Goal: Task Accomplishment & Management: Manage account settings

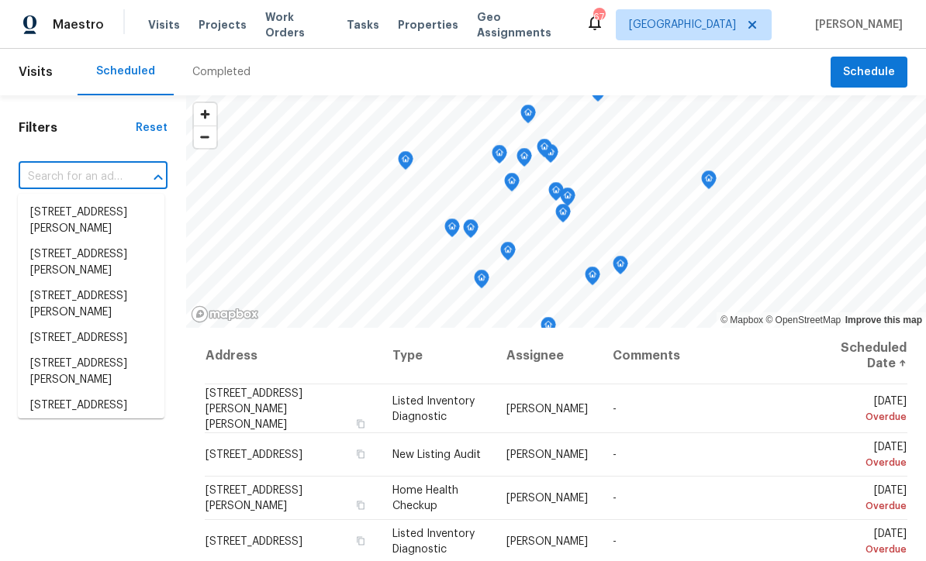
scroll to position [497, 0]
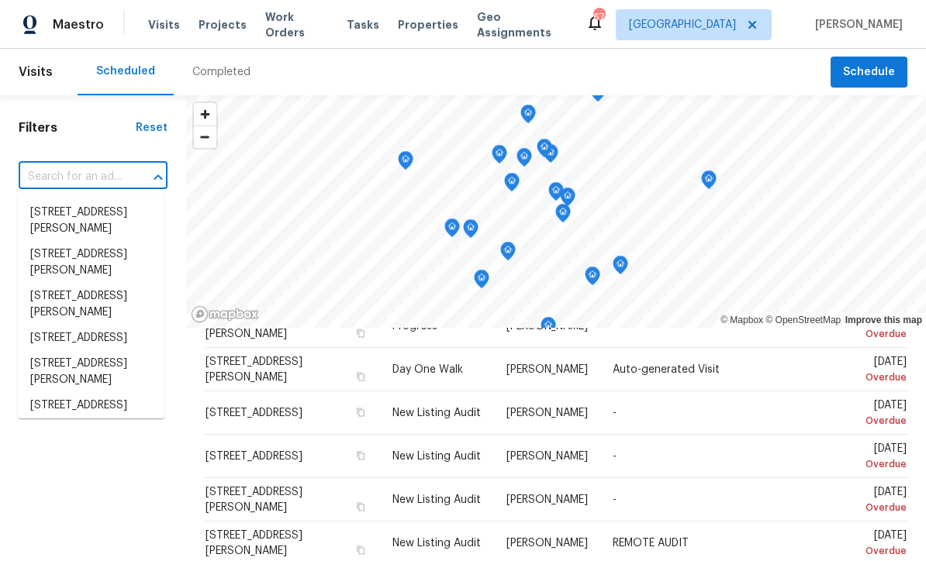
click at [50, 178] on input "text" at bounding box center [71, 177] width 105 height 24
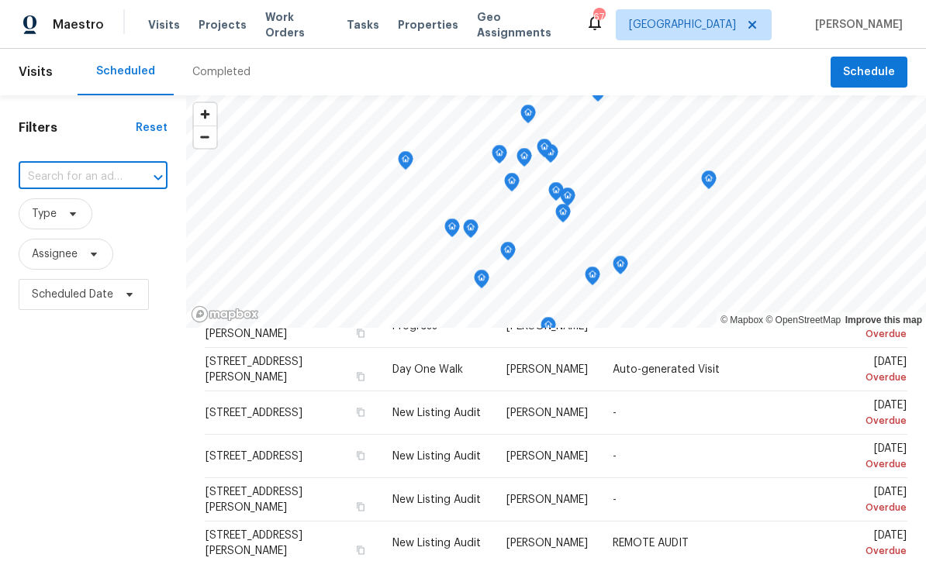
type input "76 Regent Ct, Douglasville, GA 30134"
click at [48, 213] on li "76 Regent Ct, Douglasville, GA 30134" at bounding box center [91, 213] width 147 height 26
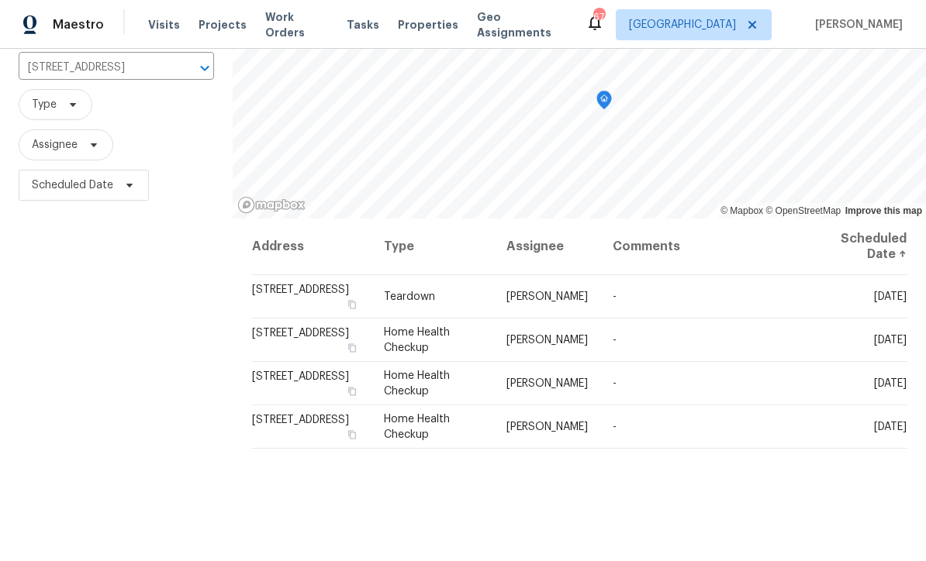
scroll to position [121, 0]
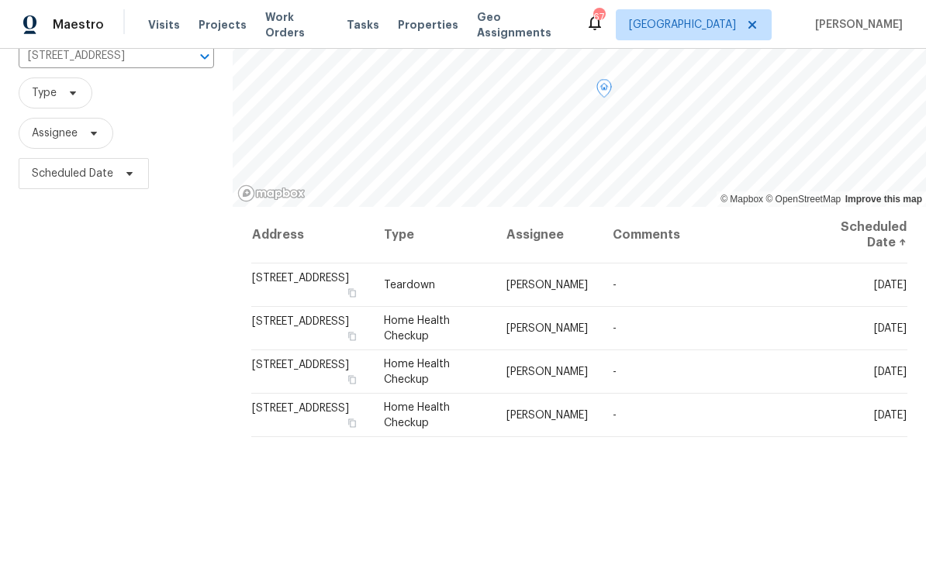
click at [0, 0] on icon at bounding box center [0, 0] width 0 height 0
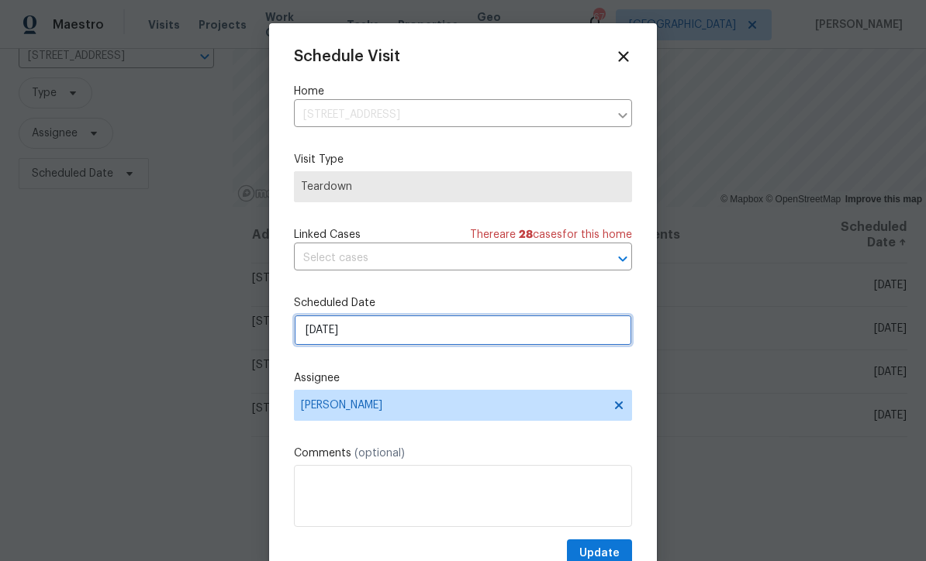
click at [313, 334] on input "[DATE]" at bounding box center [463, 330] width 338 height 31
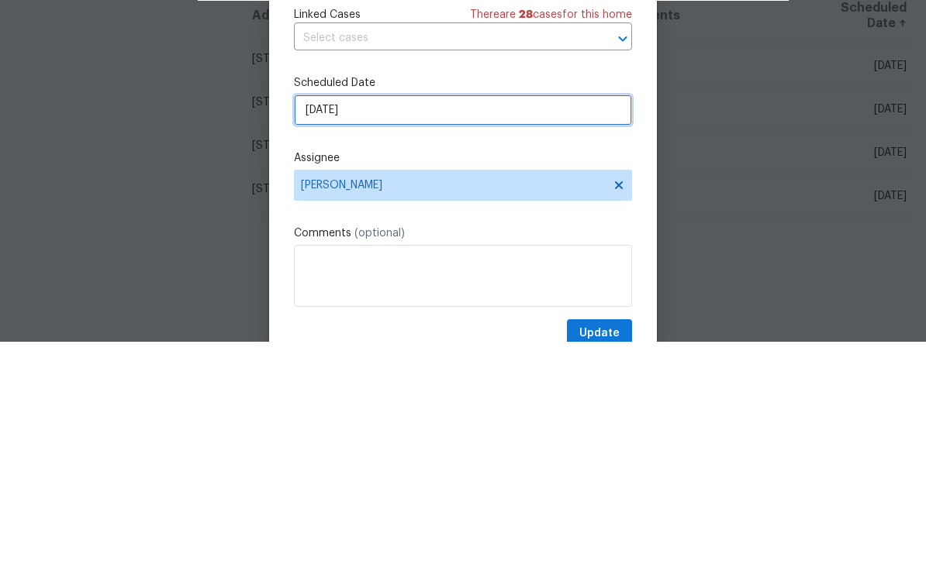
select select "9"
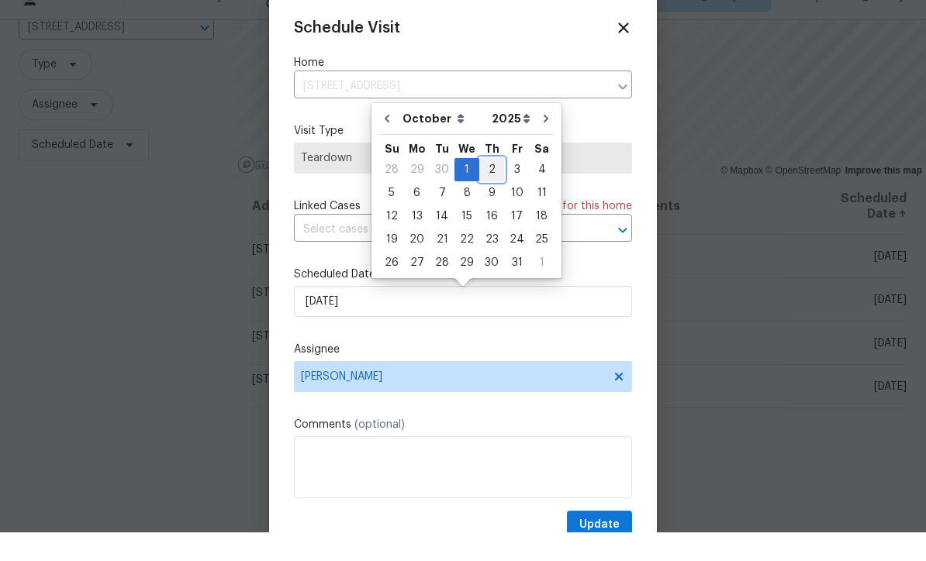
click at [487, 188] on div "2" at bounding box center [491, 199] width 25 height 22
type input "10/2/2025"
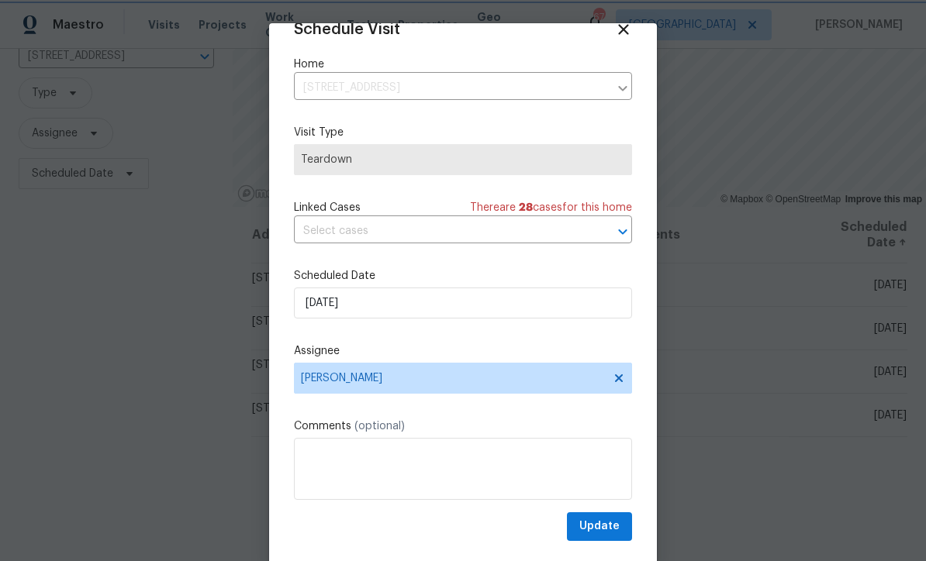
scroll to position [30, 0]
click at [602, 533] on span "Update" at bounding box center [599, 526] width 40 height 19
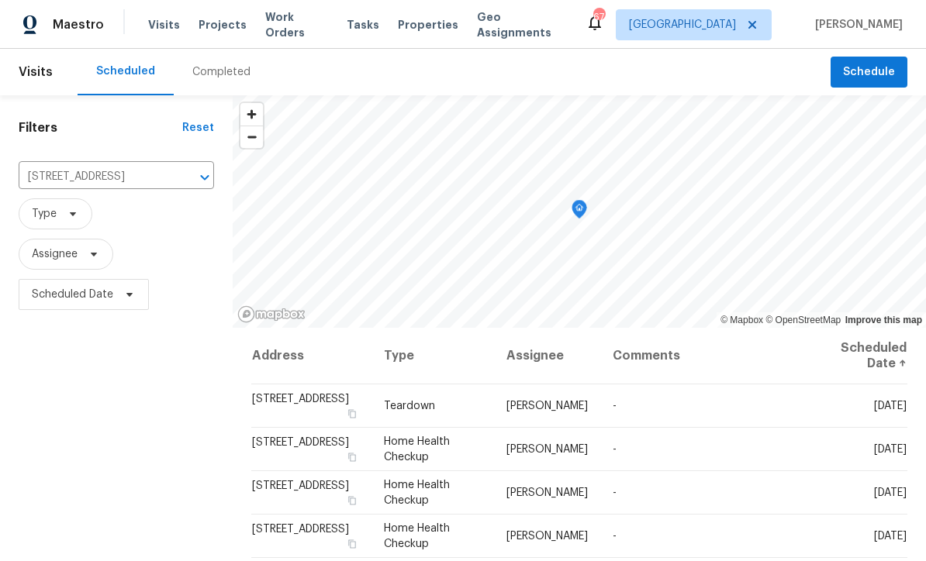
scroll to position [0, 0]
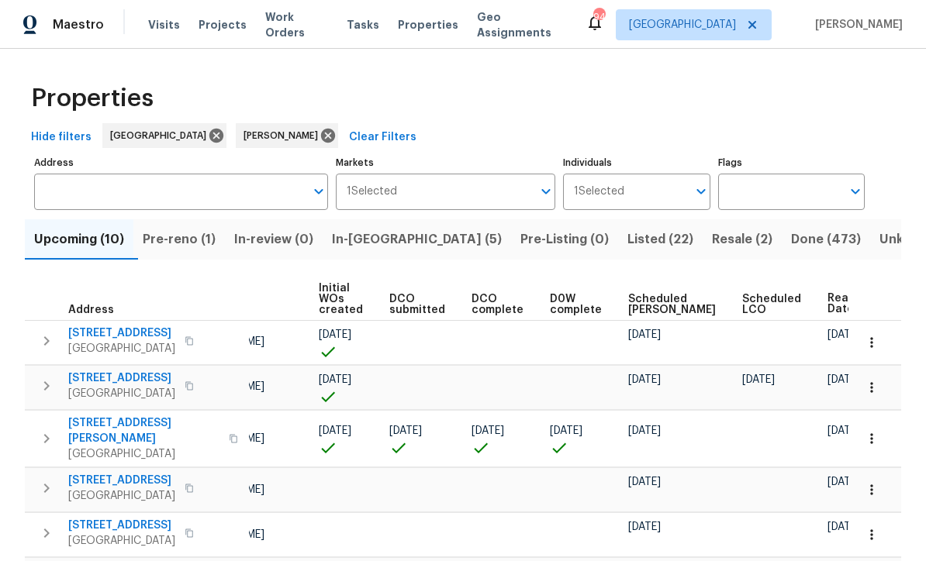
click at [171, 234] on span "Pre-reno (1)" at bounding box center [179, 240] width 73 height 22
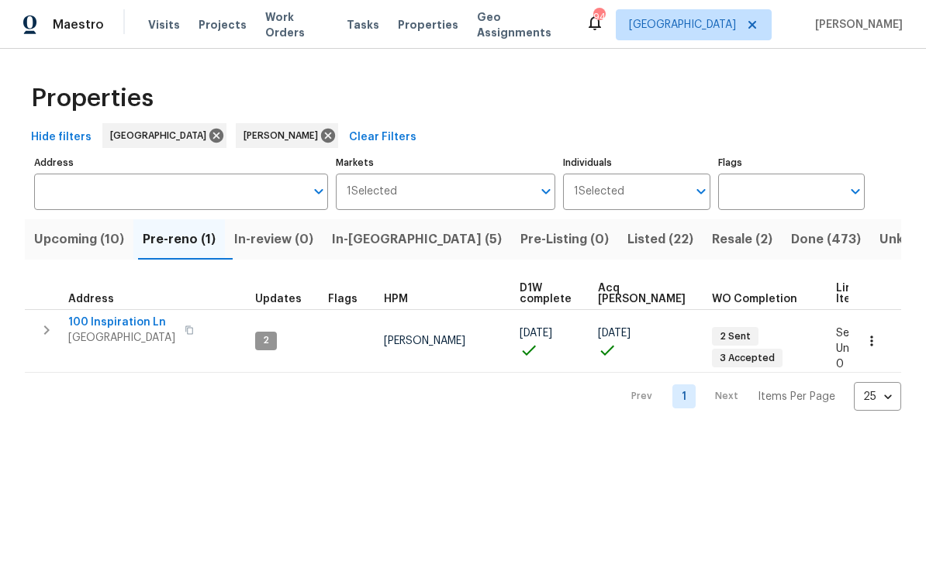
click at [105, 324] on span "100 Inspiration Ln" at bounding box center [121, 323] width 107 height 16
click at [627, 237] on span "Listed (22)" at bounding box center [660, 240] width 66 height 22
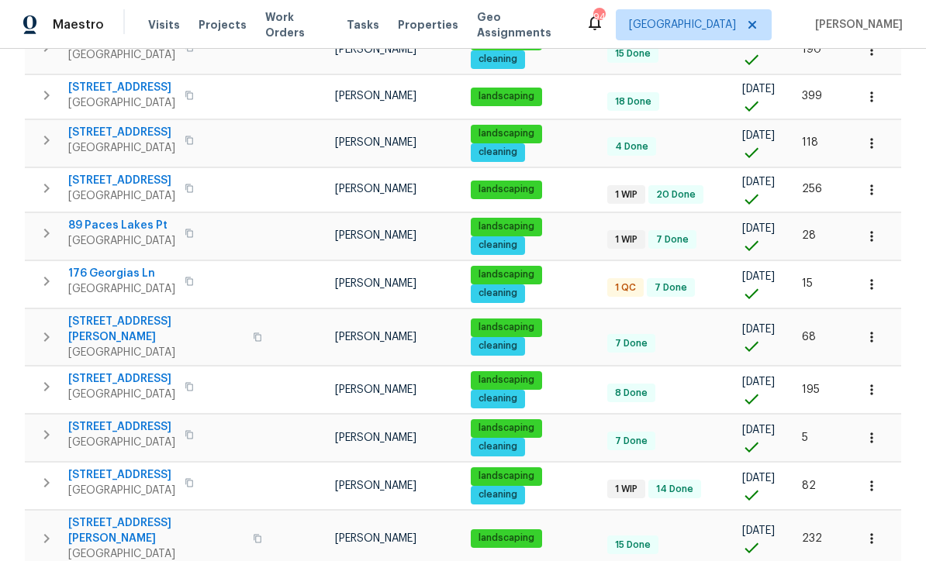
scroll to position [343, 0]
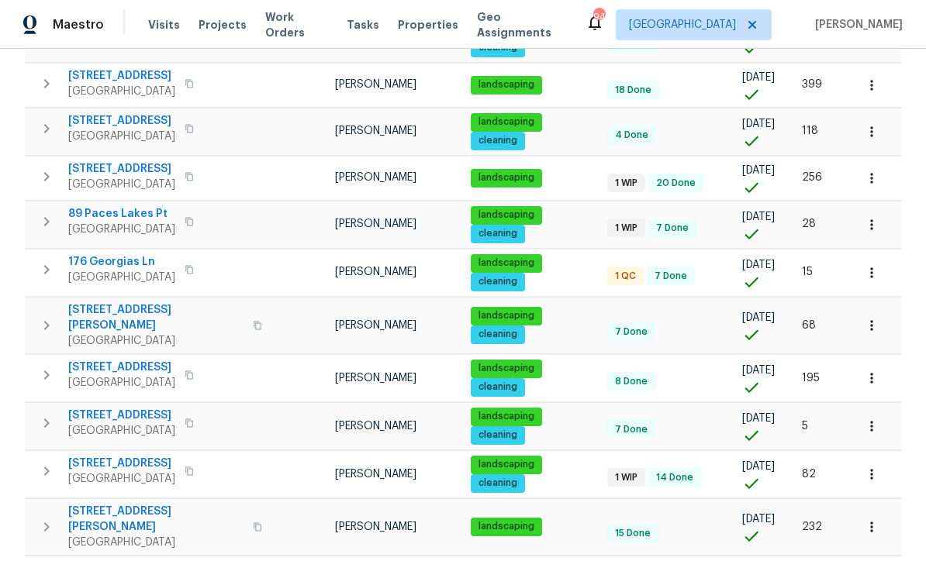
click at [103, 265] on span "176 Georgias Ln" at bounding box center [121, 262] width 107 height 16
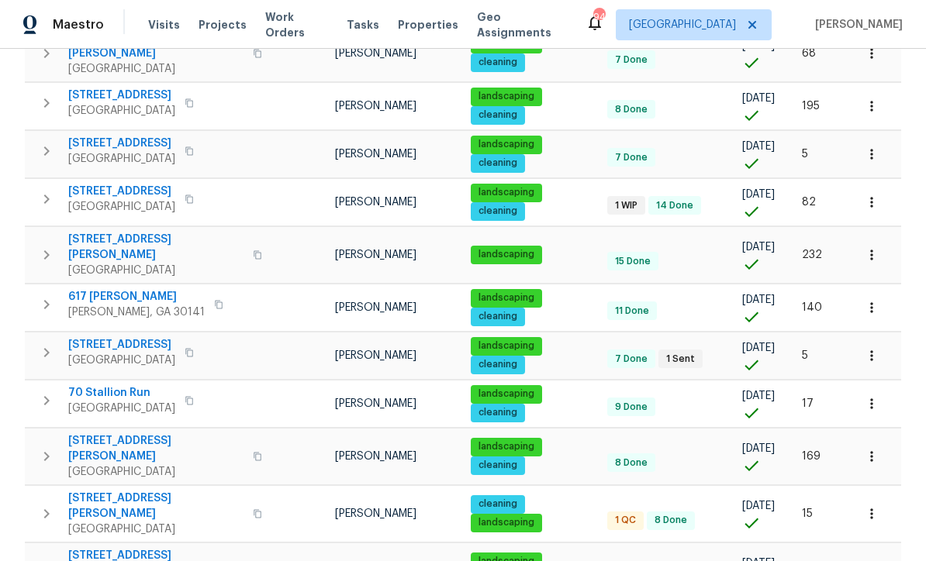
scroll to position [644, 0]
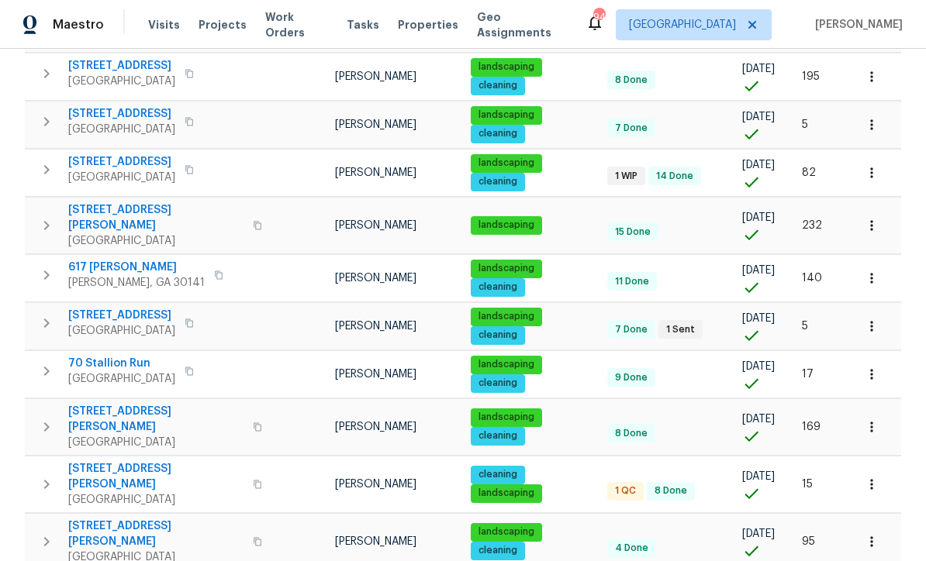
click at [92, 461] on span "[STREET_ADDRESS][PERSON_NAME]" at bounding box center [155, 476] width 175 height 31
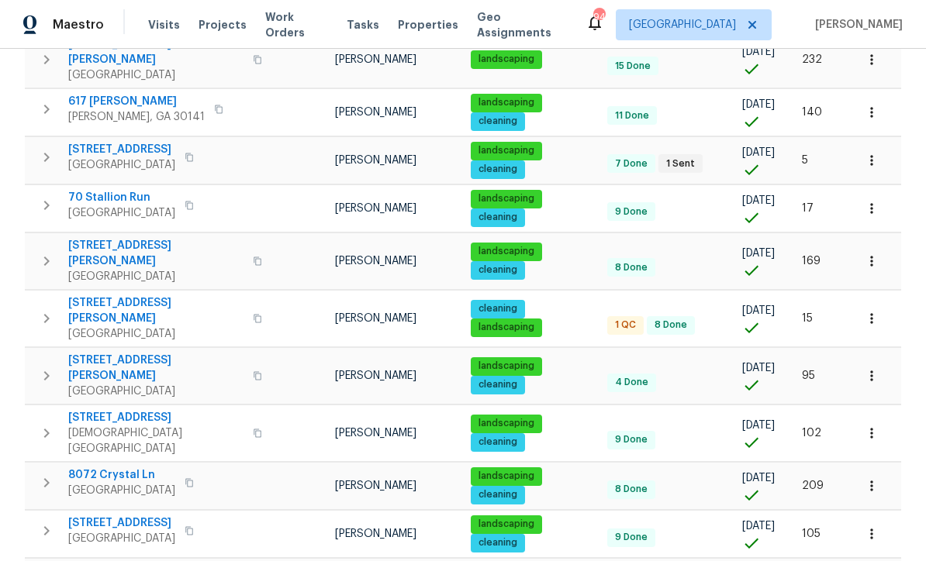
scroll to position [809, 0]
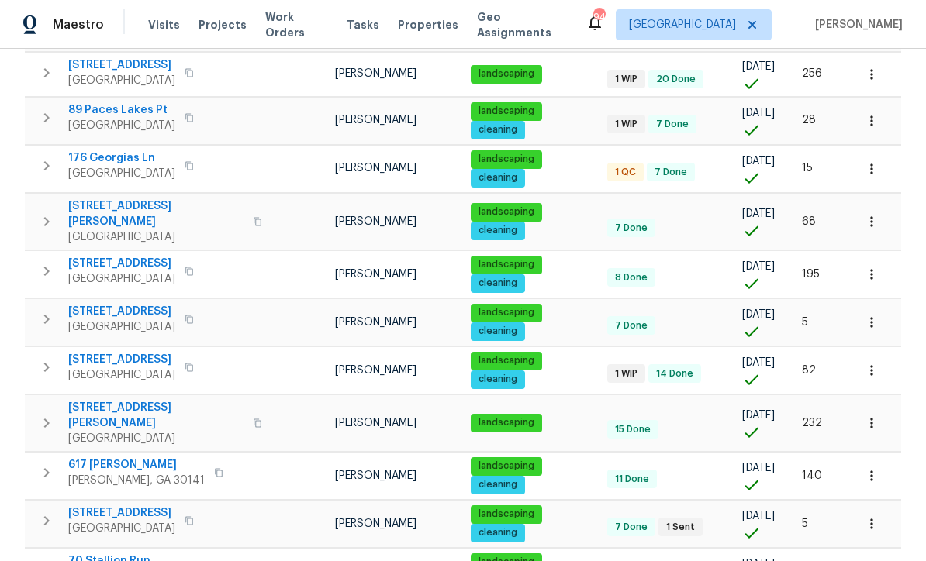
scroll to position [432, 0]
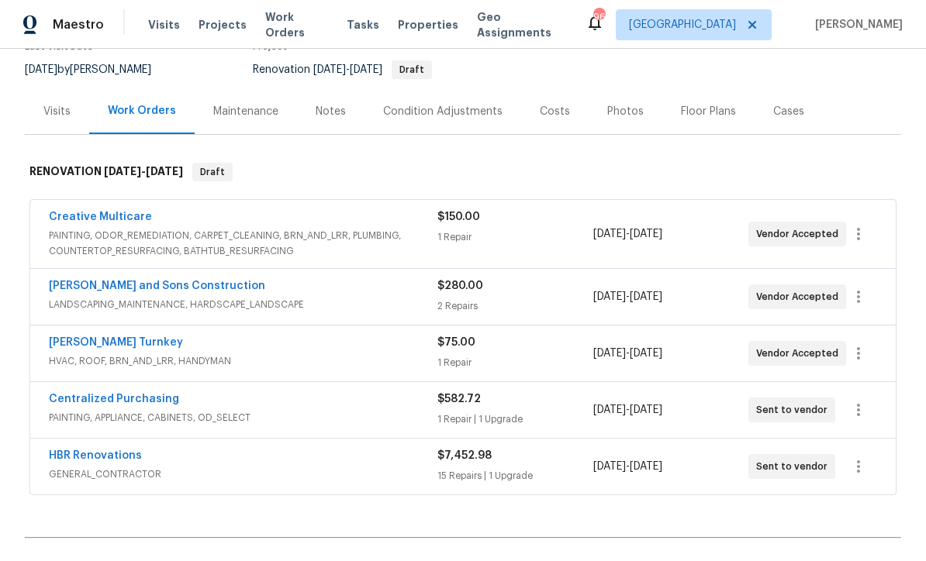
scroll to position [163, 0]
click at [91, 450] on link "HBR Renovations" at bounding box center [95, 455] width 93 height 11
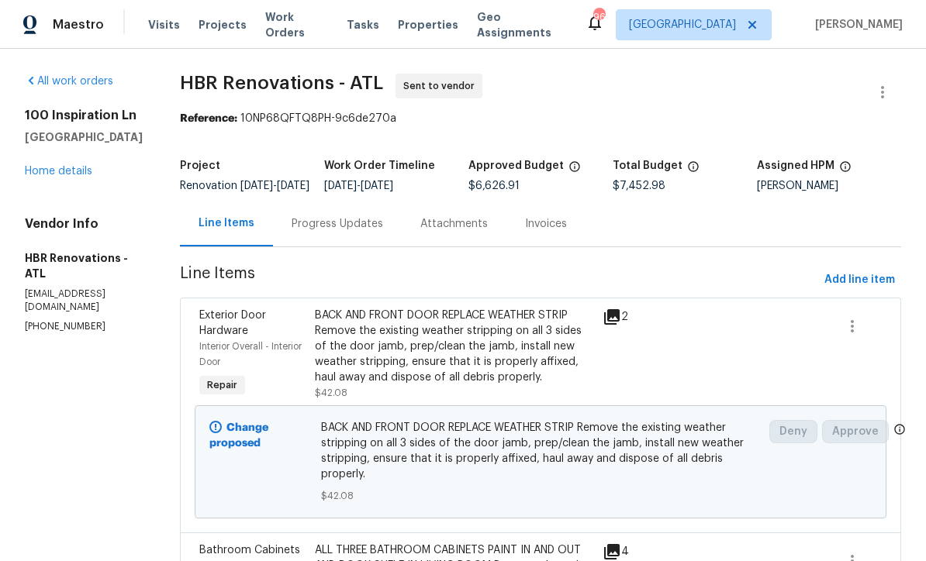
click at [309, 231] on div "Progress Updates" at bounding box center [337, 224] width 91 height 16
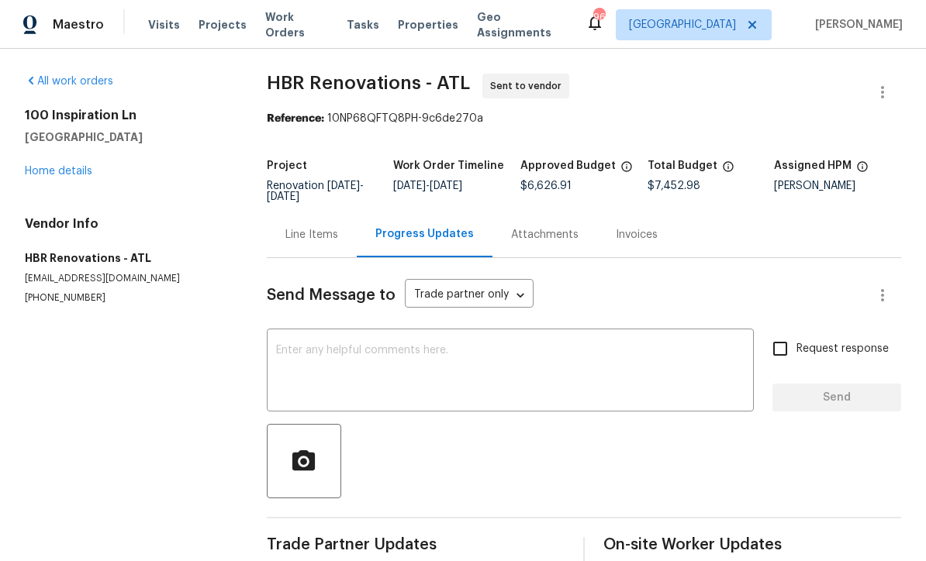
click at [282, 347] on textarea at bounding box center [510, 372] width 468 height 54
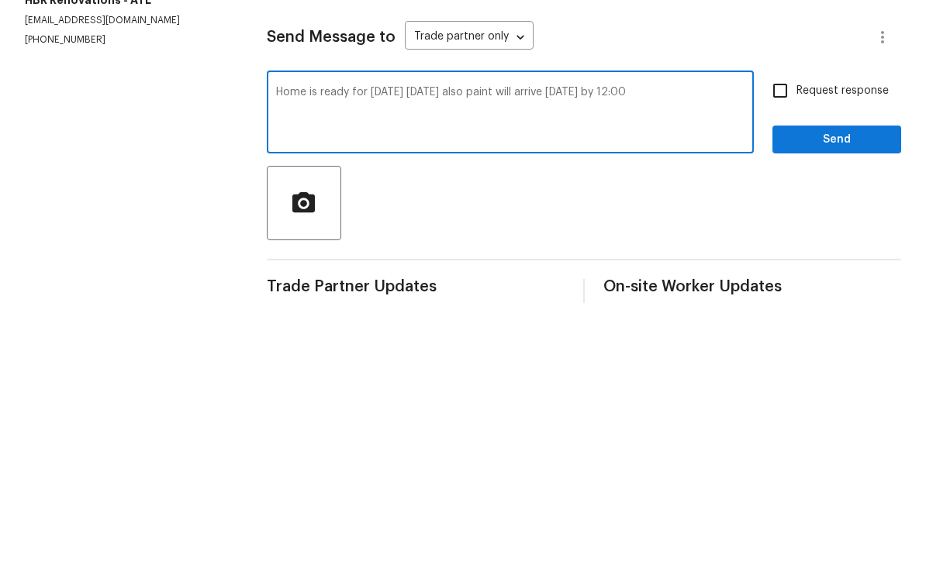
type textarea "Home is ready for tomorrow 10/1/25 also paint will arrive tomorrow by 12:00"
click at [783, 333] on input "Request response" at bounding box center [780, 349] width 33 height 33
checkbox input "true"
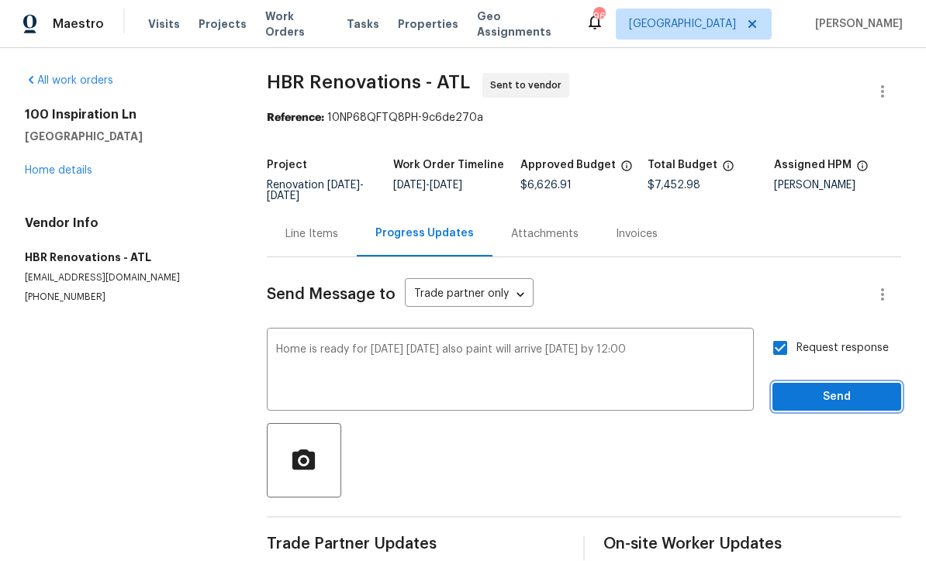
click at [817, 388] on span "Send" at bounding box center [837, 397] width 104 height 19
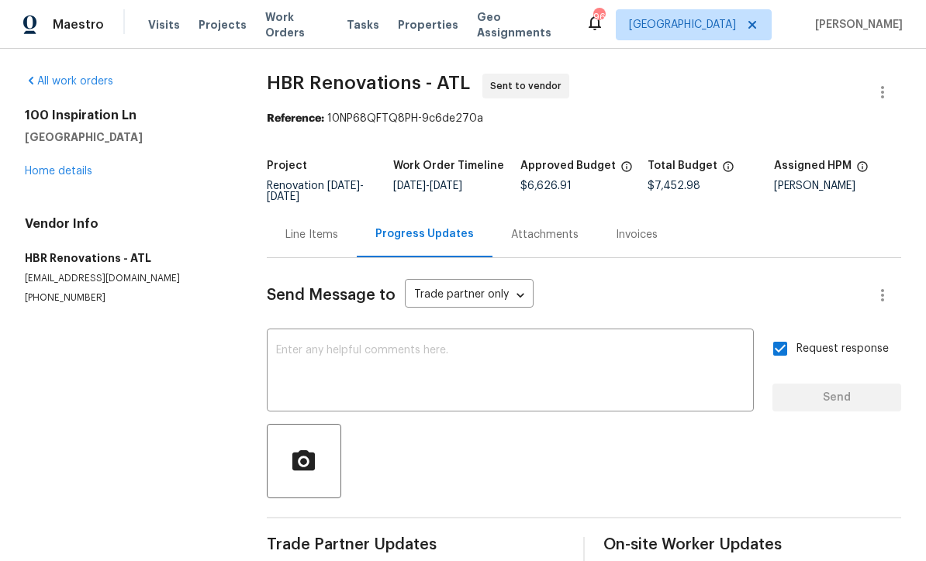
scroll to position [0, 0]
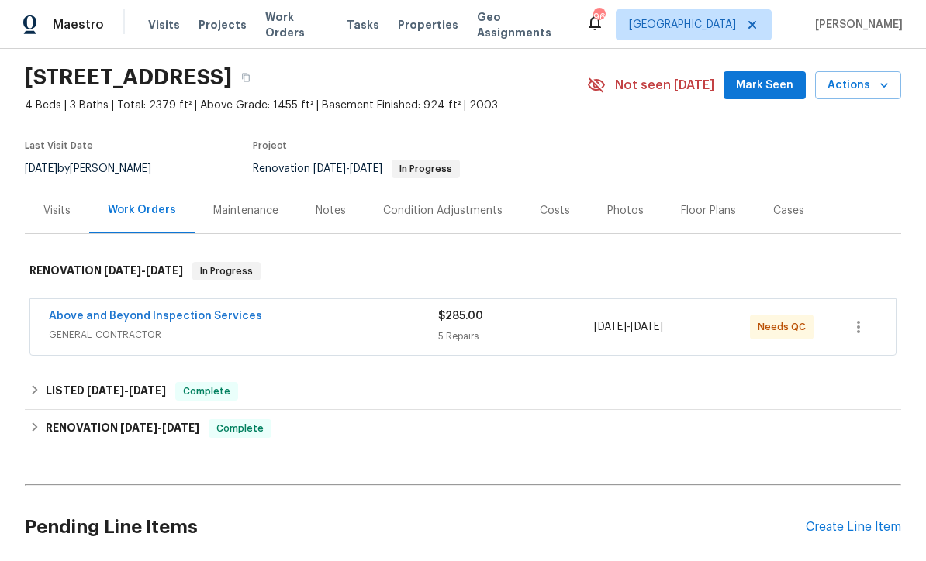
scroll to position [60, 0]
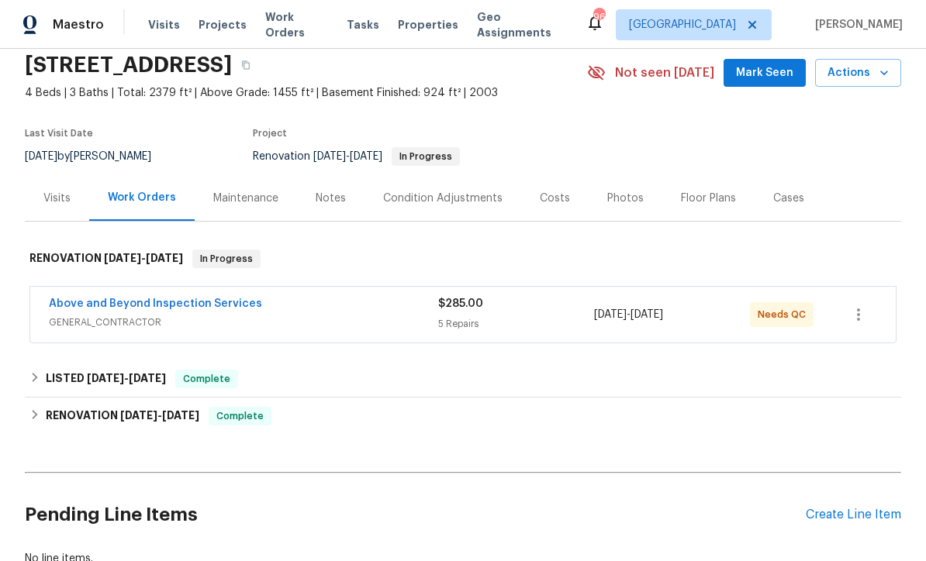
click at [127, 306] on link "Above and Beyond Inspection Services" at bounding box center [155, 303] width 213 height 11
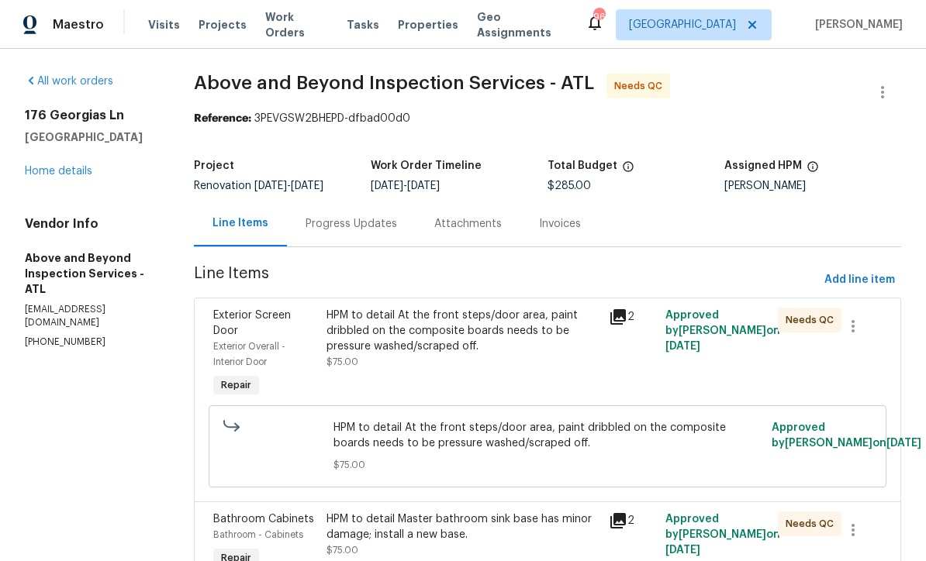
click at [412, 345] on div "HPM to detail At the front steps/door area, paint dribbled on the composite boa…" at bounding box center [462, 331] width 273 height 47
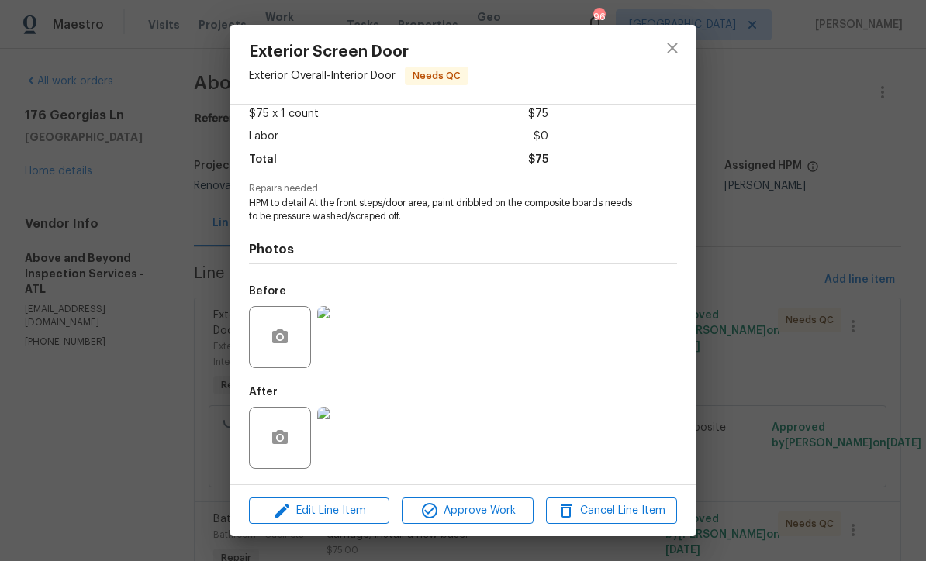
scroll to position [91, 0]
click at [448, 515] on span "Approve Work" at bounding box center [467, 511] width 122 height 19
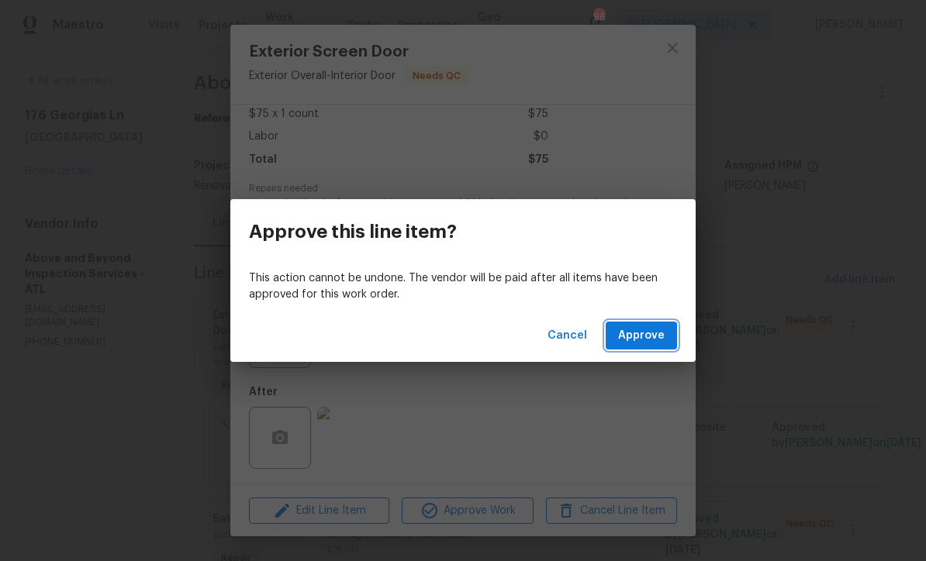
click at [632, 329] on span "Approve" at bounding box center [641, 335] width 47 height 19
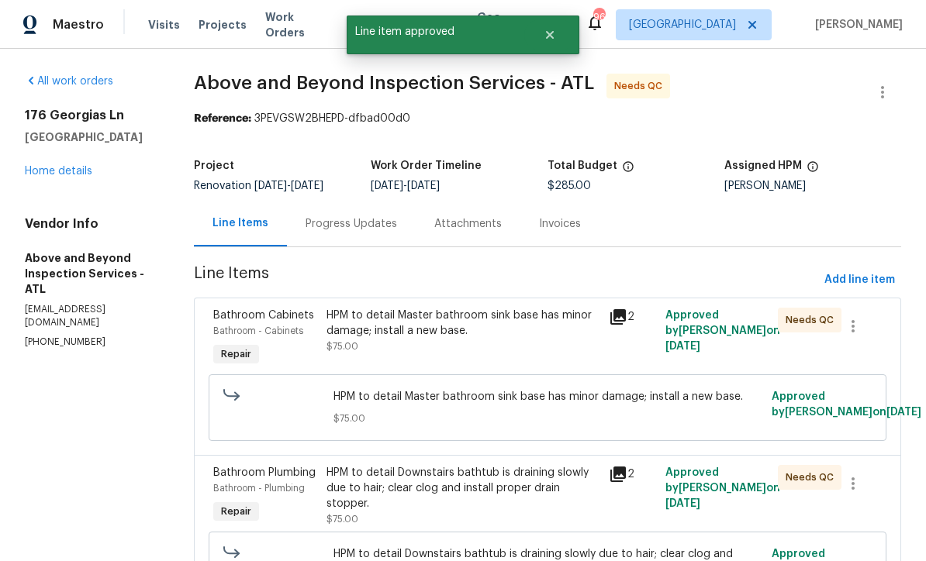
click at [419, 339] on div "HPM to detail Master bathroom sink base has minor damage; install a new base." at bounding box center [462, 323] width 273 height 31
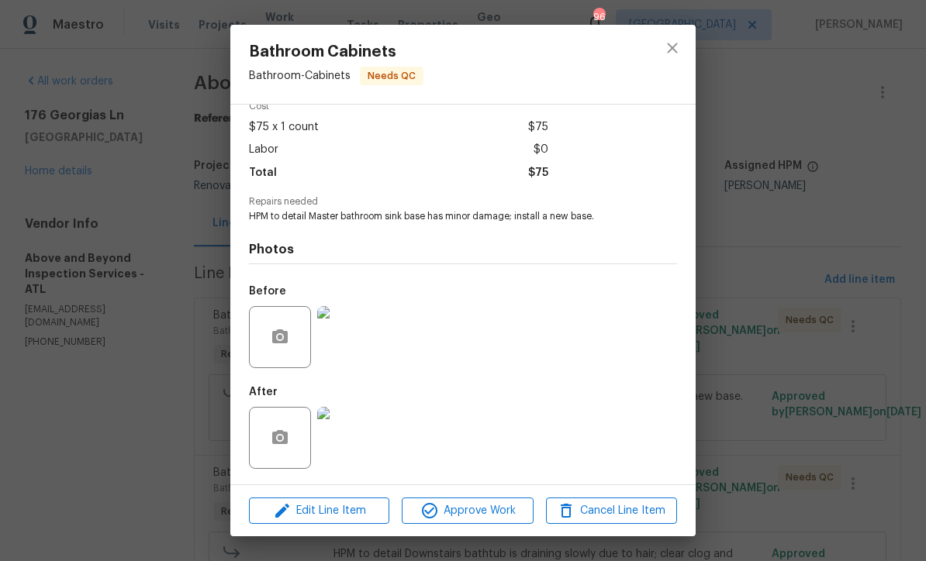
scroll to position [79, 0]
click at [347, 443] on img at bounding box center [348, 438] width 62 height 62
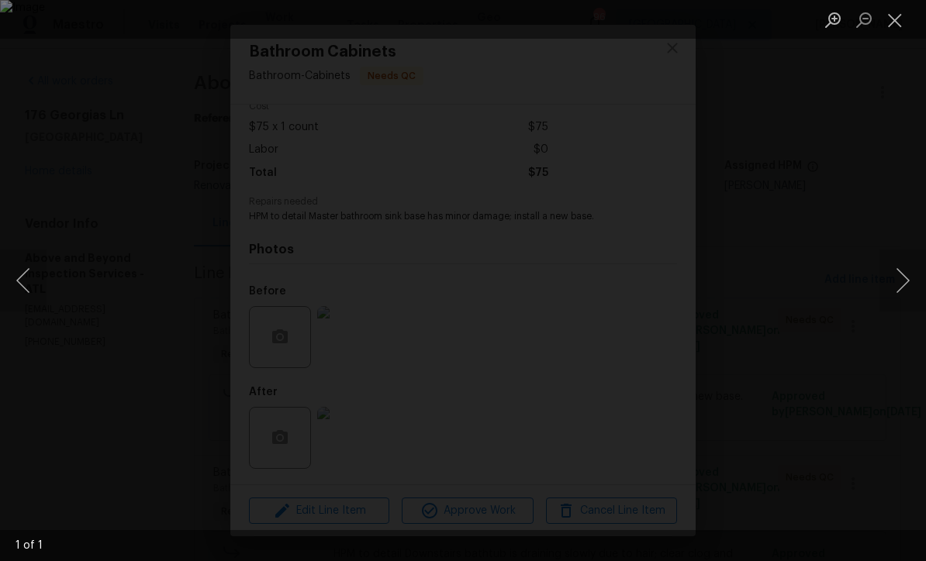
click at [892, 29] on button "Close lightbox" at bounding box center [894, 19] width 31 height 27
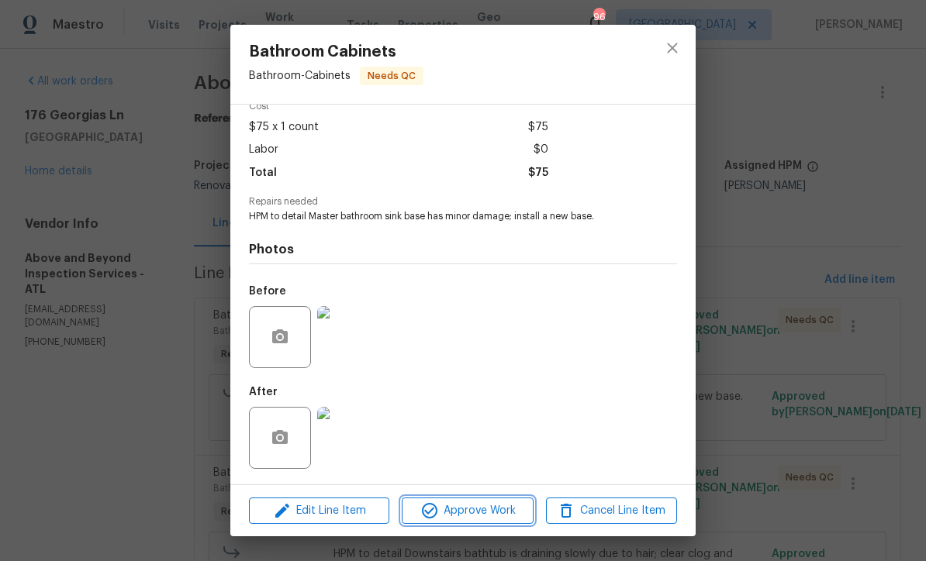
click at [455, 510] on span "Approve Work" at bounding box center [467, 511] width 122 height 19
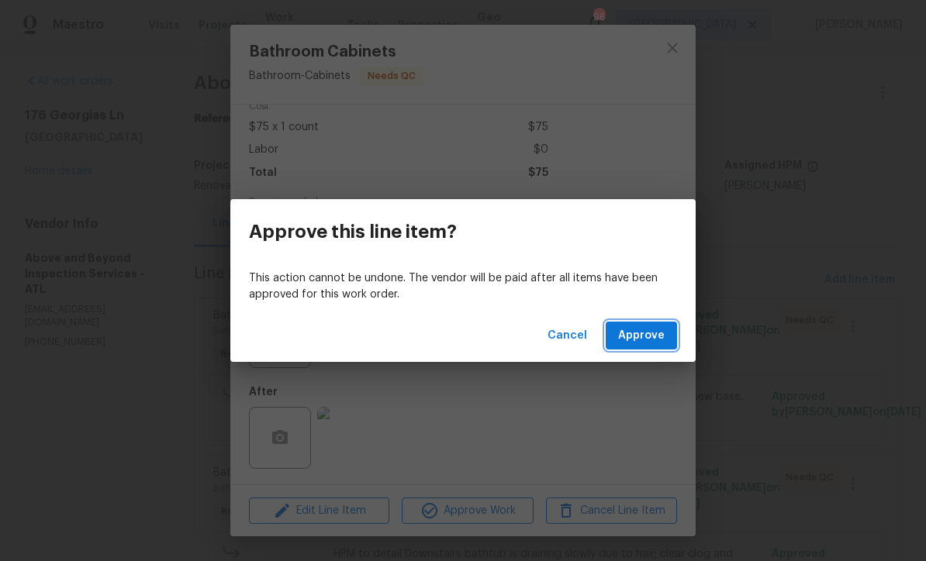
click at [630, 336] on span "Approve" at bounding box center [641, 335] width 47 height 19
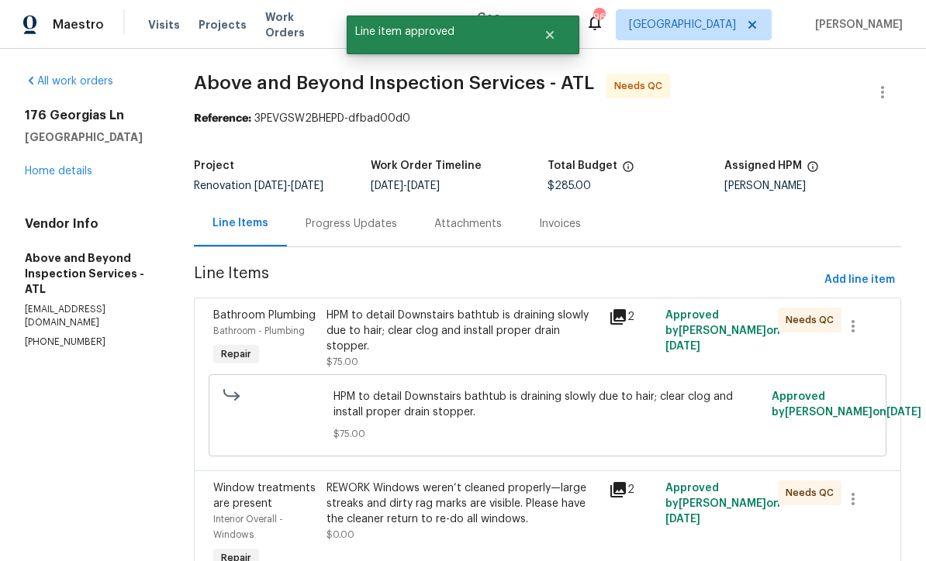
click at [421, 345] on div "HPM to detail Downstairs bathtub is draining slowly due to hair; clear clog and…" at bounding box center [462, 331] width 273 height 47
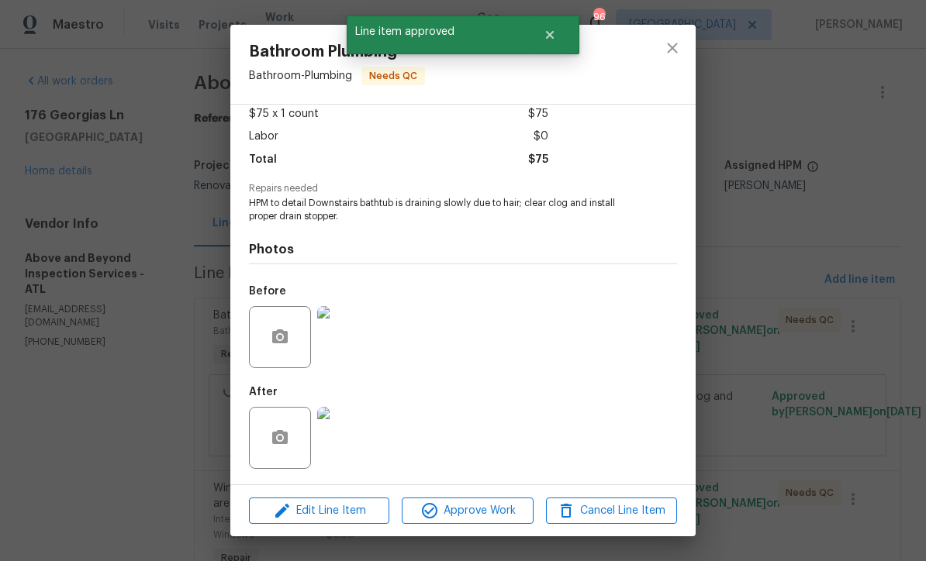
scroll to position [91, 0]
click at [342, 449] on img at bounding box center [348, 438] width 62 height 62
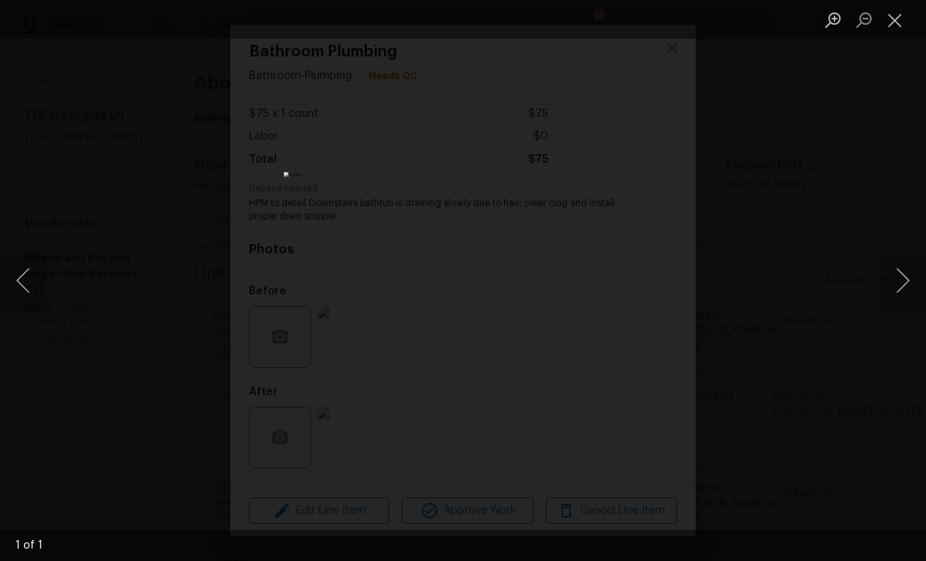
click at [899, 28] on button "Close lightbox" at bounding box center [894, 19] width 31 height 27
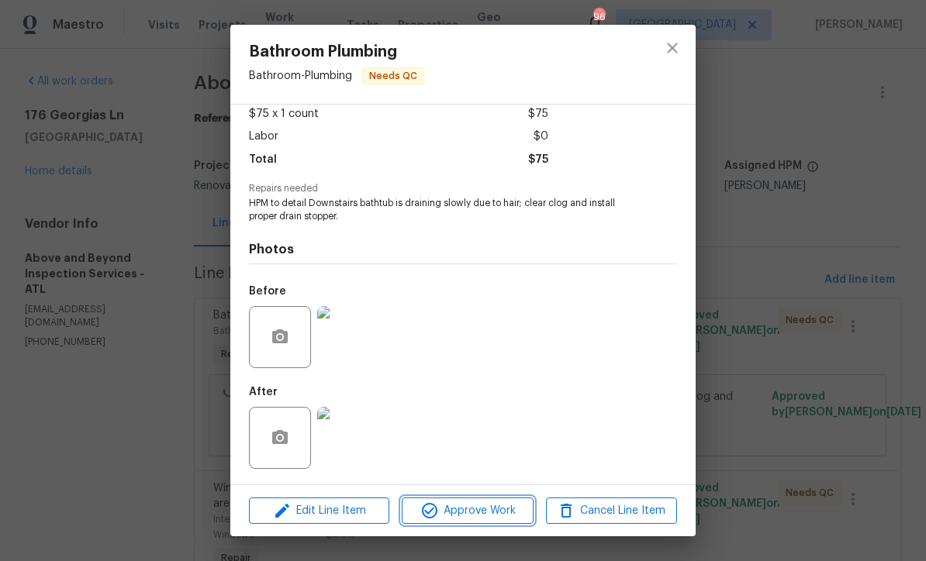
click at [458, 509] on span "Approve Work" at bounding box center [467, 511] width 122 height 19
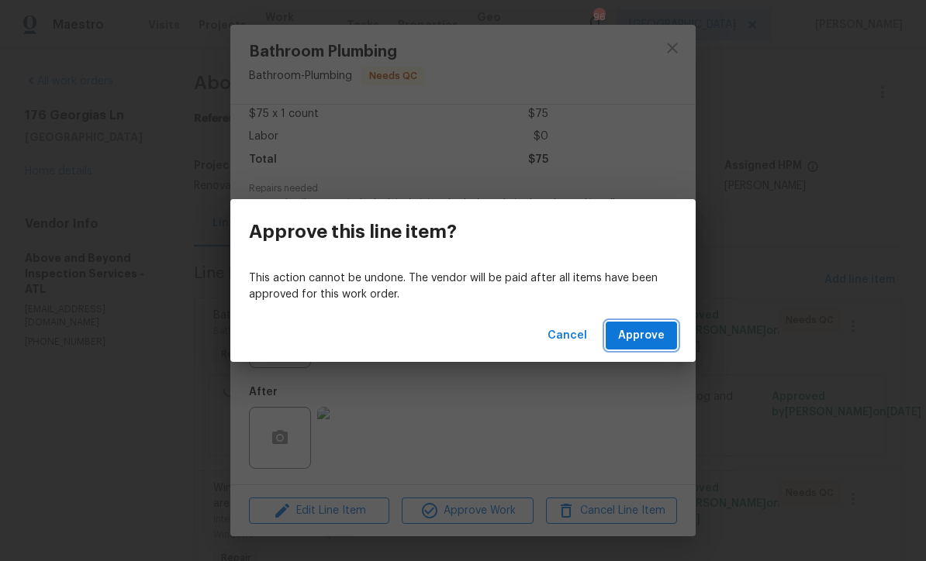
click at [642, 339] on span "Approve" at bounding box center [641, 335] width 47 height 19
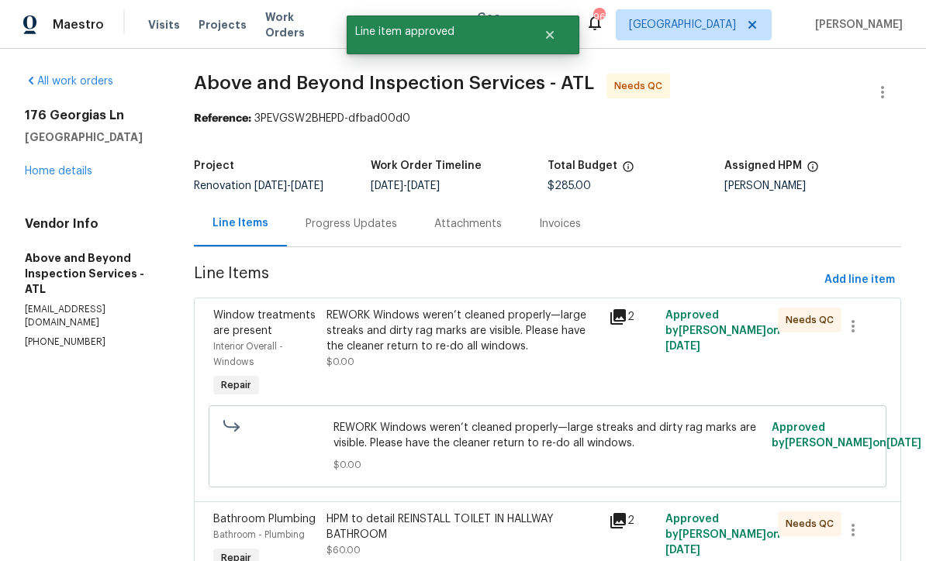
click at [447, 352] on div "REWORK Windows weren’t cleaned properly—large streaks and dirty rag marks are v…" at bounding box center [462, 331] width 273 height 47
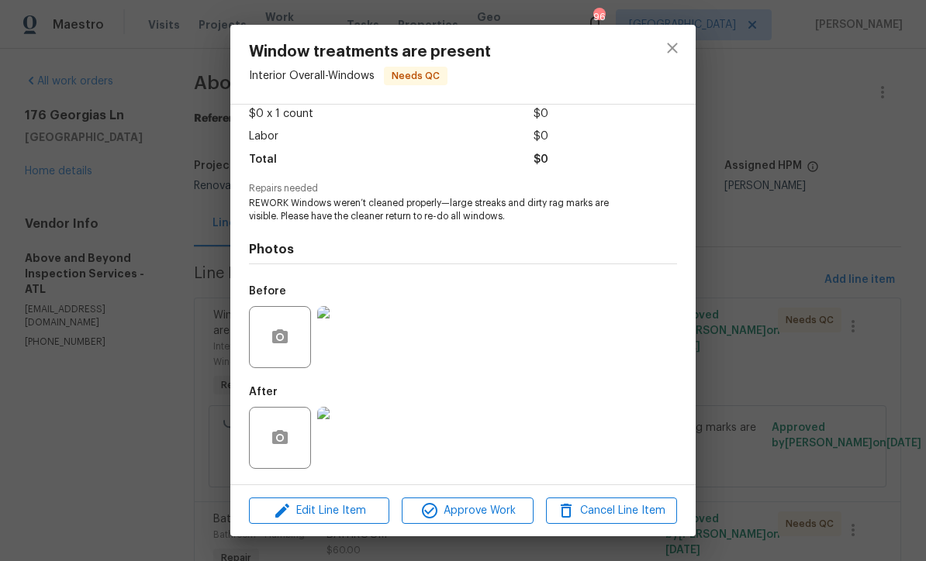
click at [344, 448] on img at bounding box center [348, 438] width 62 height 62
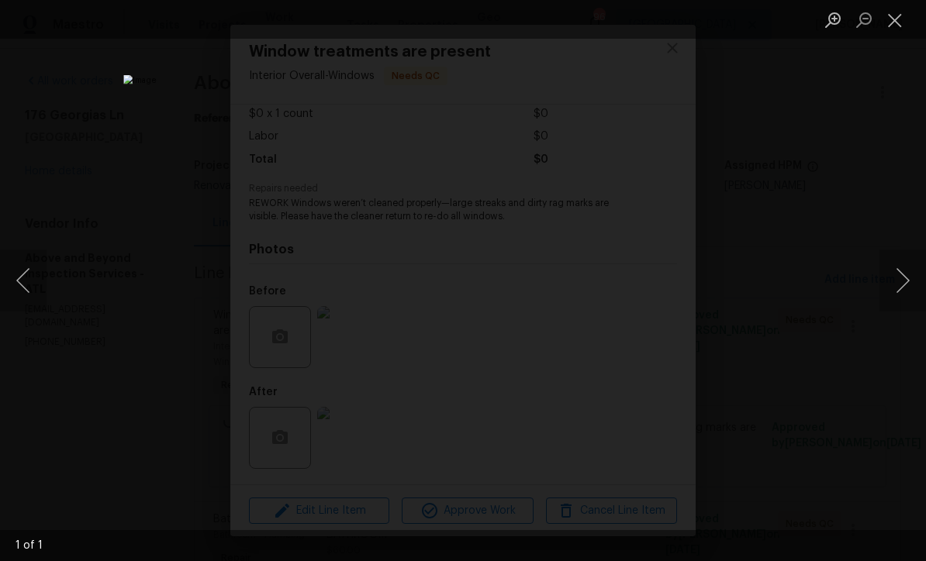
click at [903, 24] on button "Close lightbox" at bounding box center [894, 19] width 31 height 27
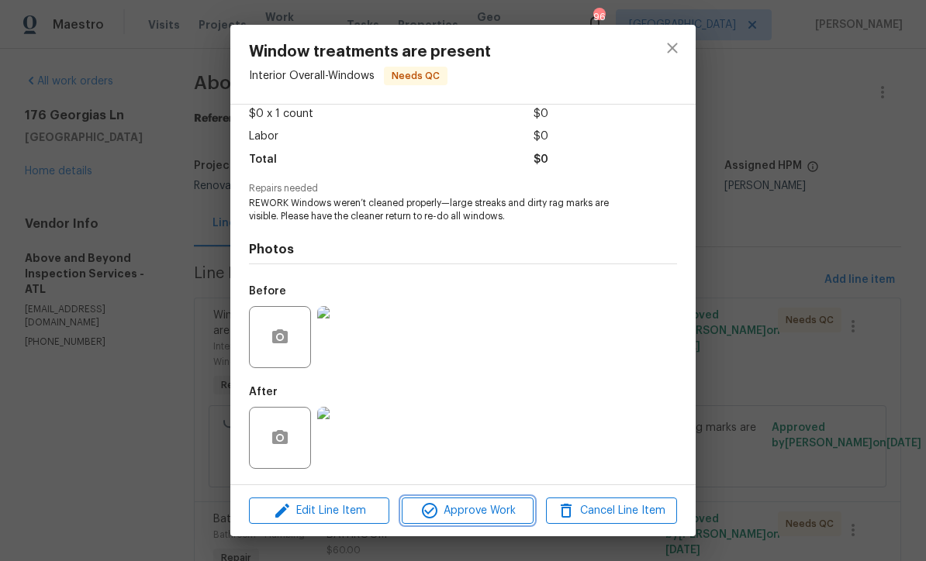
click at [448, 509] on span "Approve Work" at bounding box center [467, 511] width 122 height 19
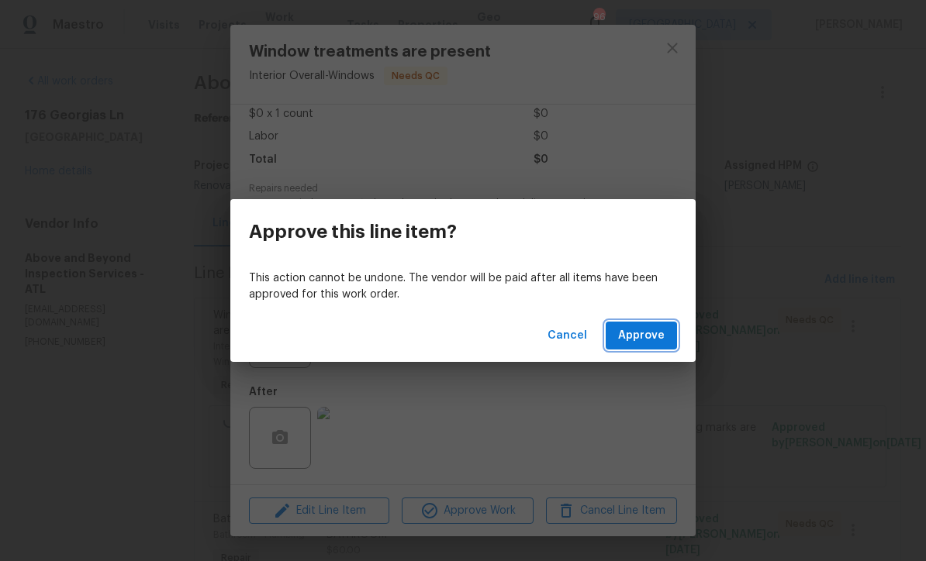
click at [642, 338] on span "Approve" at bounding box center [641, 335] width 47 height 19
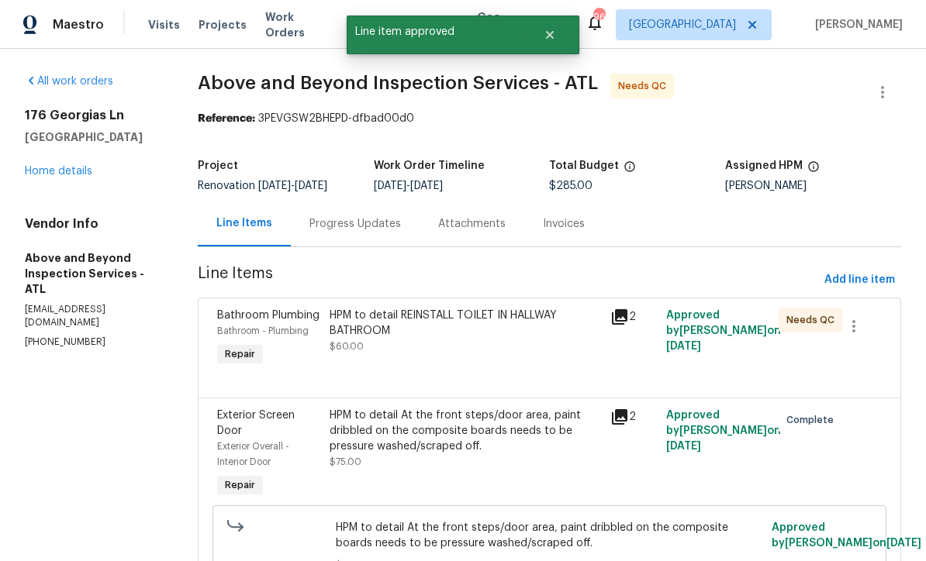
click at [405, 339] on div "HPM to detail REINSTALL TOILET IN HALLWAY BATHROOM" at bounding box center [464, 323] width 271 height 31
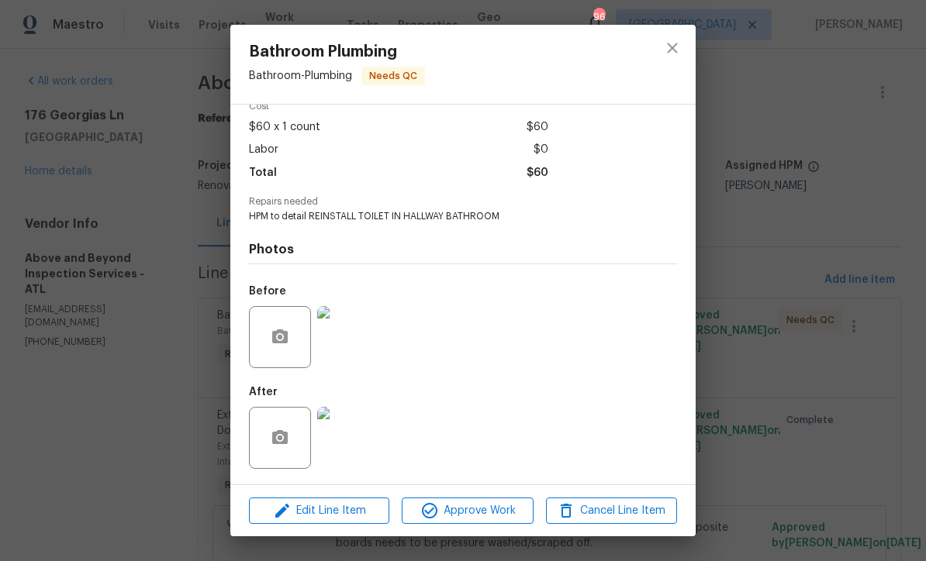
scroll to position [79, 0]
click at [344, 447] on img at bounding box center [348, 438] width 62 height 62
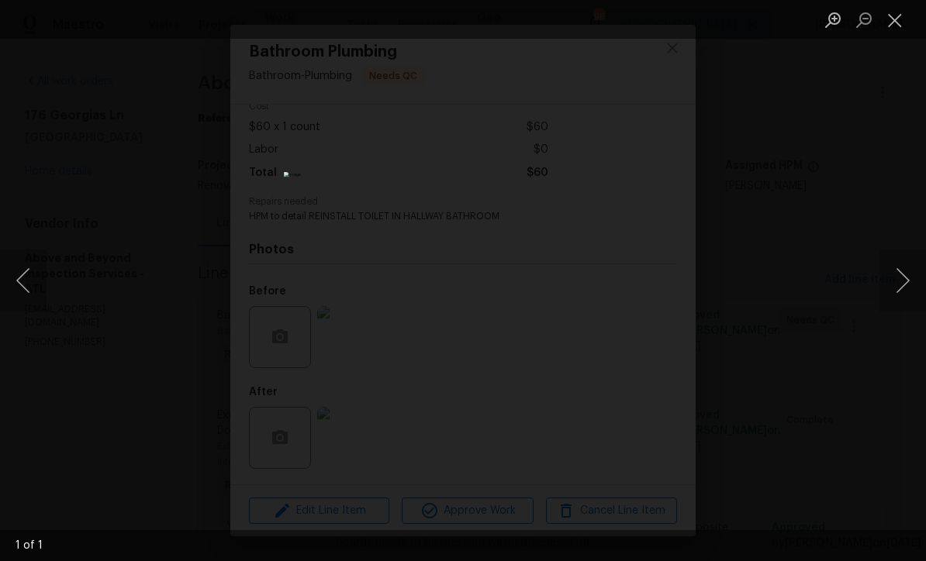
click at [899, 30] on button "Close lightbox" at bounding box center [894, 19] width 31 height 27
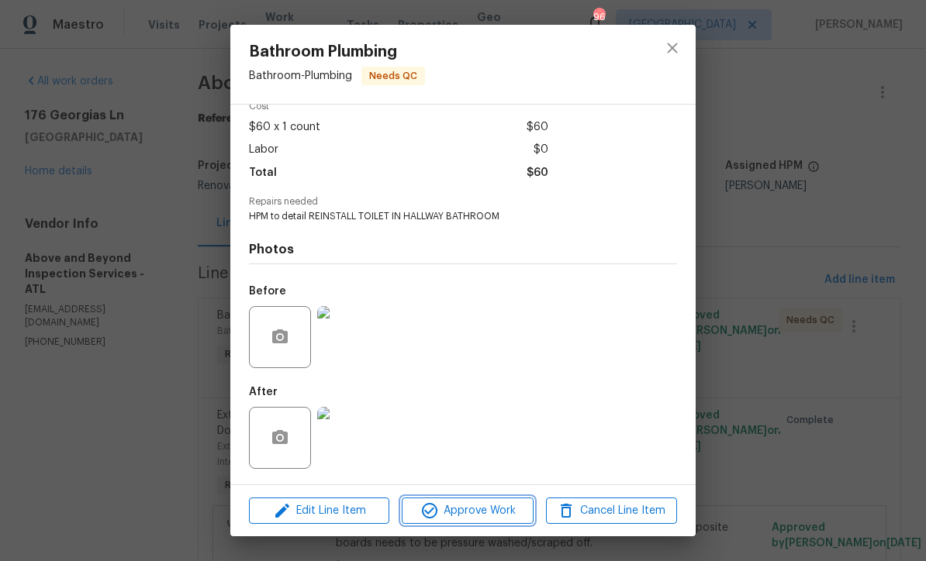
click at [446, 509] on span "Approve Work" at bounding box center [467, 511] width 122 height 19
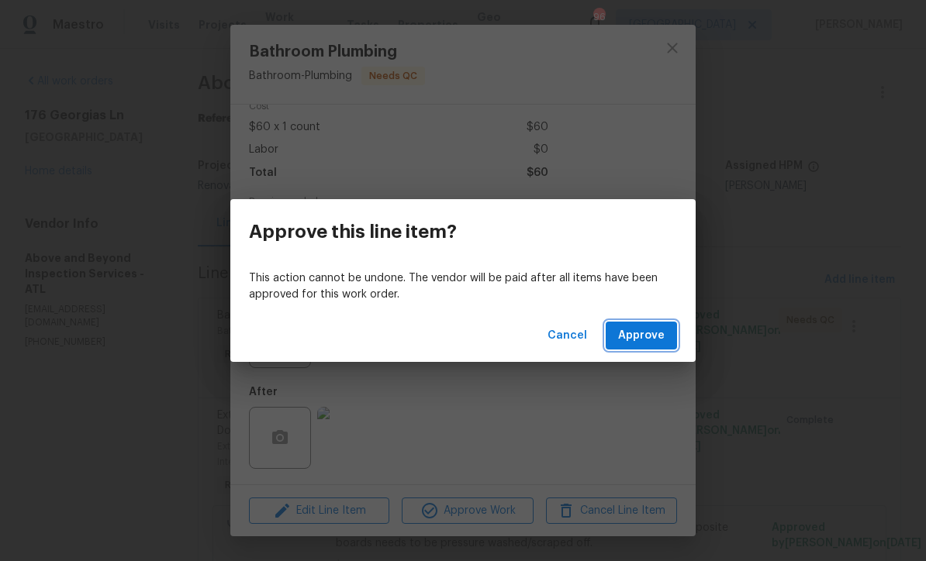
click at [637, 336] on span "Approve" at bounding box center [641, 335] width 47 height 19
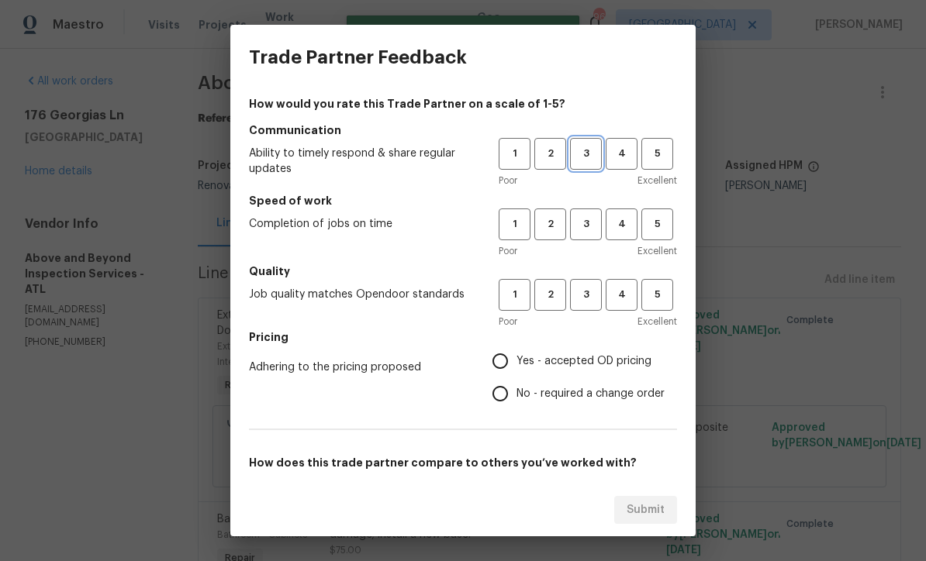
click at [580, 156] on span "3" at bounding box center [585, 154] width 29 height 18
click at [614, 225] on span "4" at bounding box center [621, 225] width 29 height 18
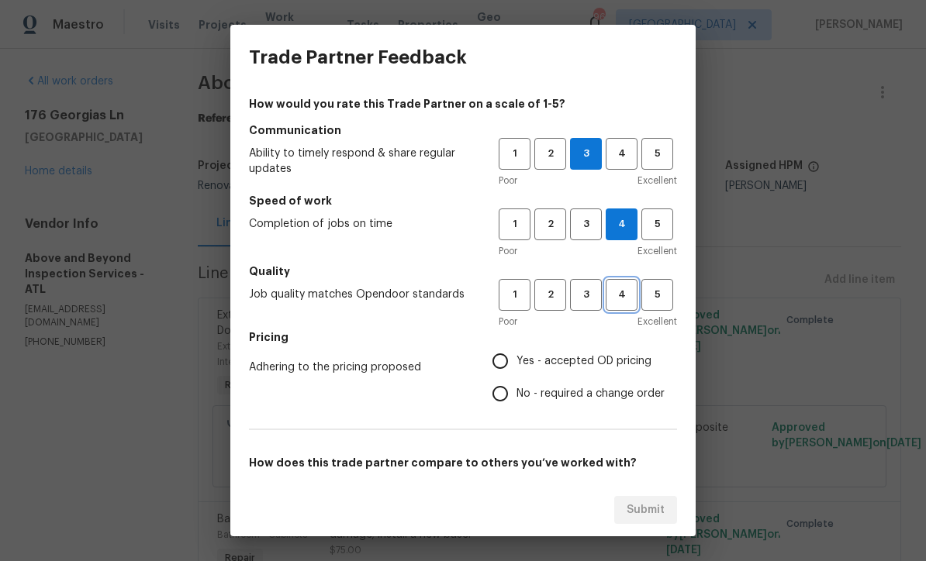
click at [616, 288] on span "4" at bounding box center [621, 295] width 29 height 18
click at [512, 360] on input "Yes - accepted OD pricing" at bounding box center [500, 361] width 33 height 33
radio input "true"
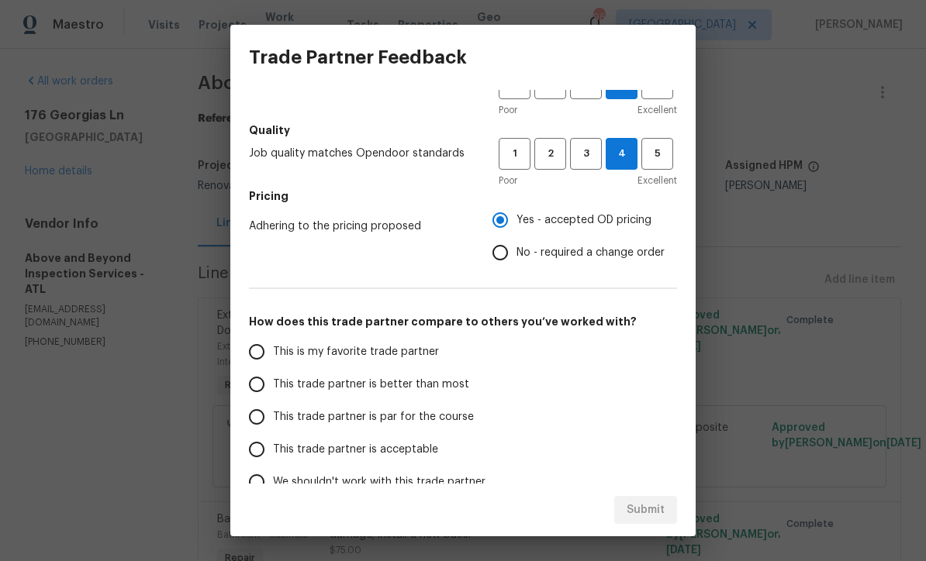
scroll to position [157, 0]
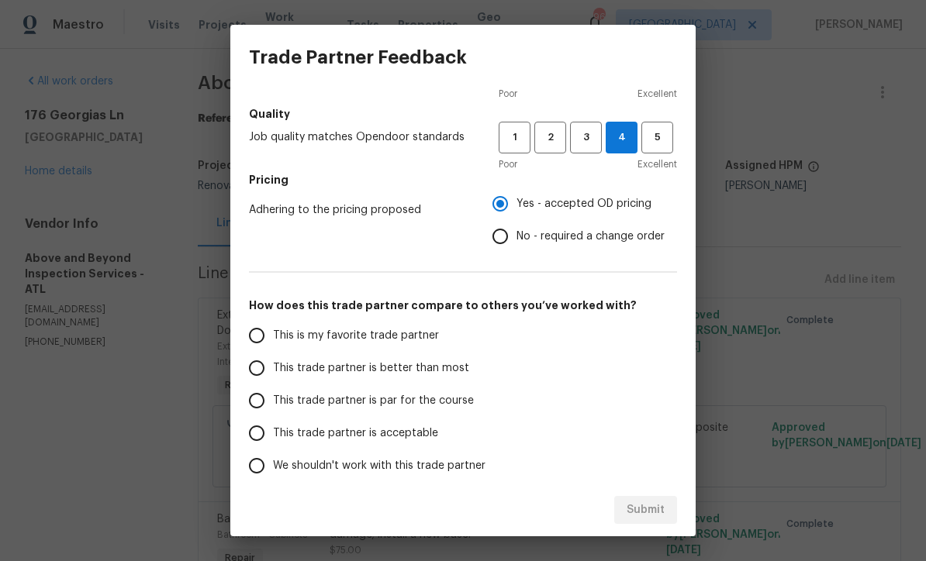
click at [253, 397] on input "This trade partner is par for the course" at bounding box center [256, 401] width 33 height 33
click at [635, 511] on span "Submit" at bounding box center [645, 510] width 38 height 19
radio input "true"
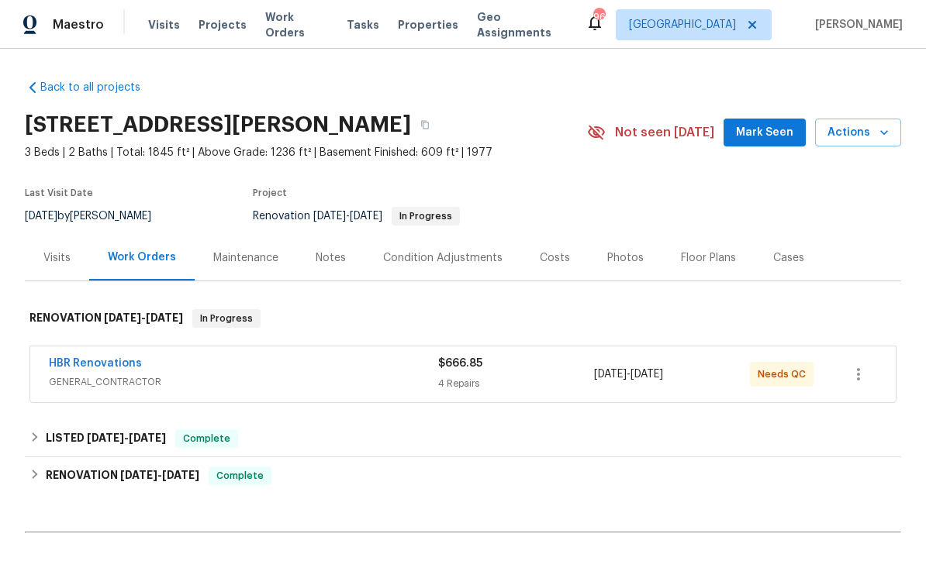
click at [85, 364] on link "HBR Renovations" at bounding box center [95, 363] width 93 height 11
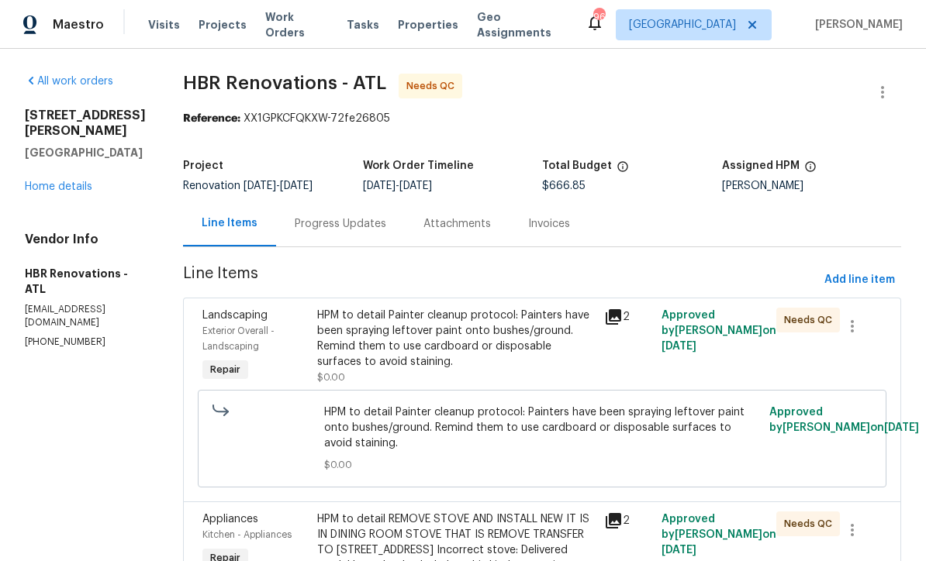
click at [419, 340] on div "HPM to detail Painter cleanup protocol: Painters have been spraying leftover pa…" at bounding box center [456, 339] width 278 height 62
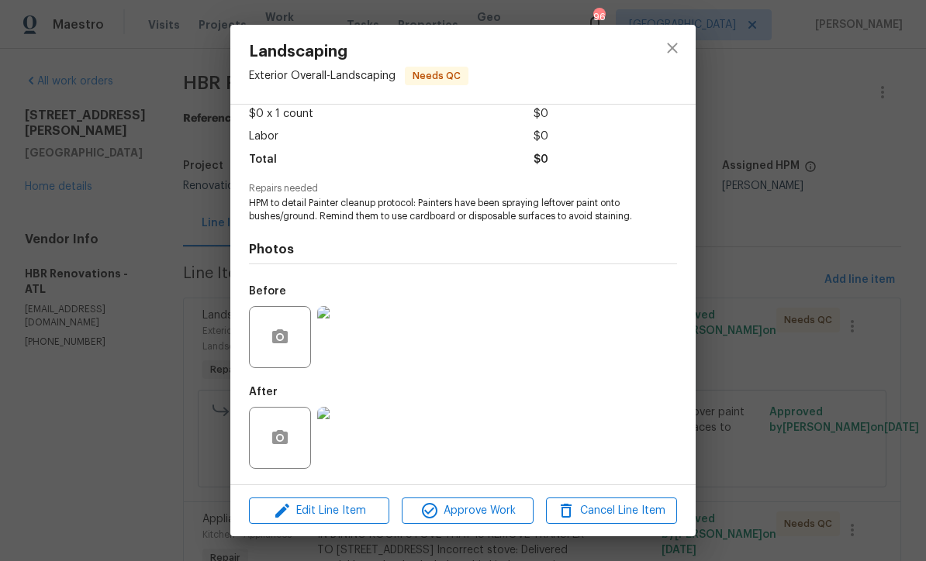
scroll to position [91, 0]
click at [343, 443] on img at bounding box center [348, 438] width 62 height 62
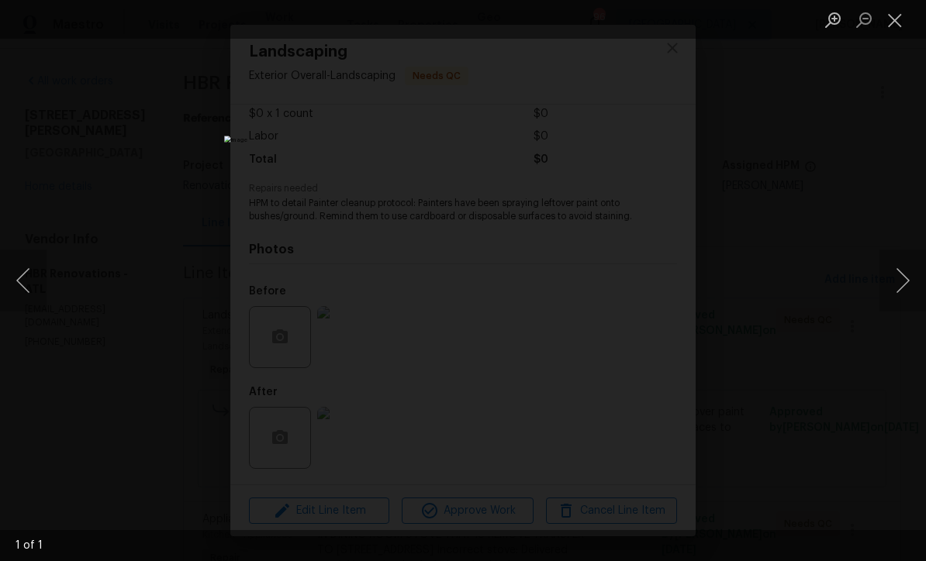
click at [899, 25] on button "Close lightbox" at bounding box center [894, 19] width 31 height 27
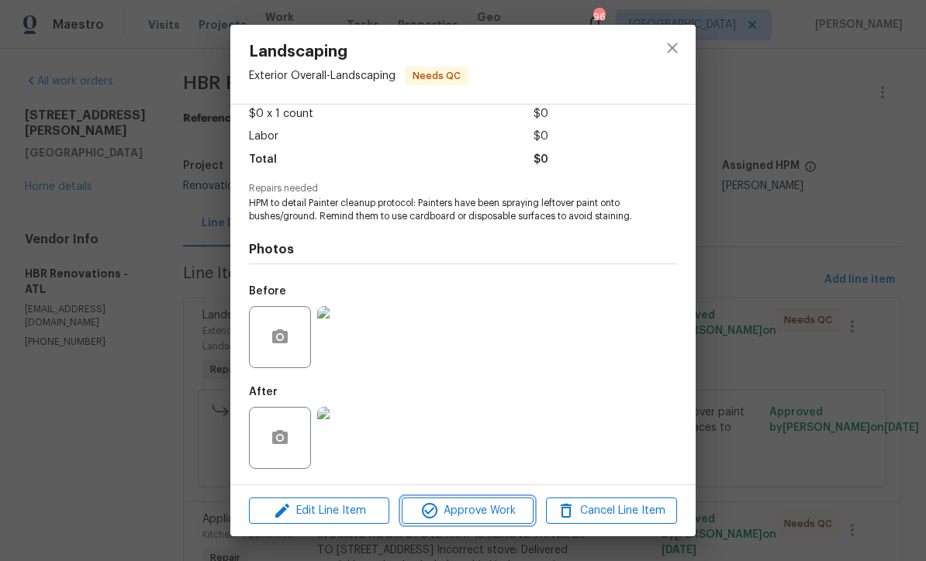
click at [457, 513] on span "Approve Work" at bounding box center [467, 511] width 122 height 19
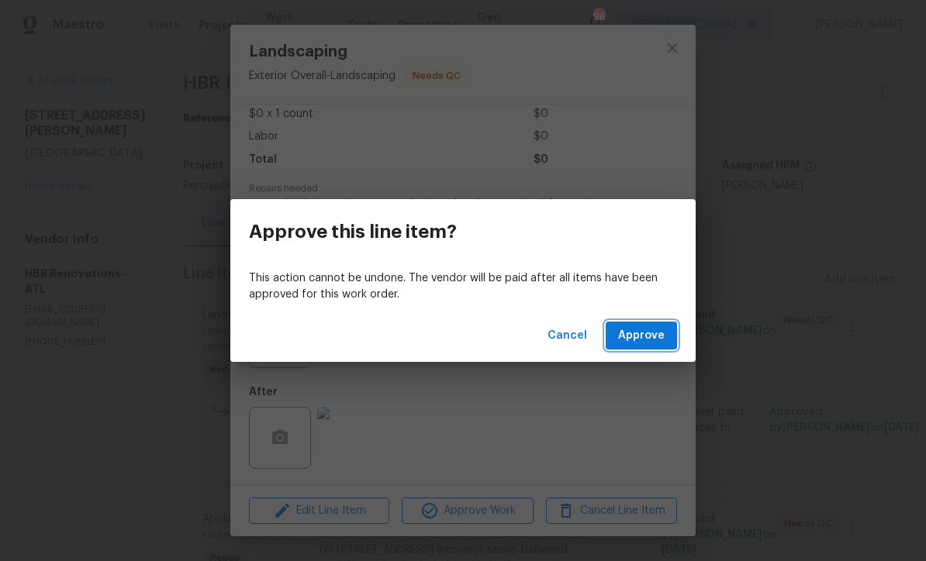
click at [641, 338] on span "Approve" at bounding box center [641, 335] width 47 height 19
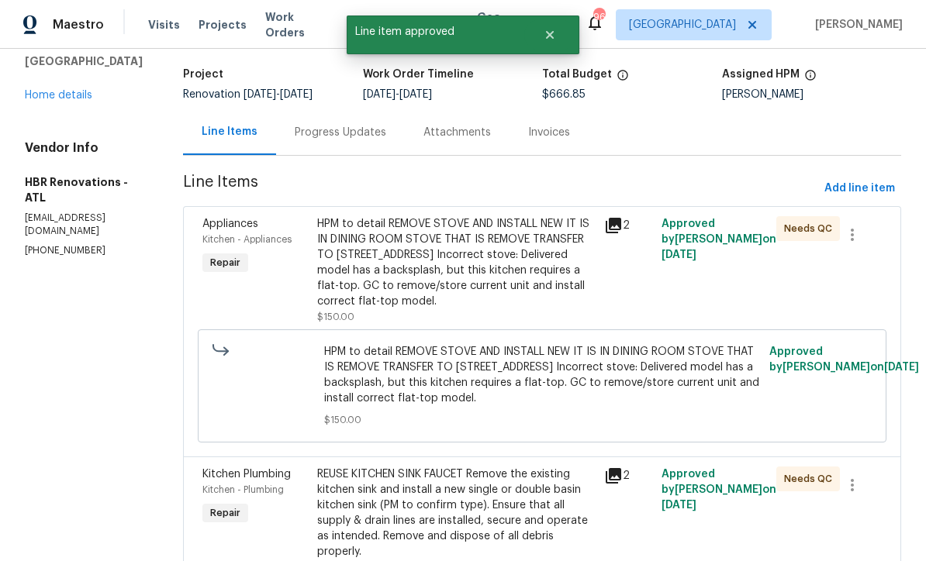
scroll to position [92, 0]
click at [429, 261] on div "HPM to detail REMOVE STOVE AND INSTALL NEW IT IS IN DINING ROOM STOVE THAT IS R…" at bounding box center [456, 262] width 278 height 93
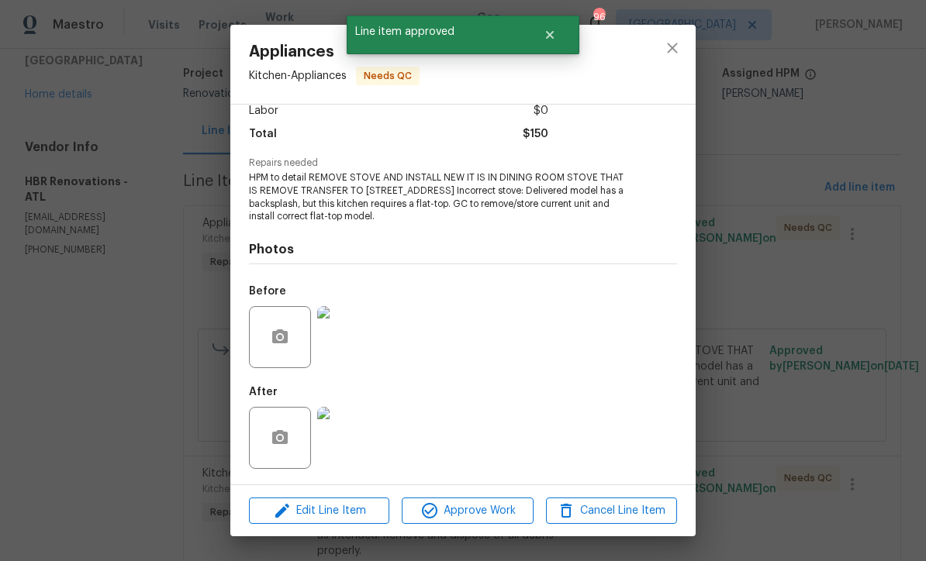
scroll to position [116, 0]
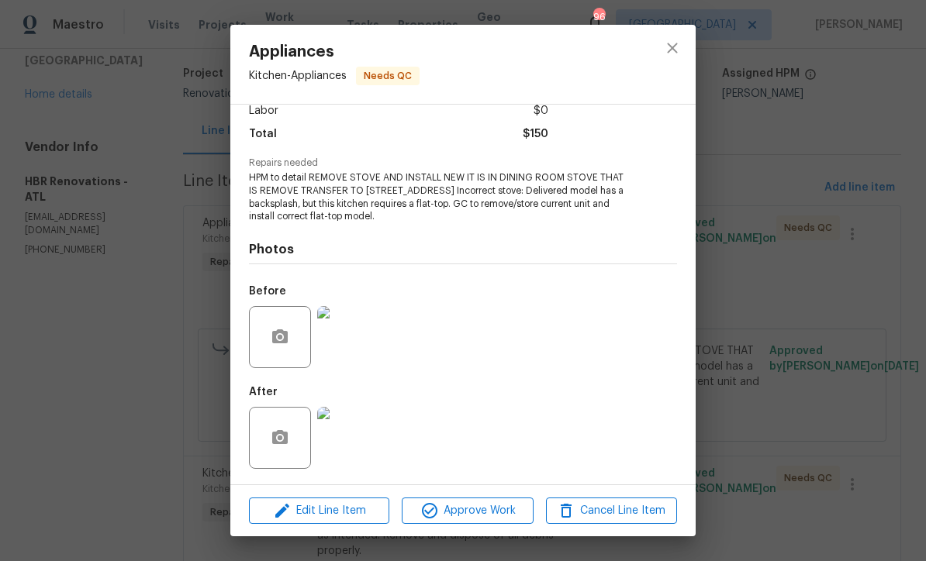
click at [343, 443] on img at bounding box center [348, 438] width 62 height 62
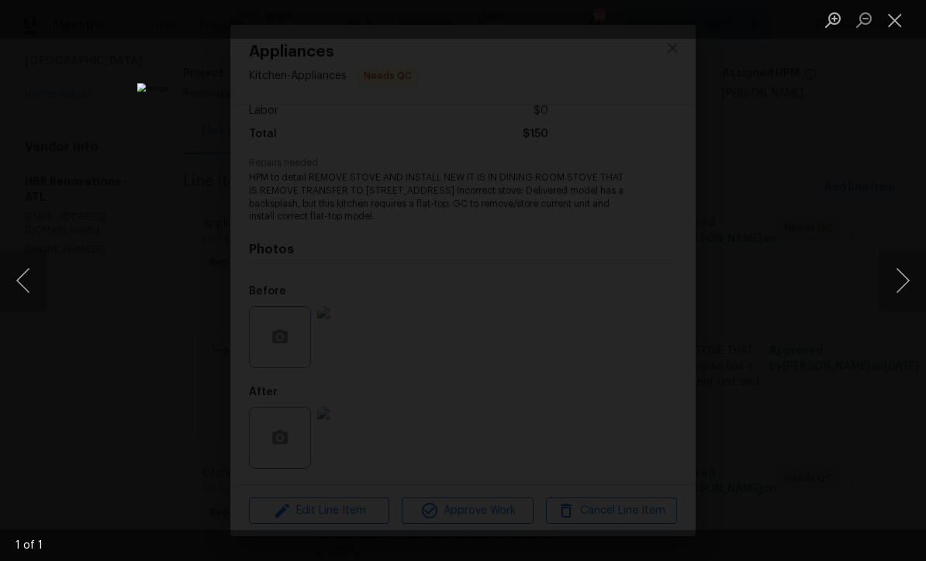
click at [897, 19] on button "Close lightbox" at bounding box center [894, 19] width 31 height 27
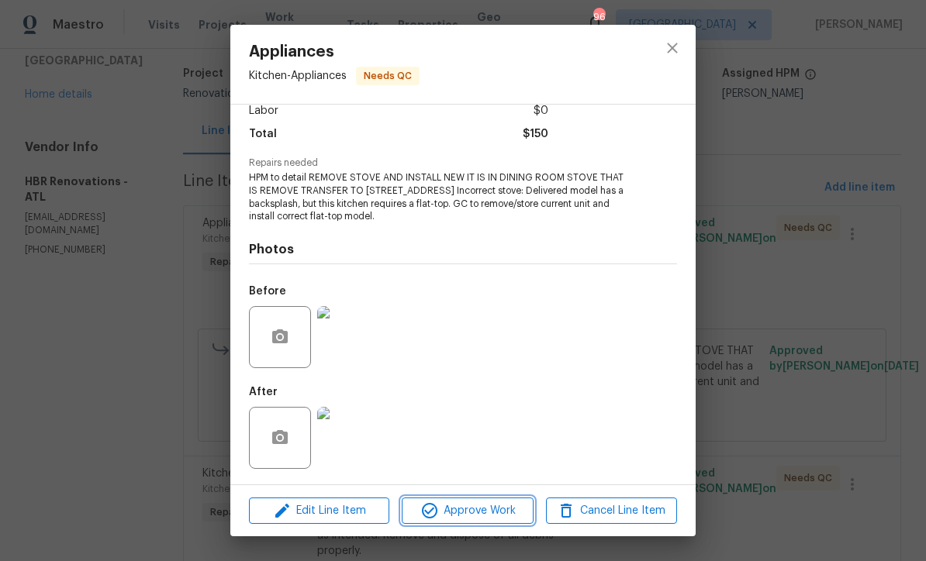
click at [452, 510] on span "Approve Work" at bounding box center [467, 511] width 122 height 19
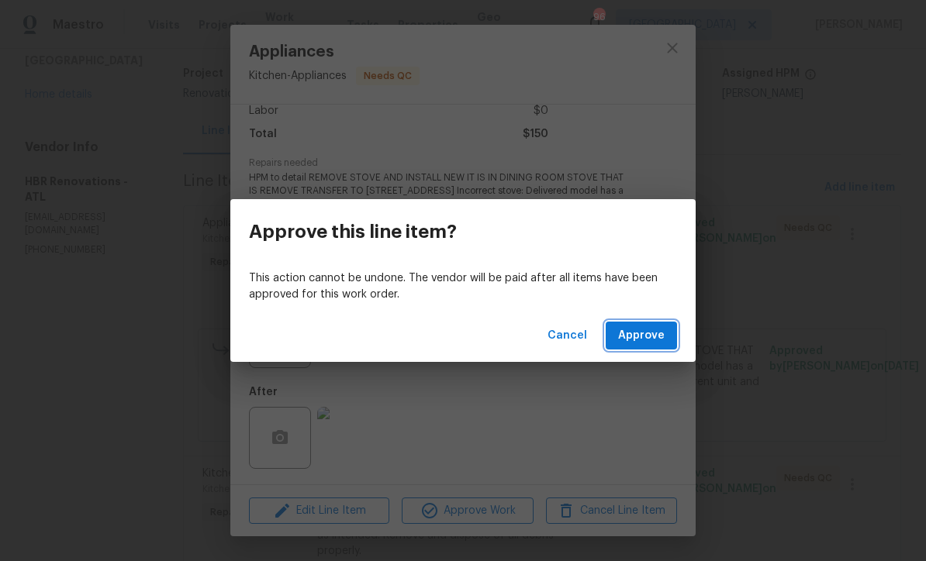
click at [640, 340] on span "Approve" at bounding box center [641, 335] width 47 height 19
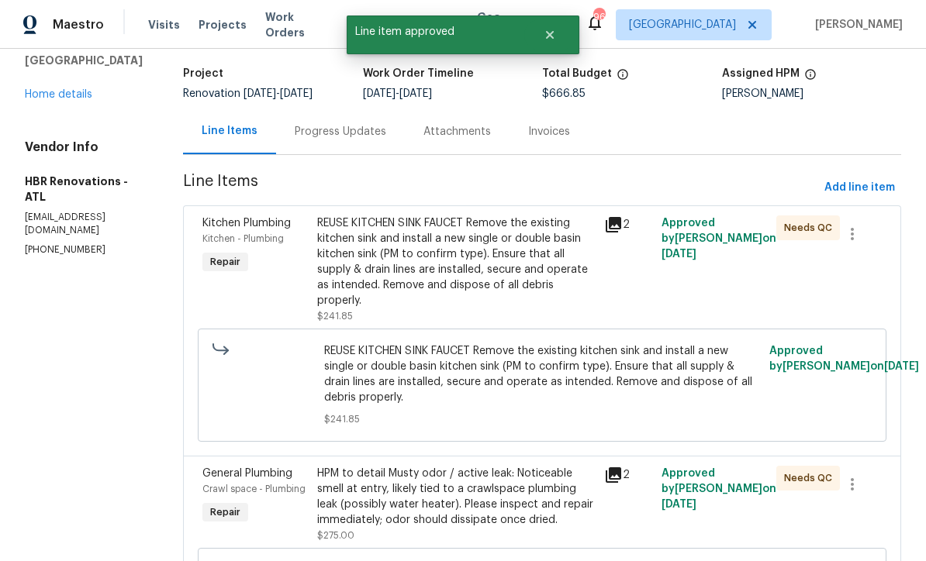
scroll to position [93, 0]
click at [408, 256] on div "REUSE KITCHEN SINK FAUCET Remove the existing kitchen sink and install a new si…" at bounding box center [456, 261] width 278 height 93
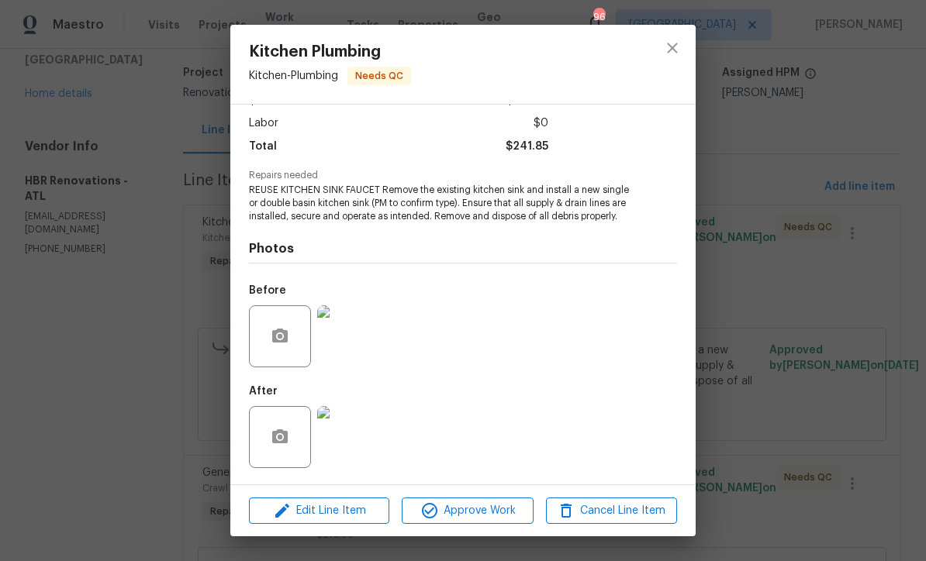
scroll to position [104, 0]
click at [345, 449] on img at bounding box center [348, 437] width 62 height 62
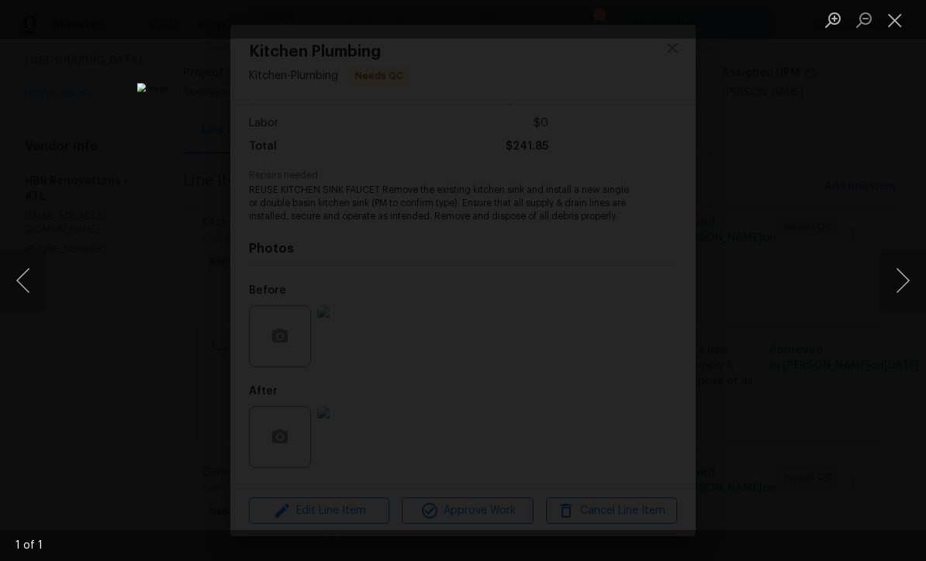
click at [895, 24] on button "Close lightbox" at bounding box center [894, 19] width 31 height 27
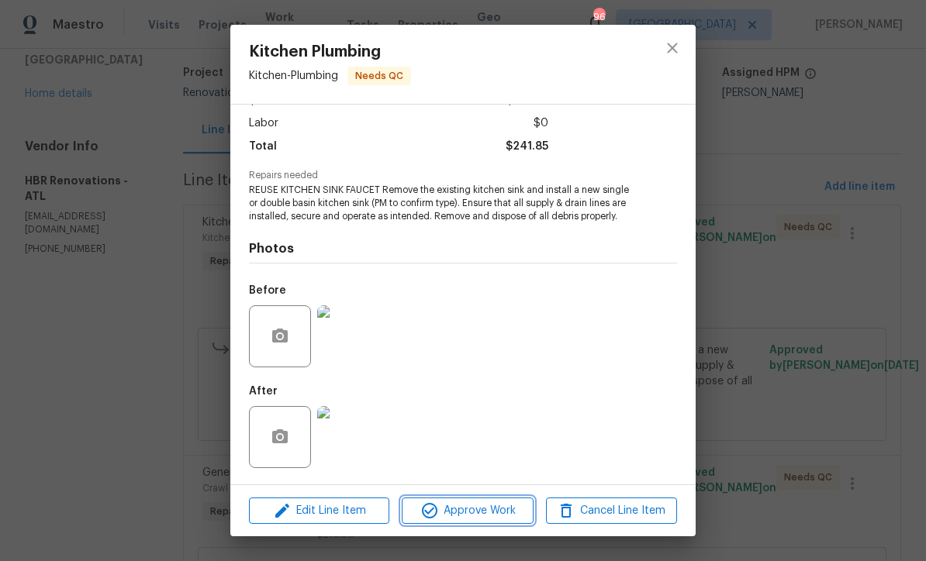
click at [462, 512] on span "Approve Work" at bounding box center [467, 511] width 122 height 19
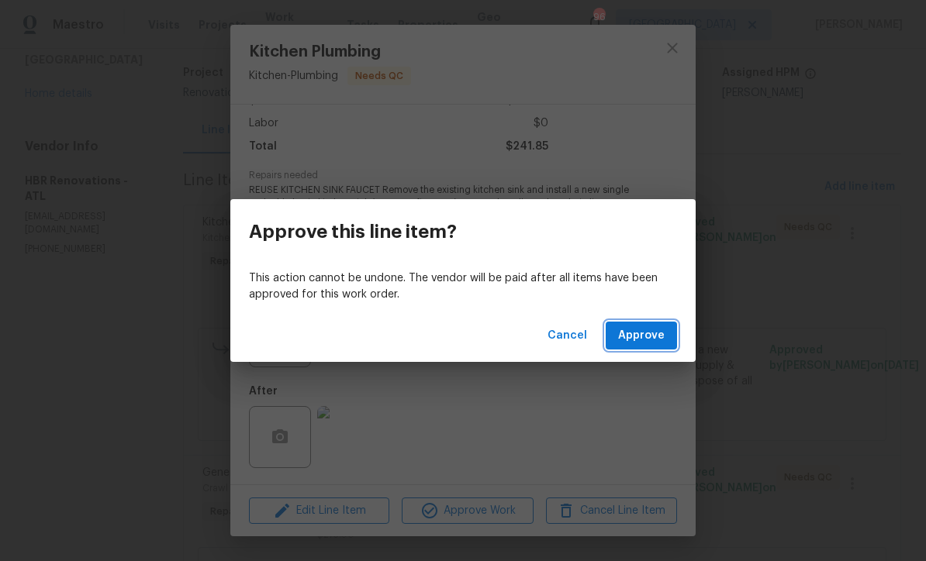
click at [644, 337] on span "Approve" at bounding box center [641, 335] width 47 height 19
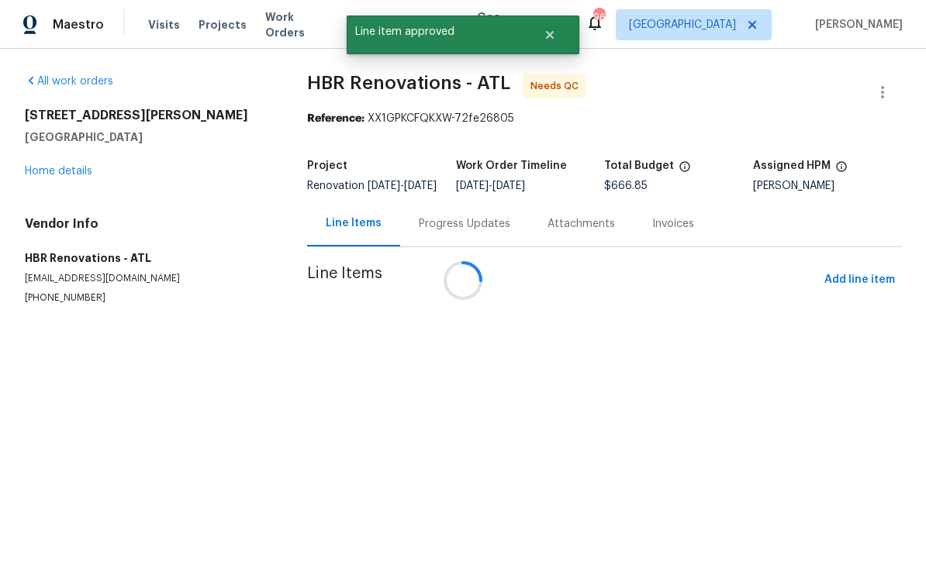
scroll to position [0, 0]
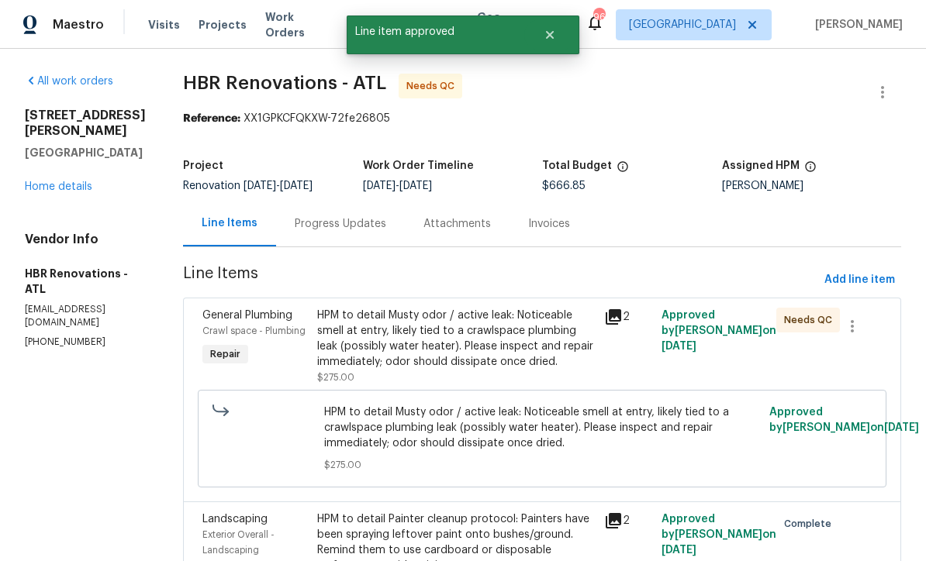
click at [410, 343] on div "HPM to detail Musty odor / active leak: Noticeable smell at entry, likely tied …" at bounding box center [456, 339] width 278 height 62
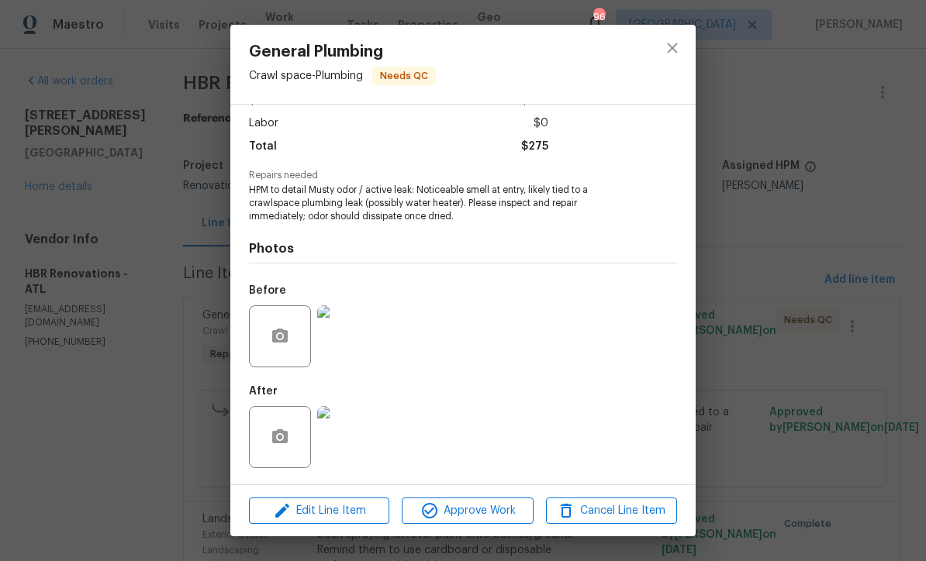
scroll to position [104, 0]
click at [343, 445] on img at bounding box center [348, 437] width 62 height 62
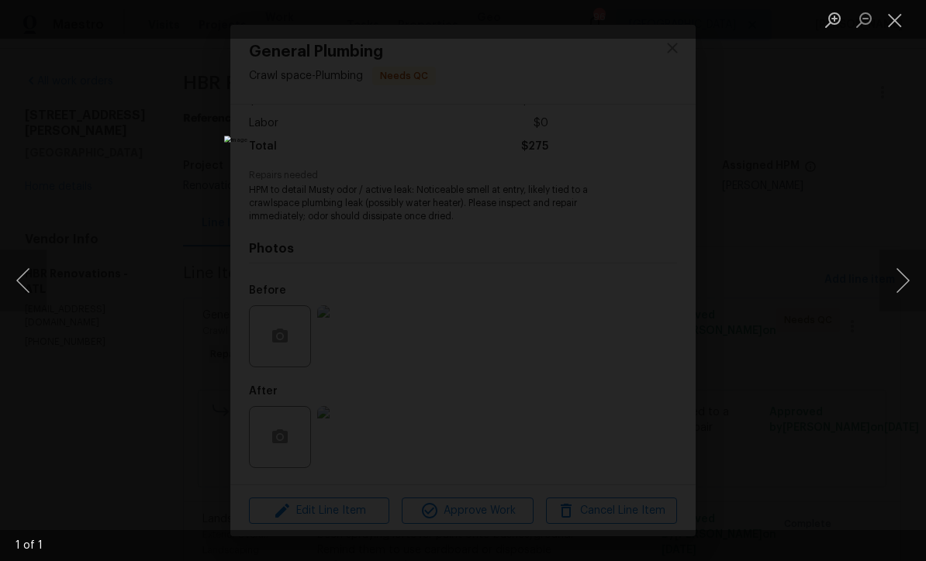
click at [901, 288] on button "Next image" at bounding box center [902, 281] width 47 height 62
click at [892, 27] on button "Close lightbox" at bounding box center [894, 19] width 31 height 27
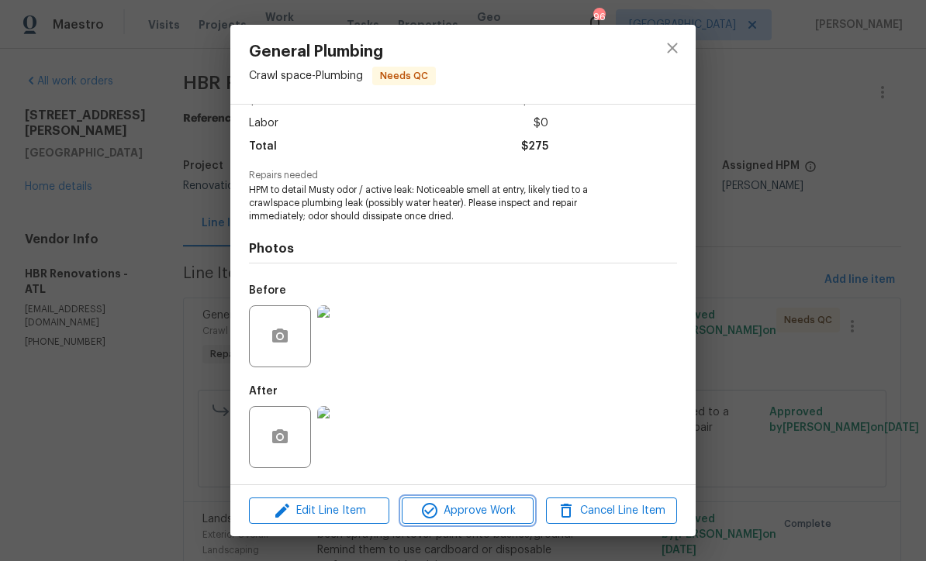
click at [445, 515] on span "Approve Work" at bounding box center [467, 511] width 122 height 19
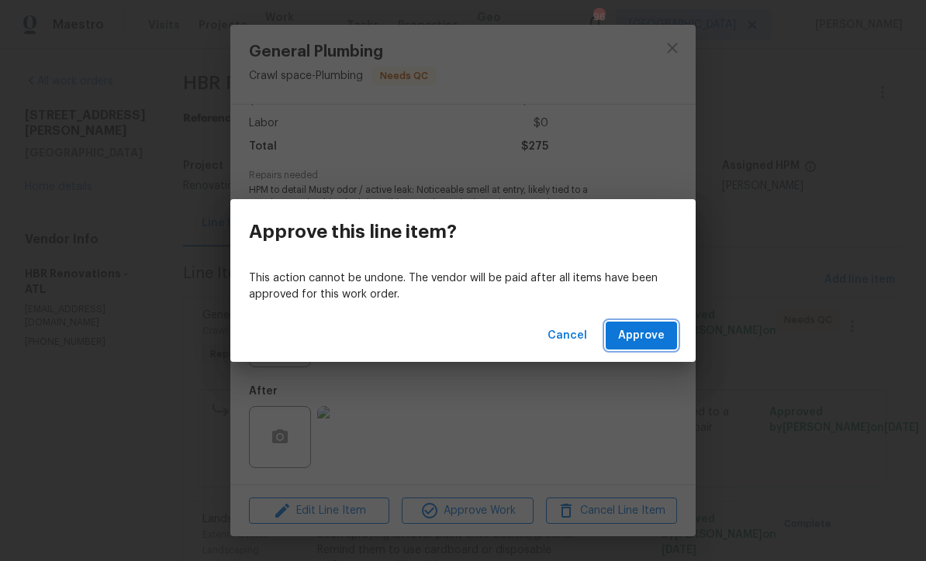
click at [644, 340] on span "Approve" at bounding box center [641, 335] width 47 height 19
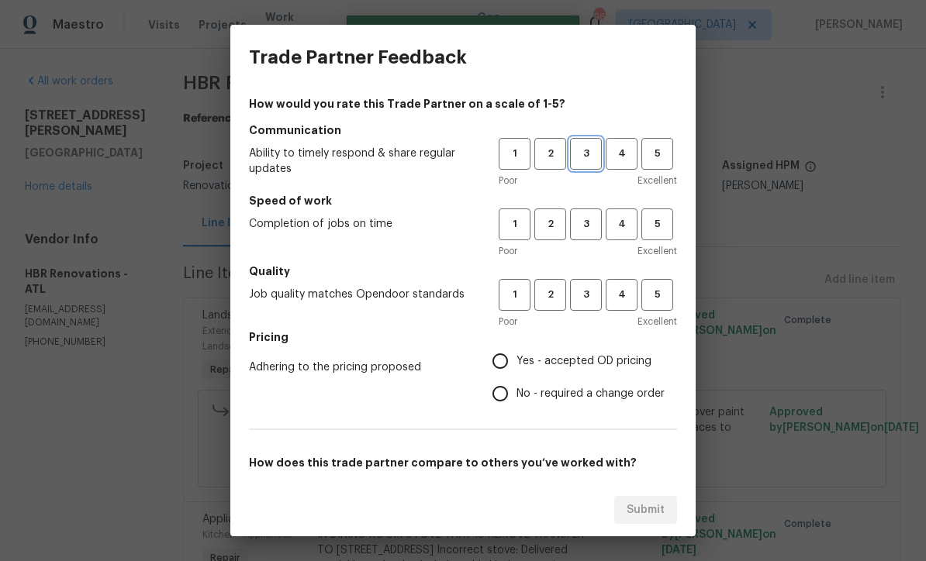
click at [582, 147] on span "3" at bounding box center [585, 154] width 29 height 18
click at [616, 223] on span "4" at bounding box center [621, 225] width 29 height 18
click at [619, 298] on span "4" at bounding box center [621, 295] width 29 height 18
click at [499, 362] on input "Yes - accepted OD pricing" at bounding box center [500, 361] width 33 height 33
radio input "true"
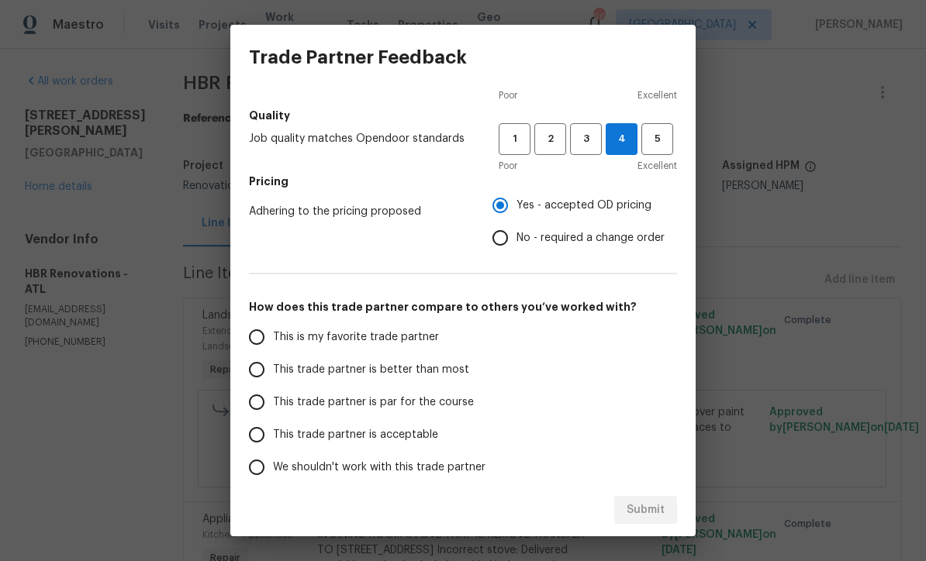
scroll to position [157, 0]
click at [248, 402] on input "This trade partner is par for the course" at bounding box center [256, 401] width 33 height 33
click at [637, 502] on span "Submit" at bounding box center [645, 510] width 38 height 19
radio input "true"
radio input "false"
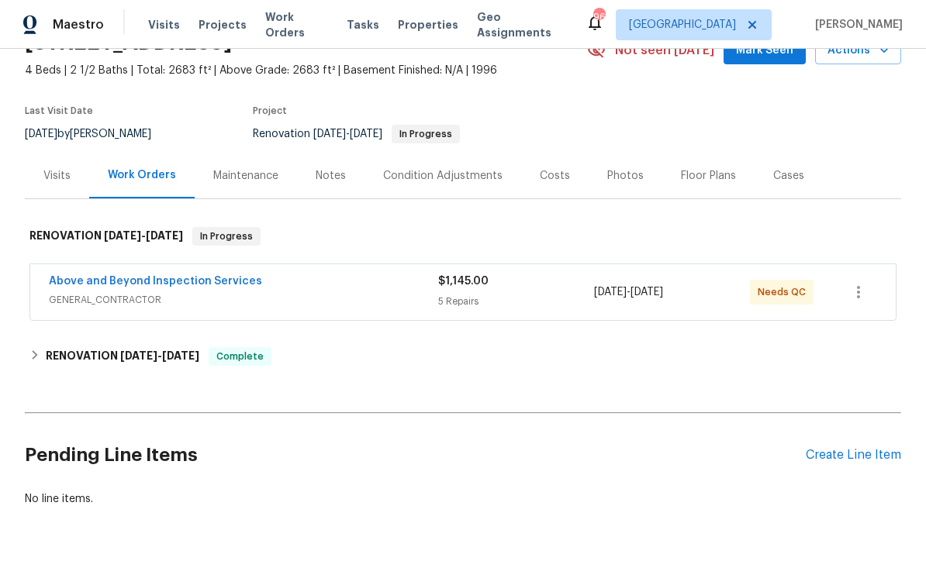
scroll to position [81, 0]
click at [129, 287] on link "Above and Beyond Inspection Services" at bounding box center [155, 282] width 213 height 11
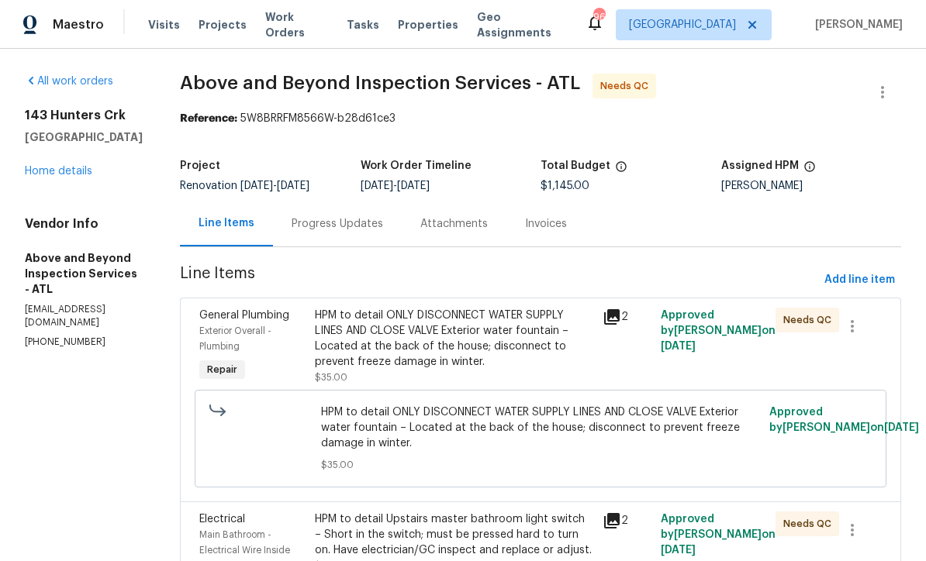
click at [450, 351] on div "HPM to detail ONLY DISCONNECT WATER SUPPLY LINES AND CLOSE VALVE Exterior water…" at bounding box center [454, 339] width 279 height 62
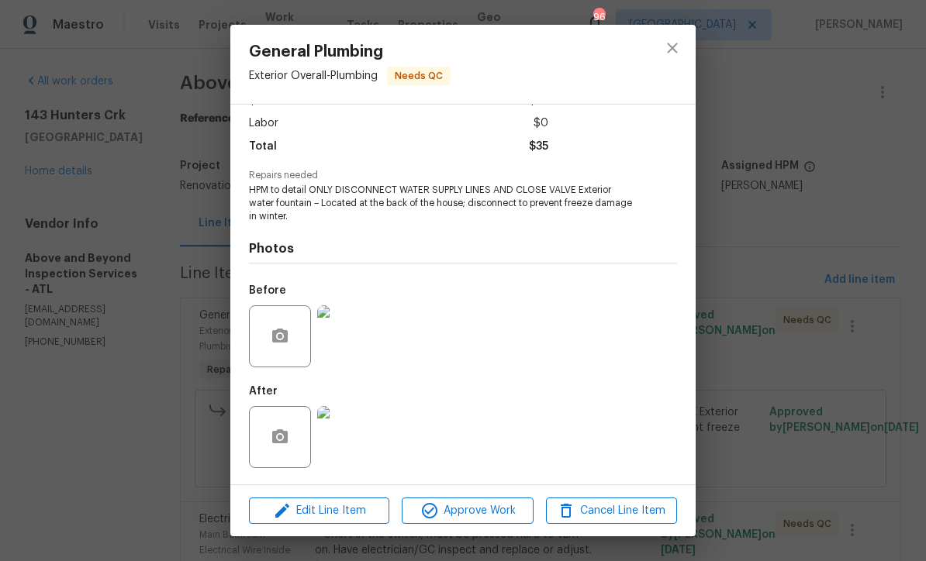
scroll to position [104, 0]
click at [343, 443] on img at bounding box center [348, 437] width 62 height 62
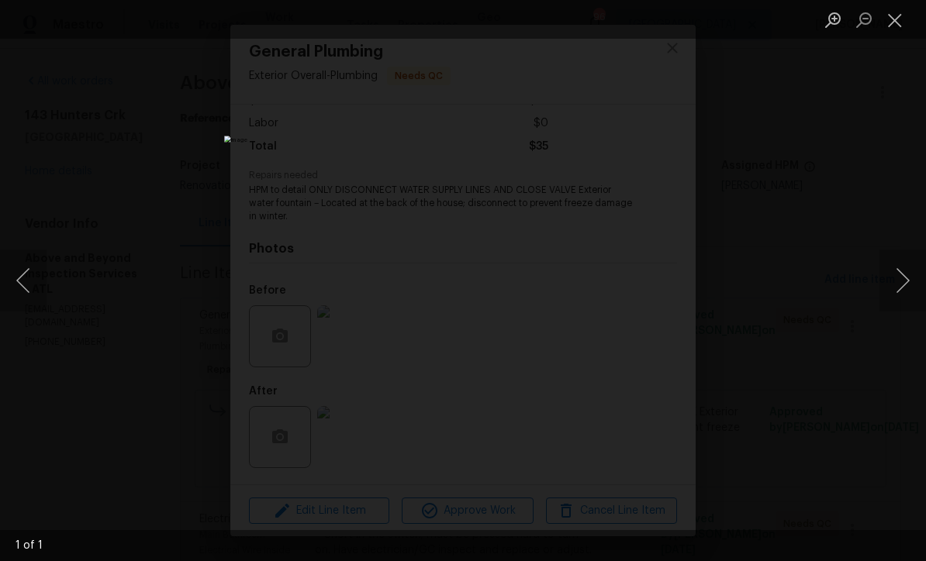
click at [892, 21] on button "Close lightbox" at bounding box center [894, 19] width 31 height 27
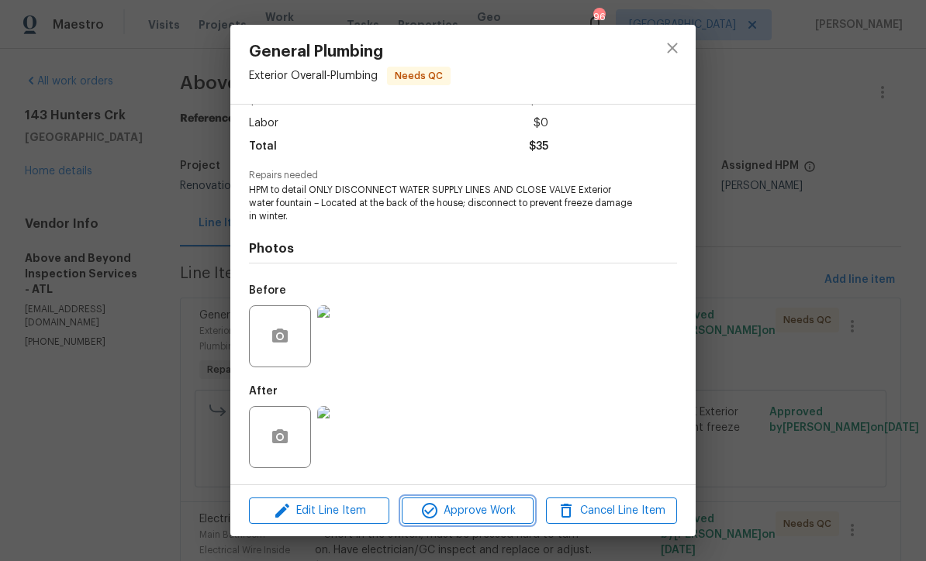
click at [463, 511] on span "Approve Work" at bounding box center [467, 511] width 122 height 19
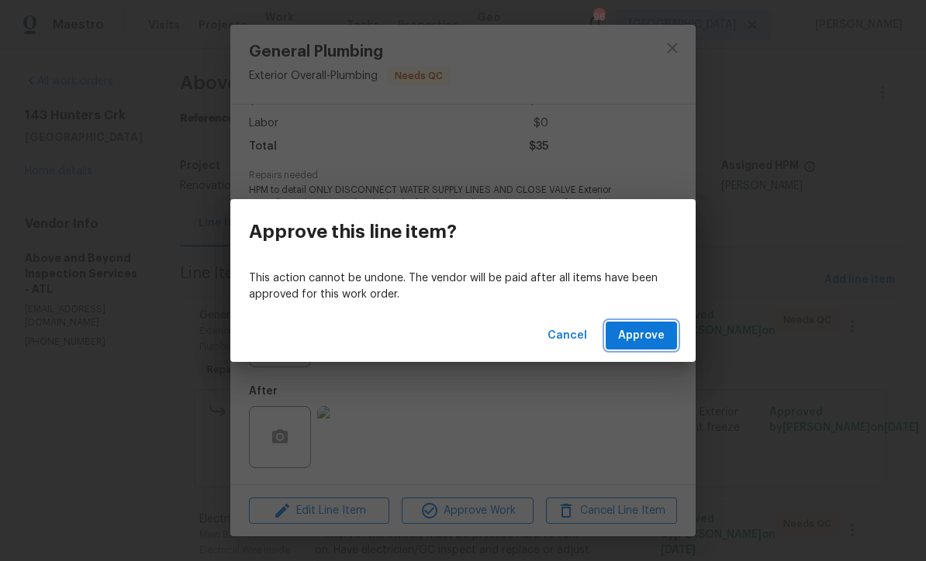
click at [637, 337] on span "Approve" at bounding box center [641, 335] width 47 height 19
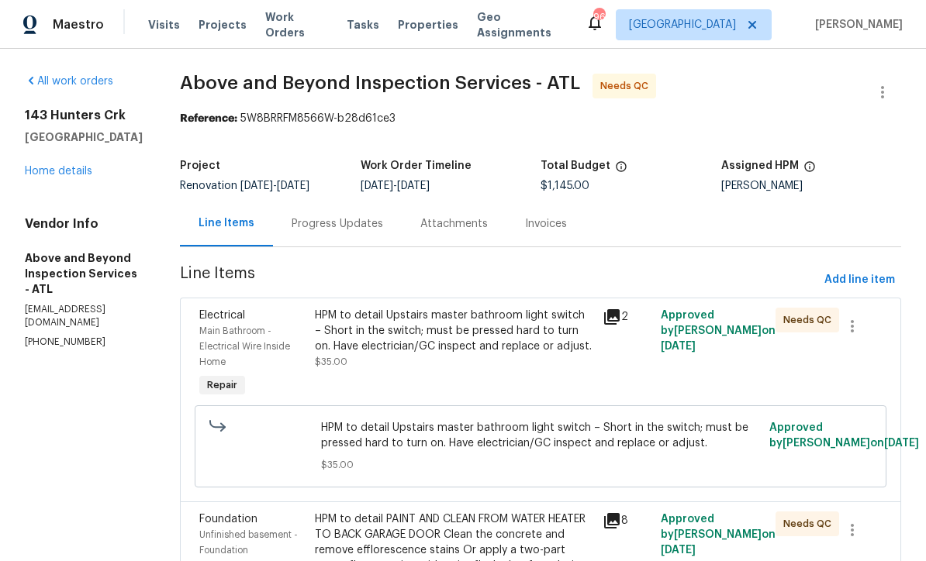
click at [465, 349] on div "HPM to detail Upstairs master bathroom light switch – Short in the switch; must…" at bounding box center [454, 331] width 279 height 47
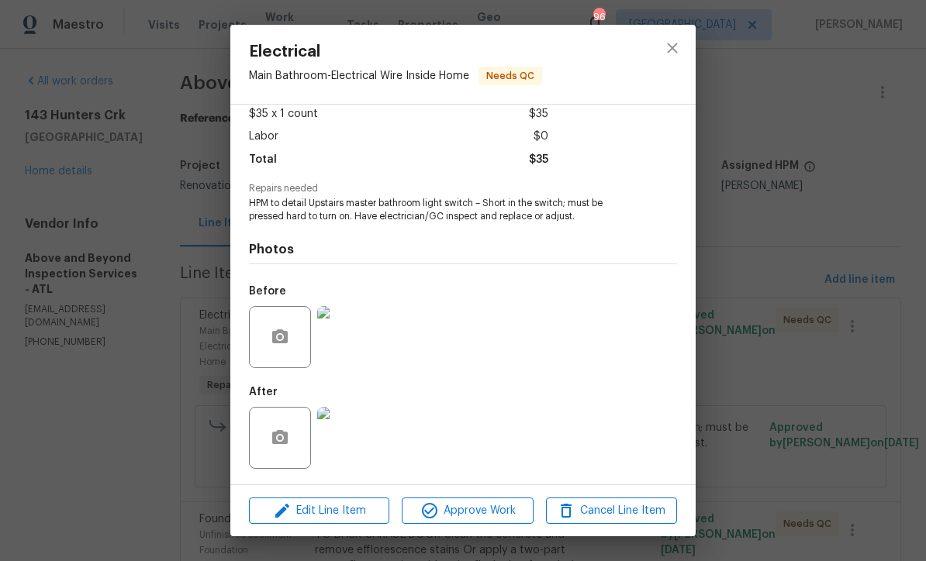
scroll to position [91, 0]
click at [343, 444] on img at bounding box center [348, 438] width 62 height 62
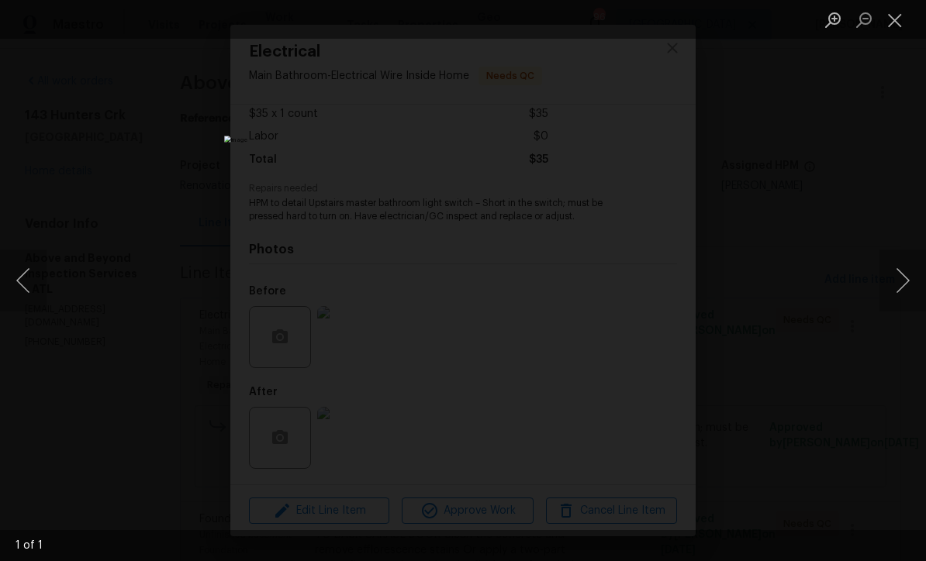
click at [894, 23] on button "Close lightbox" at bounding box center [894, 19] width 31 height 27
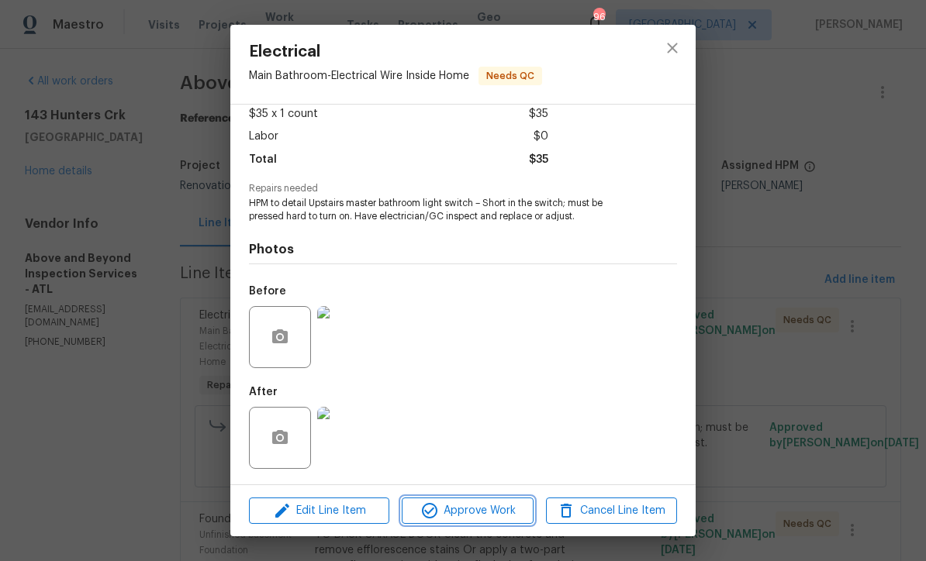
click at [437, 513] on icon "button" at bounding box center [429, 511] width 19 height 19
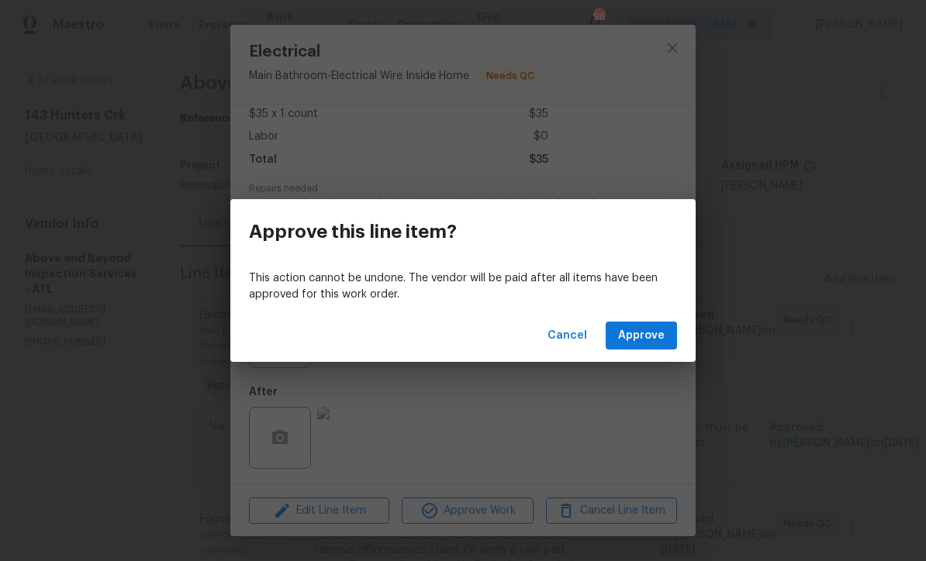
click at [634, 333] on span "Approve" at bounding box center [641, 335] width 47 height 19
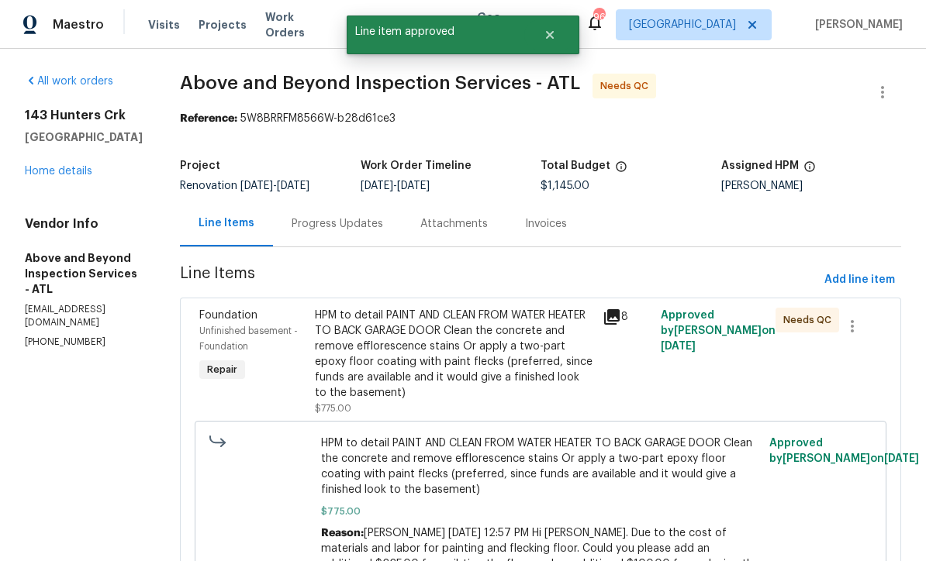
click at [461, 355] on div "HPM to detail PAINT AND CLEAN FROM WATER HEATER TO BACK GARAGE DOOR Clean the c…" at bounding box center [454, 354] width 279 height 93
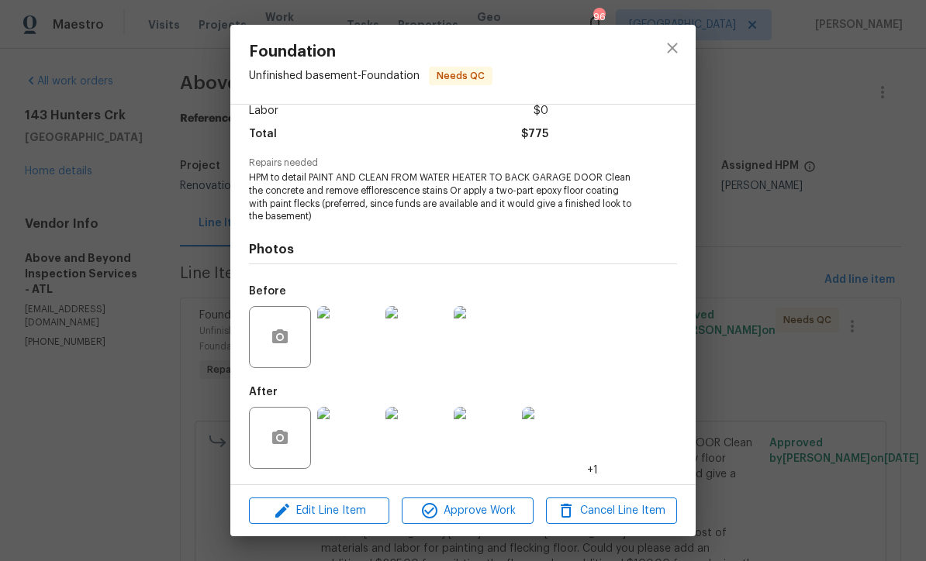
scroll to position [116, 0]
click at [347, 448] on img at bounding box center [348, 438] width 62 height 62
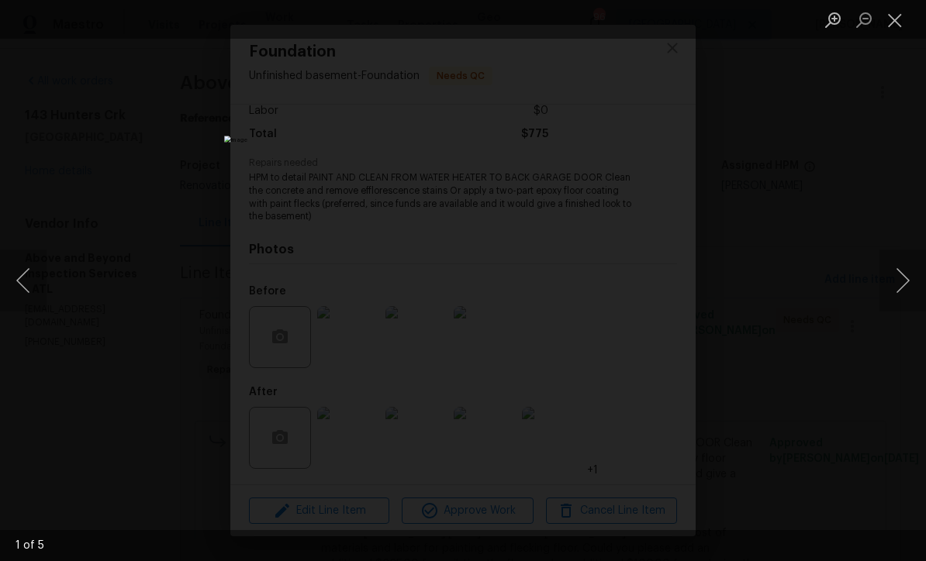
click at [905, 278] on button "Next image" at bounding box center [902, 281] width 47 height 62
click at [902, 288] on button "Next image" at bounding box center [902, 281] width 47 height 62
click at [895, 22] on button "Close lightbox" at bounding box center [894, 19] width 31 height 27
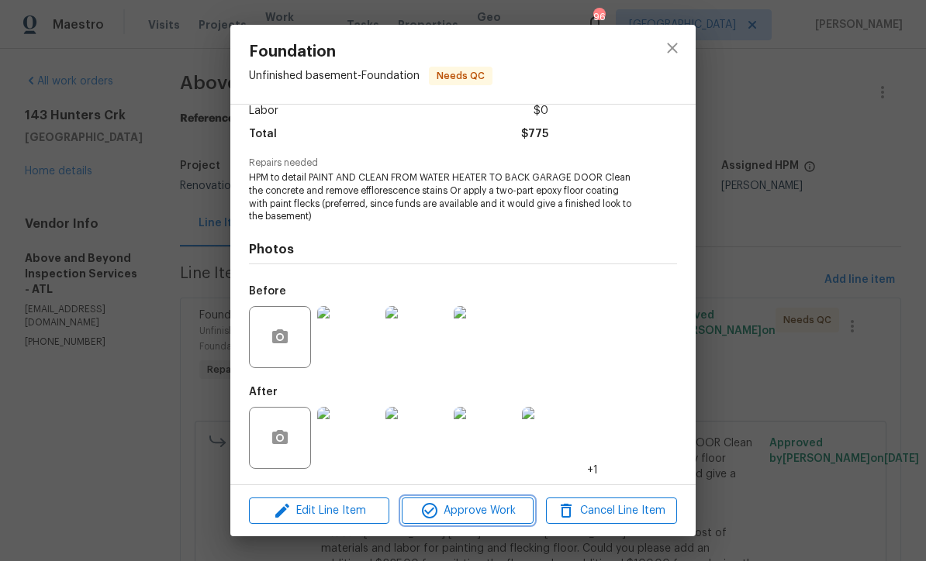
click at [459, 520] on span "Approve Work" at bounding box center [467, 511] width 122 height 19
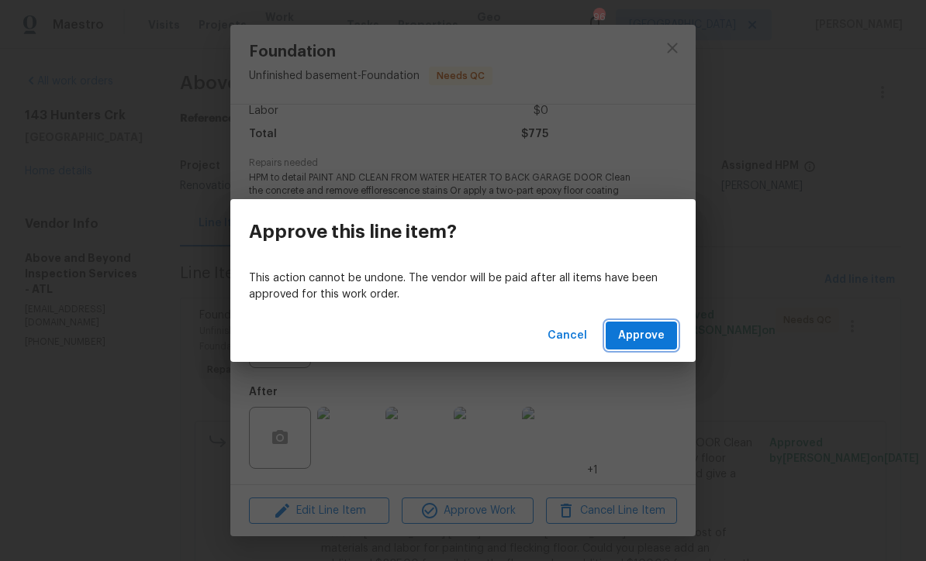
click at [647, 335] on span "Approve" at bounding box center [641, 335] width 47 height 19
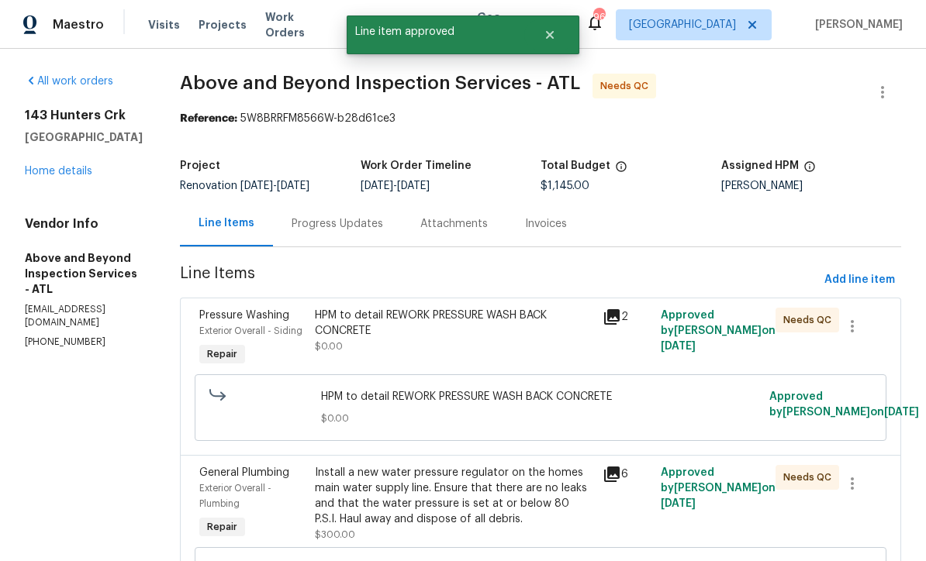
click at [436, 339] on div "HPM to detail REWORK PRESSURE WASH BACK CONCRETE" at bounding box center [454, 323] width 279 height 31
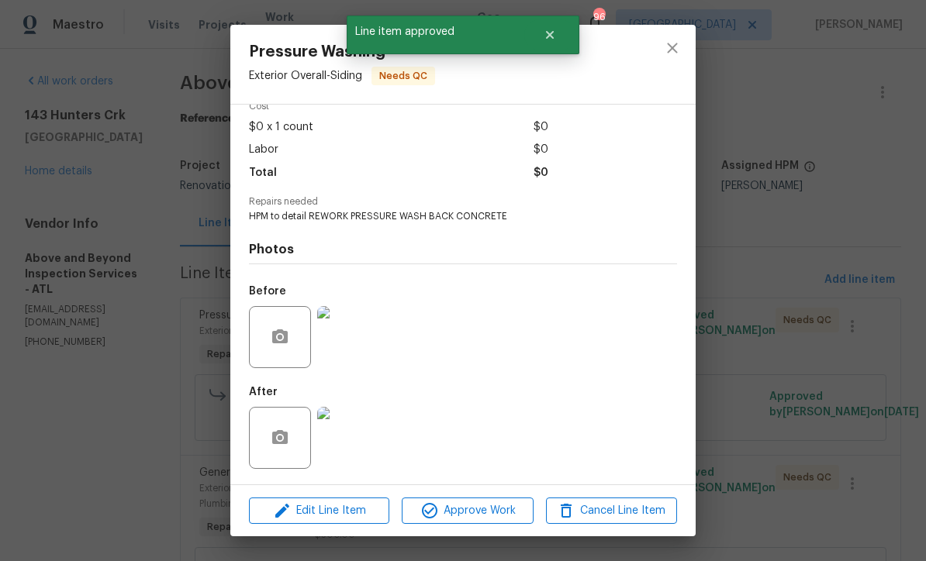
scroll to position [79, 0]
click at [340, 442] on img at bounding box center [348, 438] width 62 height 62
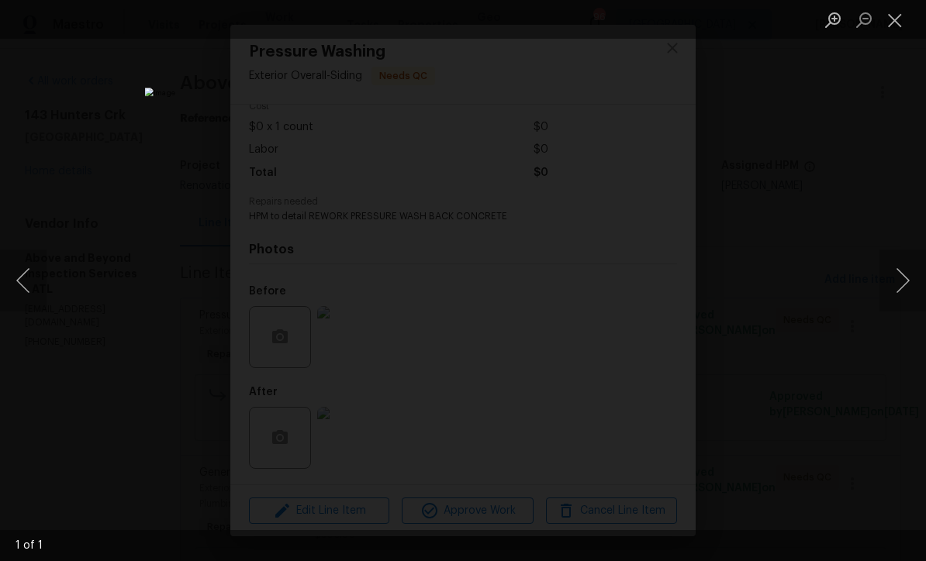
click at [895, 24] on button "Close lightbox" at bounding box center [894, 19] width 31 height 27
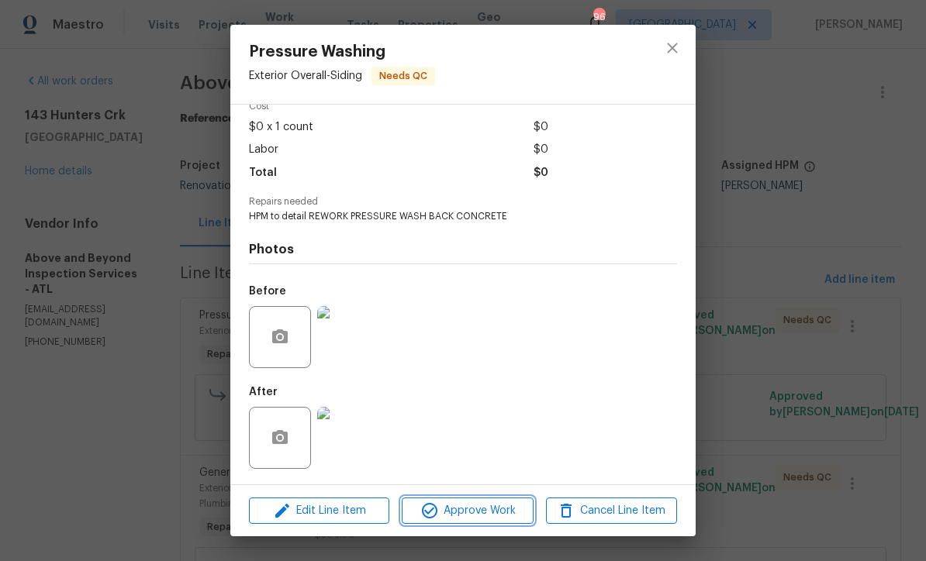
click at [445, 516] on span "Approve Work" at bounding box center [467, 511] width 122 height 19
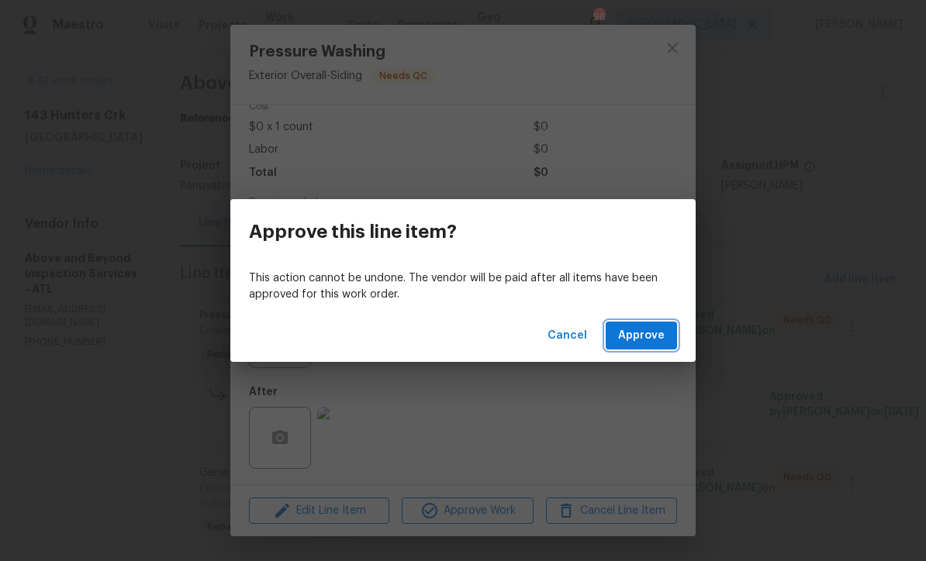
click at [636, 337] on span "Approve" at bounding box center [641, 335] width 47 height 19
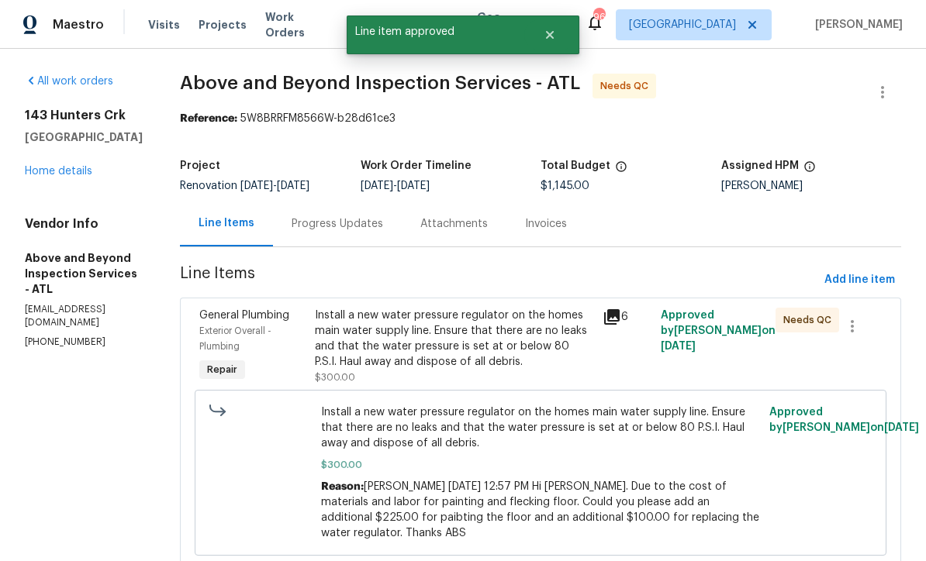
click at [445, 352] on div "Install a new water pressure regulator on the homes main water supply line. Ens…" at bounding box center [454, 339] width 279 height 62
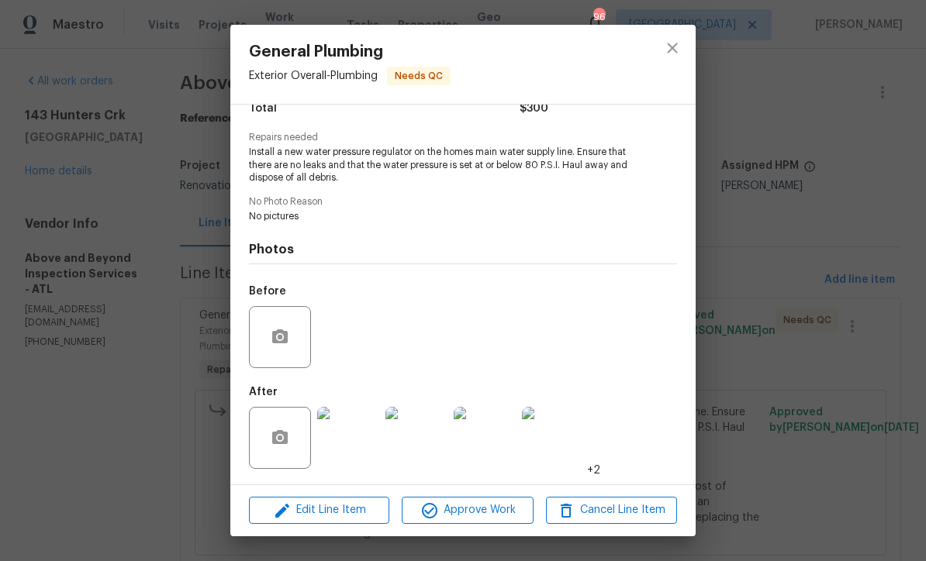
scroll to position [143, 0]
click at [451, 515] on span "Approve Work" at bounding box center [467, 510] width 122 height 19
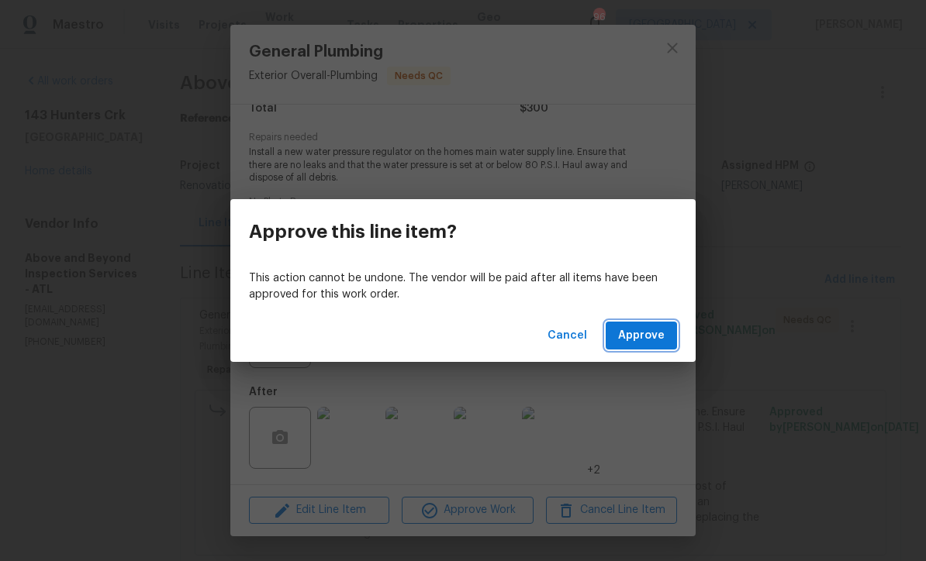
click at [638, 336] on span "Approve" at bounding box center [641, 335] width 47 height 19
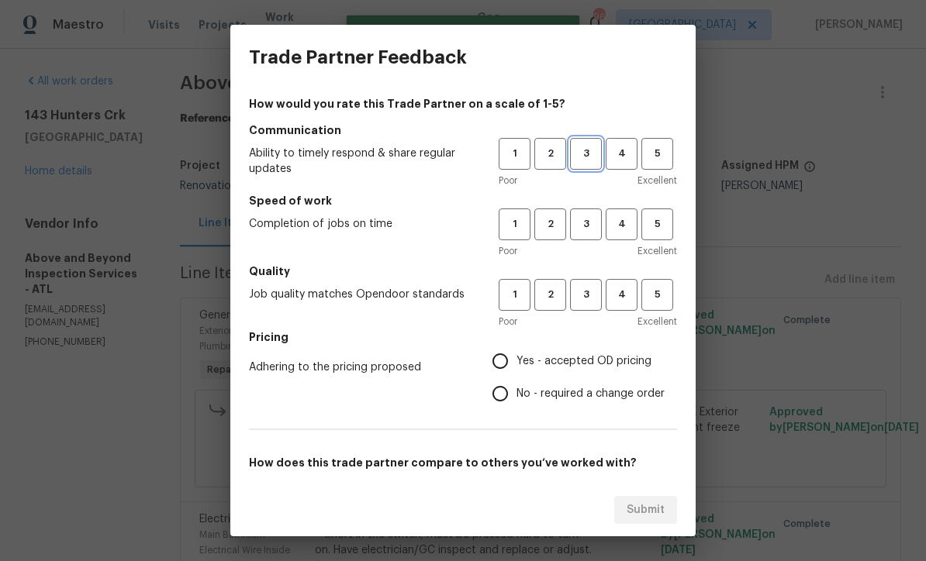
click at [580, 147] on span "3" at bounding box center [585, 154] width 29 height 18
click at [616, 225] on span "4" at bounding box center [621, 225] width 29 height 18
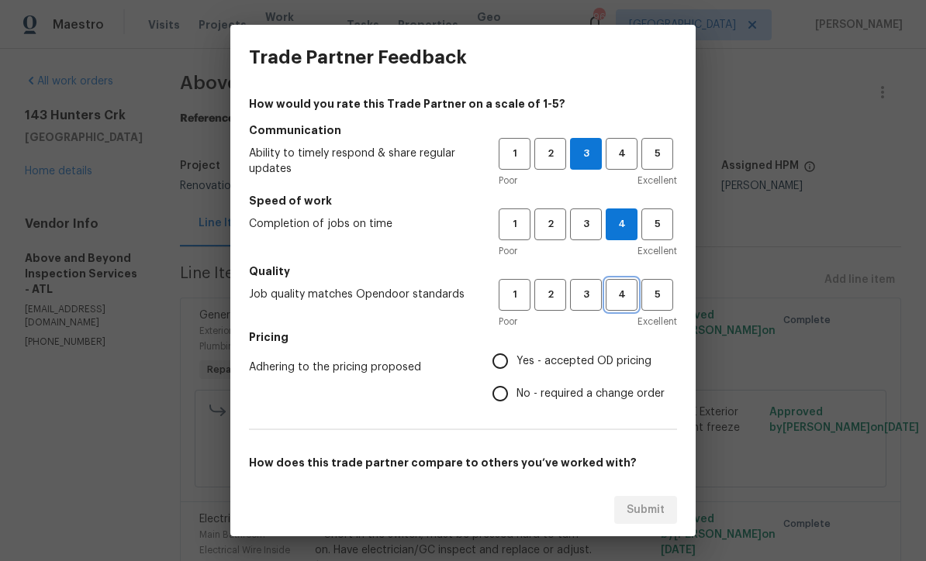
click at [620, 292] on span "4" at bounding box center [621, 295] width 29 height 18
click at [507, 354] on input "Yes - accepted OD pricing" at bounding box center [500, 361] width 33 height 33
radio input "true"
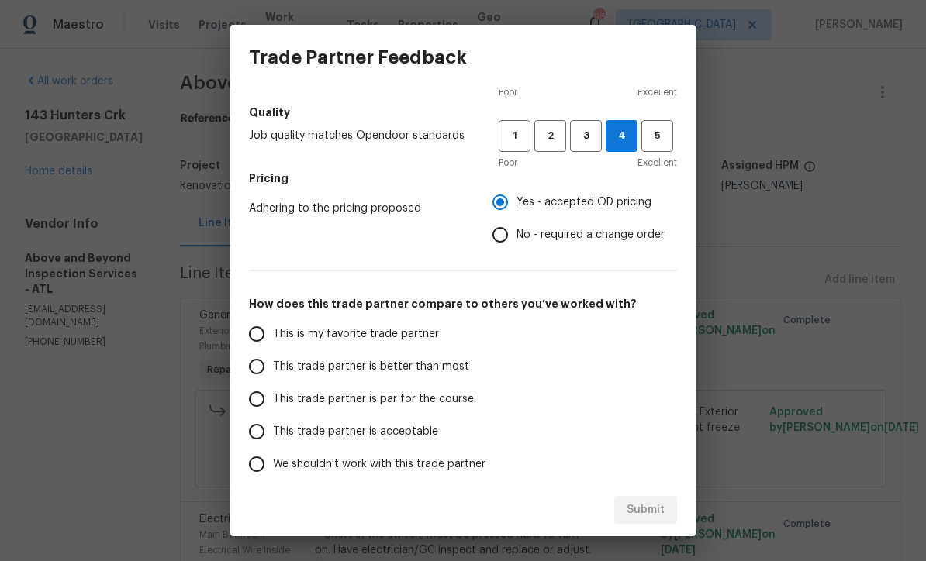
scroll to position [160, 0]
click at [253, 402] on input "This trade partner is par for the course" at bounding box center [256, 398] width 33 height 33
click at [645, 500] on button "Submit" at bounding box center [645, 510] width 63 height 29
radio input "true"
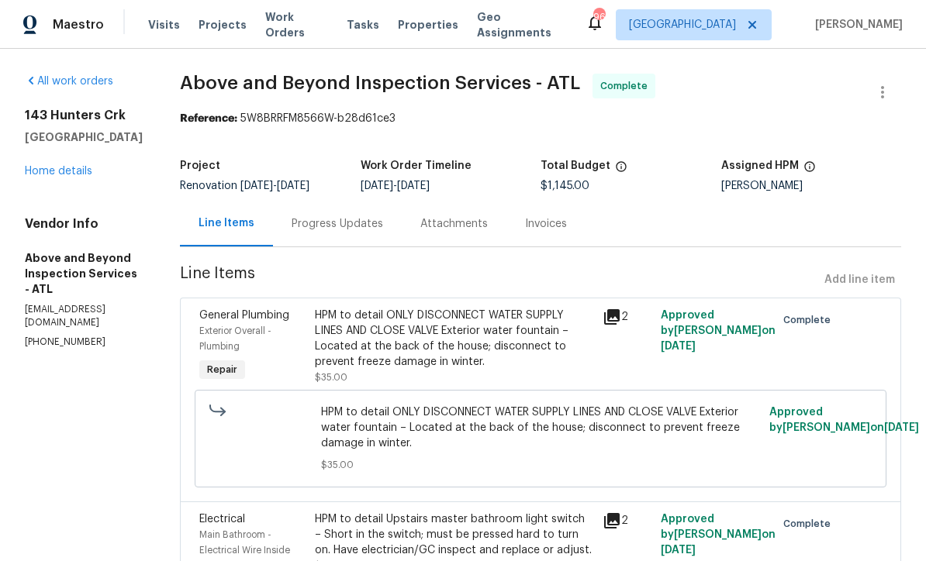
radio input "false"
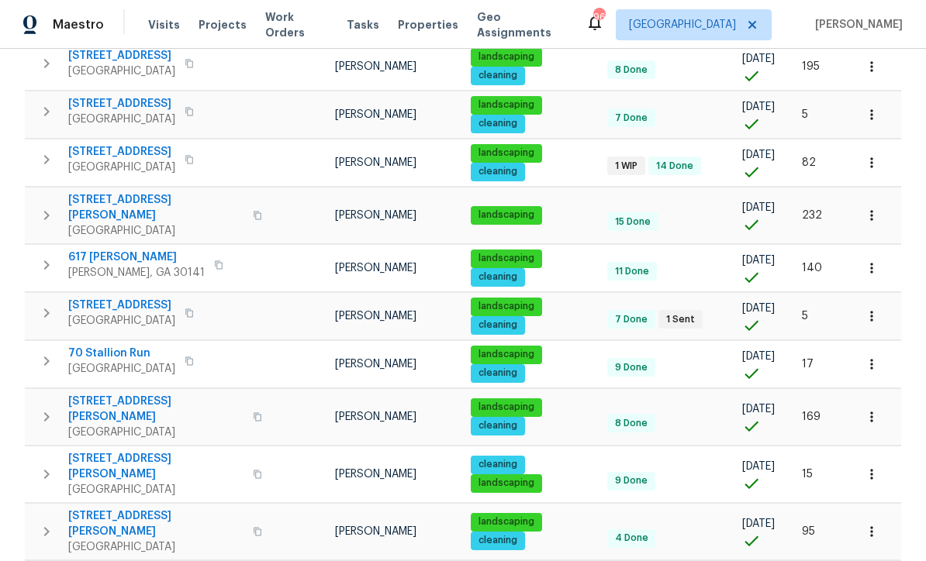
scroll to position [663, 0]
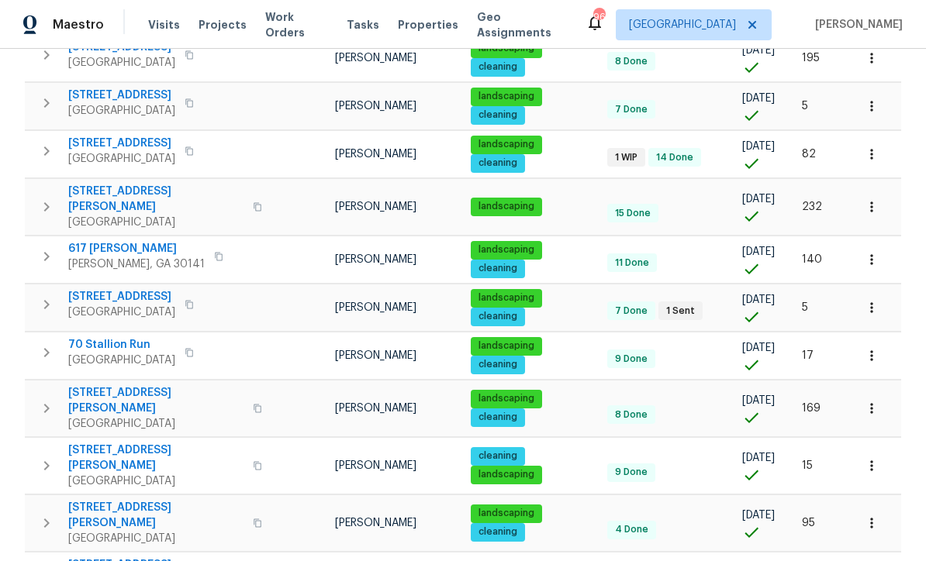
click at [105, 337] on span "70 Stallion Run" at bounding box center [121, 345] width 107 height 16
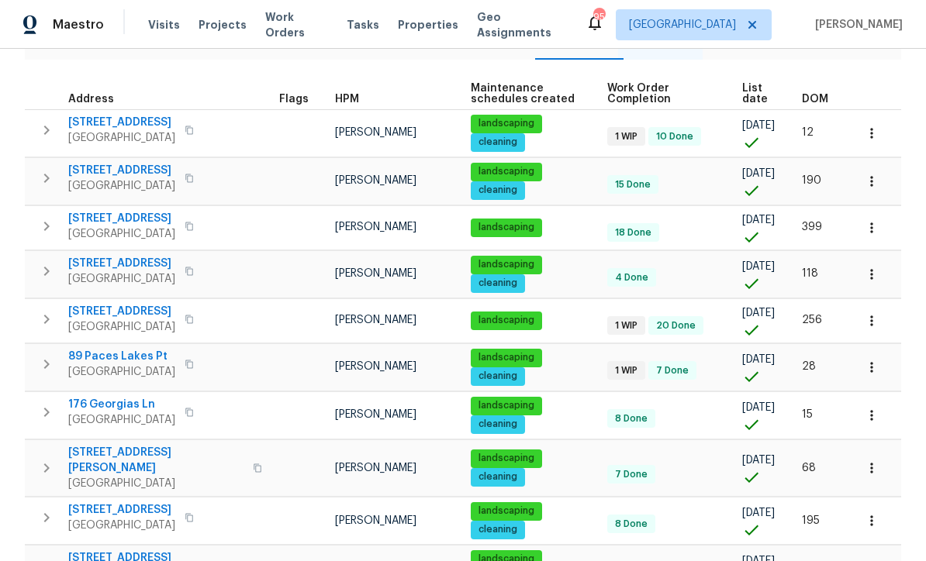
scroll to position [201, 0]
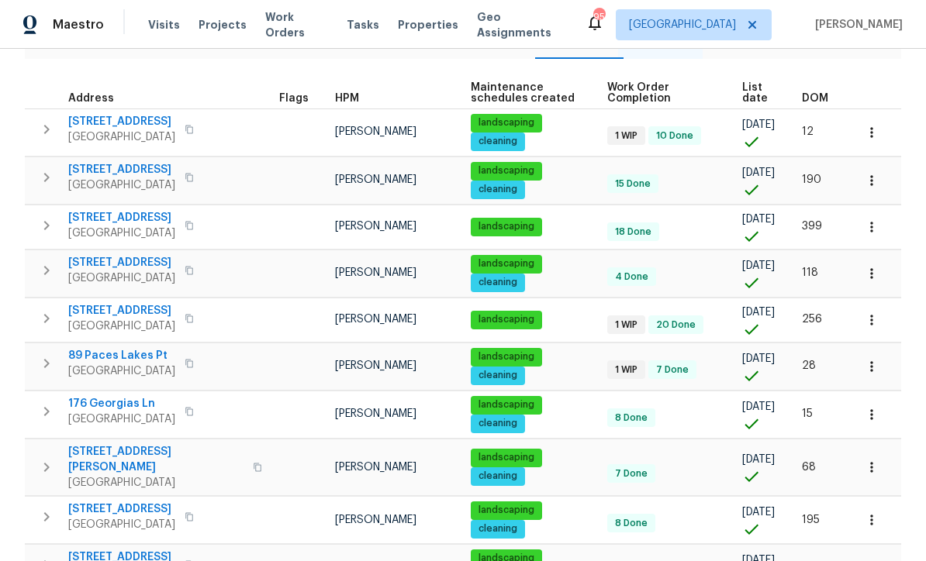
click at [117, 124] on span "188 Lost Lake Trl" at bounding box center [121, 122] width 107 height 16
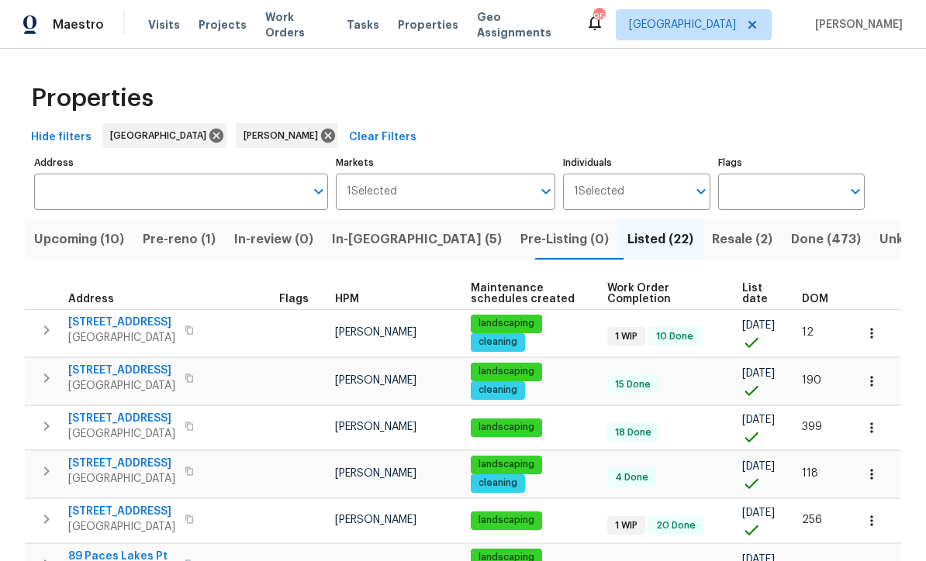
scroll to position [0, 0]
click at [355, 246] on span "In-reno (5)" at bounding box center [417, 240] width 170 height 22
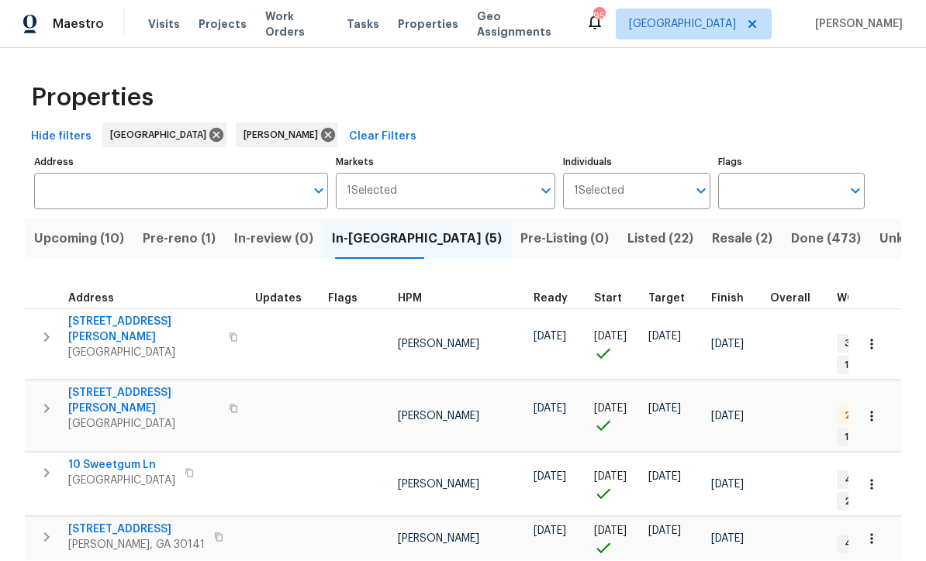
scroll to position [1, 0]
click at [102, 523] on span "386 Hill Crest Cir" at bounding box center [136, 531] width 136 height 16
click at [101, 386] on span "61 Jeanette St" at bounding box center [143, 401] width 151 height 31
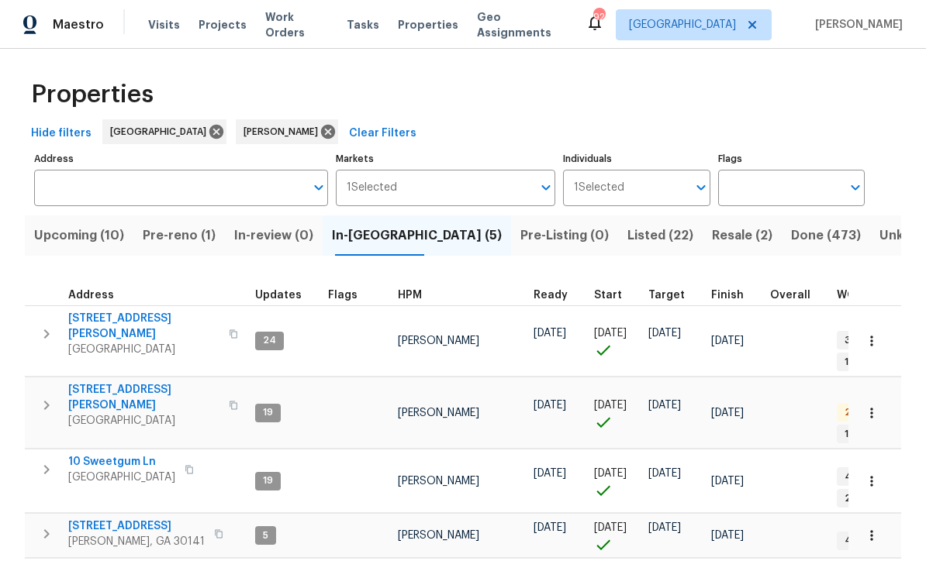
scroll to position [3, 0]
click at [72, 232] on span "Upcoming (10)" at bounding box center [79, 237] width 90 height 22
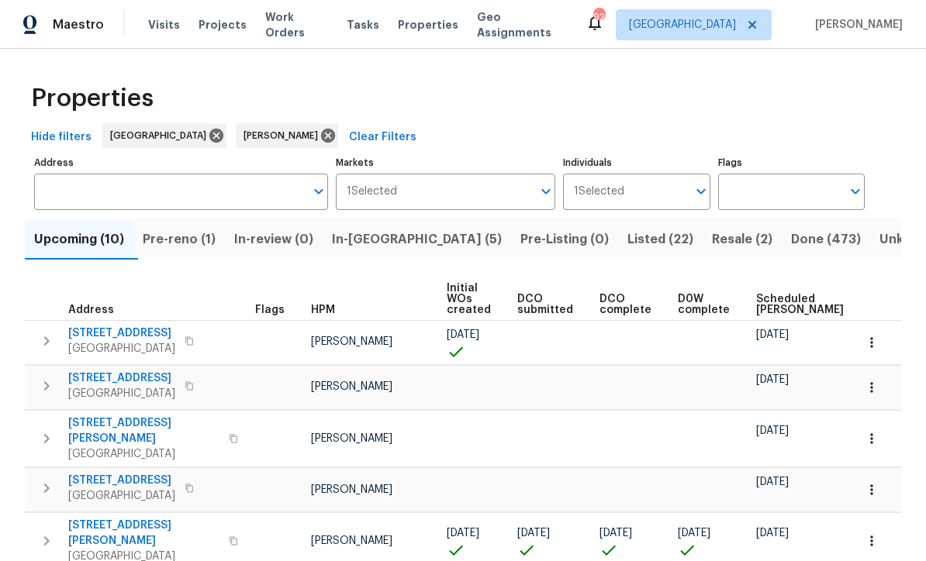
click at [627, 239] on span "Listed (22)" at bounding box center [660, 240] width 66 height 22
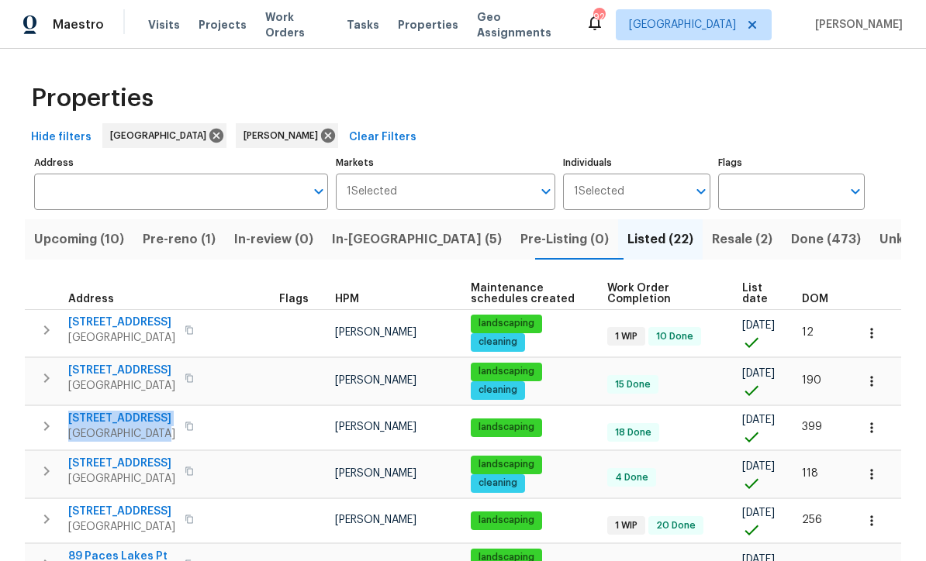
click at [172, 282] on th "Address" at bounding box center [149, 294] width 248 height 32
click at [109, 330] on span "188 Lost Lake Trl" at bounding box center [121, 323] width 107 height 16
click at [369, 236] on span "In-reno (5)" at bounding box center [417, 240] width 170 height 22
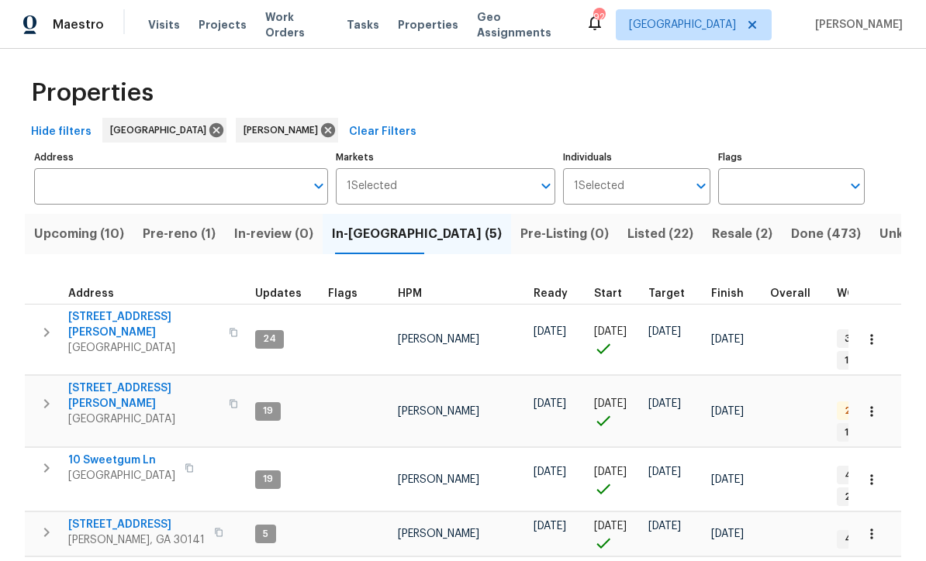
scroll to position [3, 0]
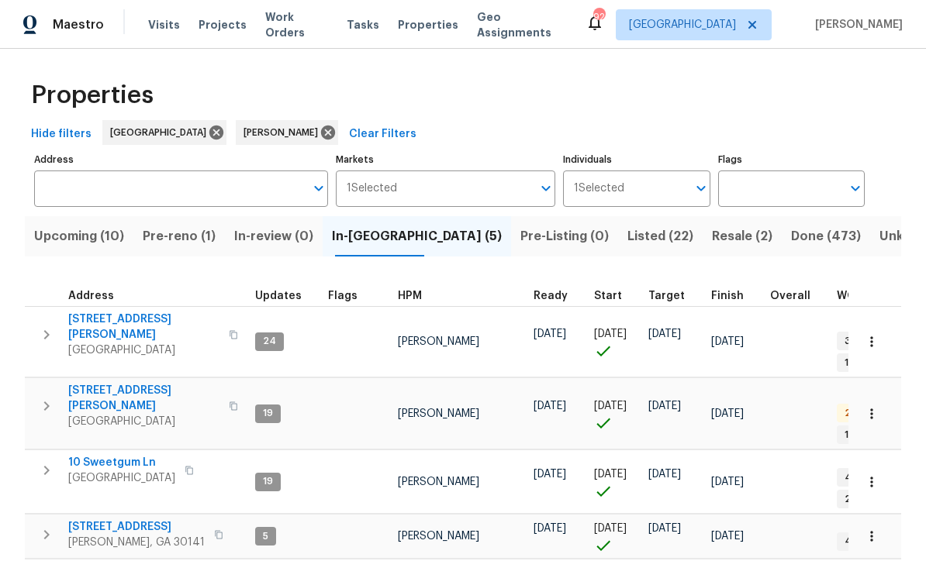
click at [712, 302] on span "Finish" at bounding box center [727, 296] width 33 height 11
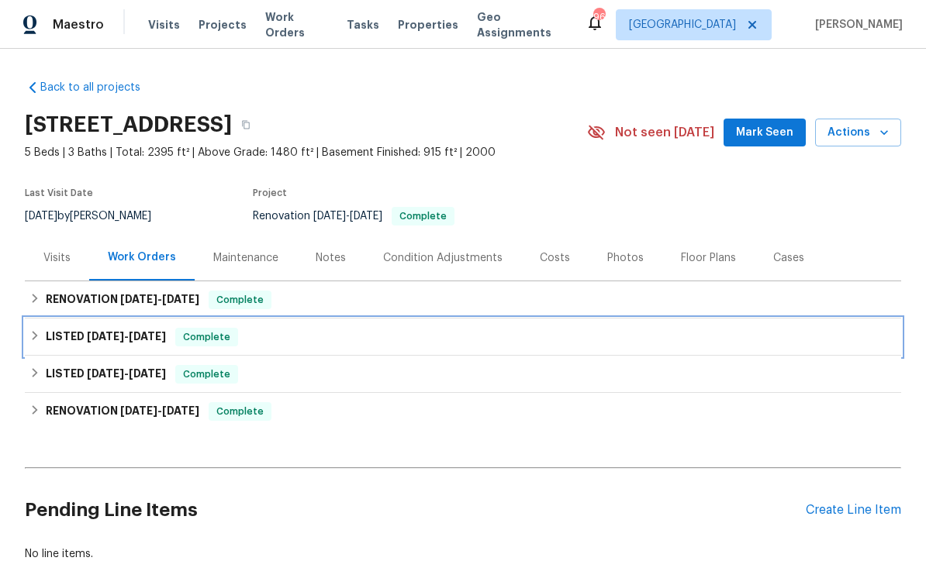
click at [93, 336] on span "[DATE]" at bounding box center [105, 336] width 37 height 11
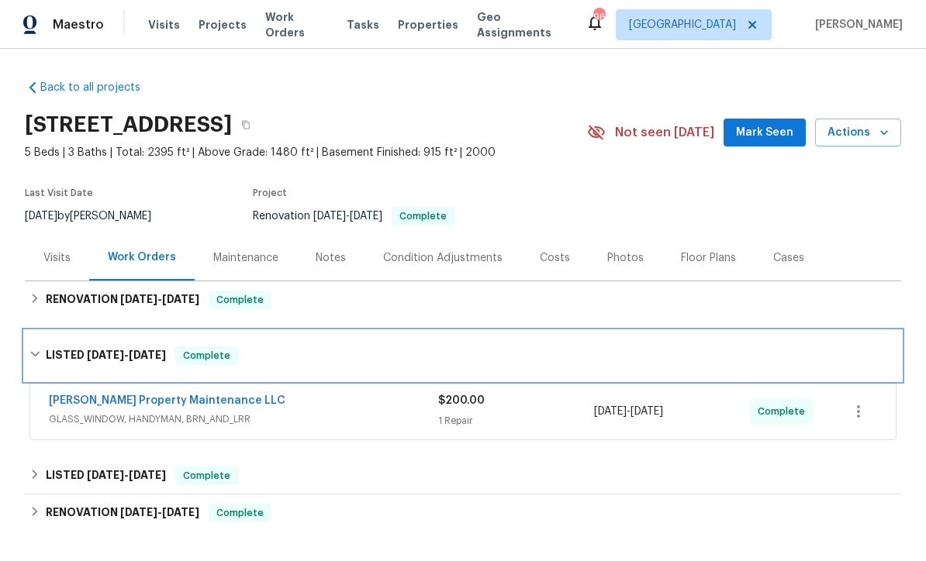
click at [75, 349] on h6 "LISTED [DATE] - [DATE]" at bounding box center [106, 356] width 120 height 19
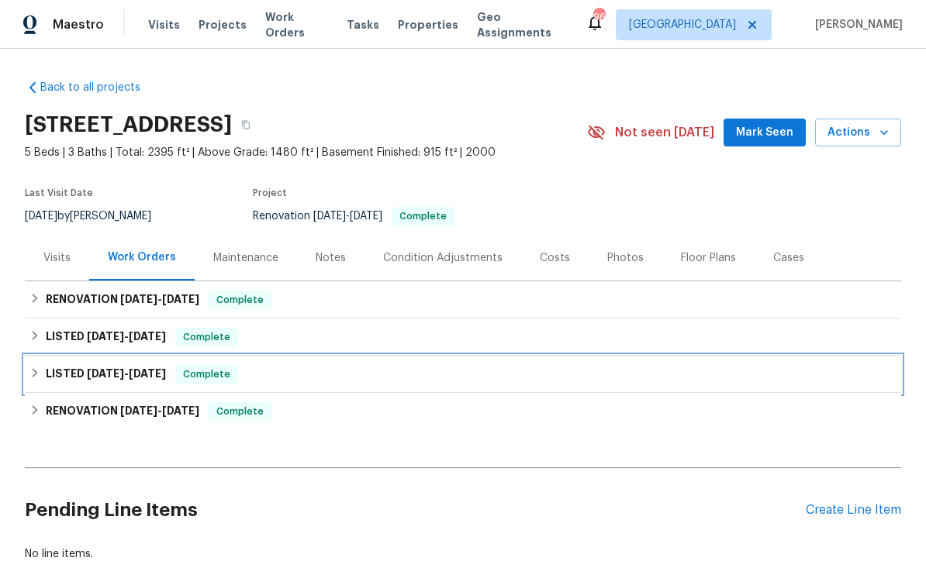
click at [92, 373] on span "[DATE]" at bounding box center [105, 373] width 37 height 11
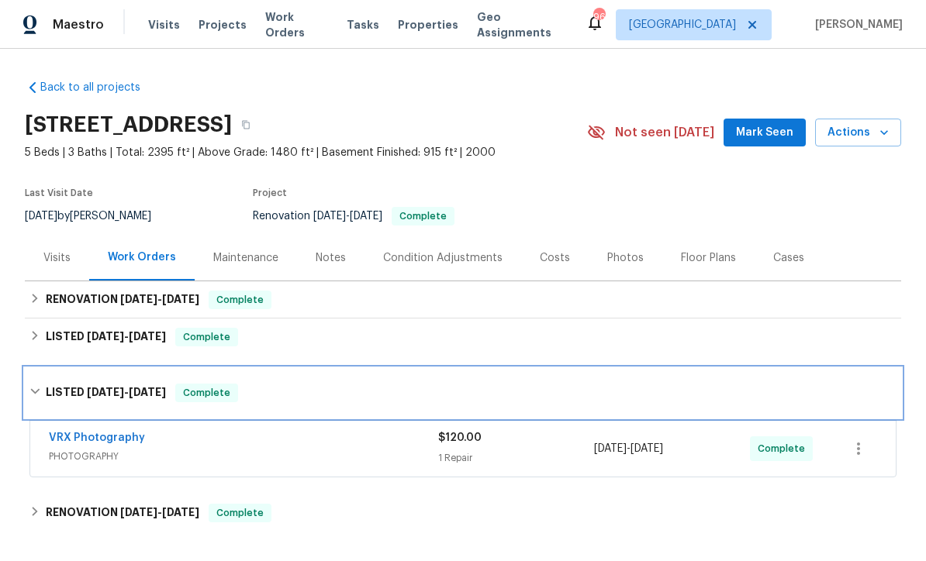
click at [81, 388] on h6 "LISTED [DATE] - [DATE]" at bounding box center [106, 393] width 120 height 19
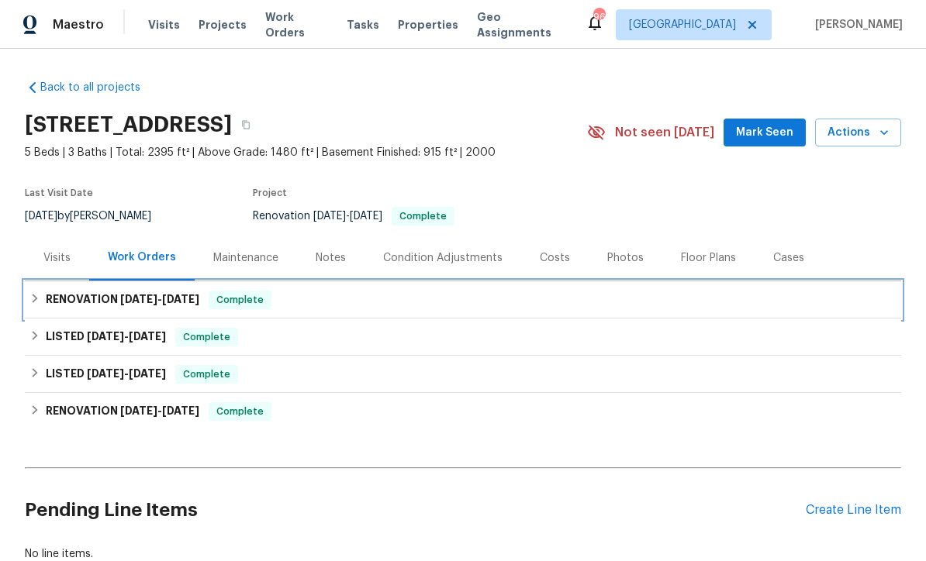
click at [74, 301] on h6 "RENOVATION [DATE] - [DATE]" at bounding box center [123, 300] width 154 height 19
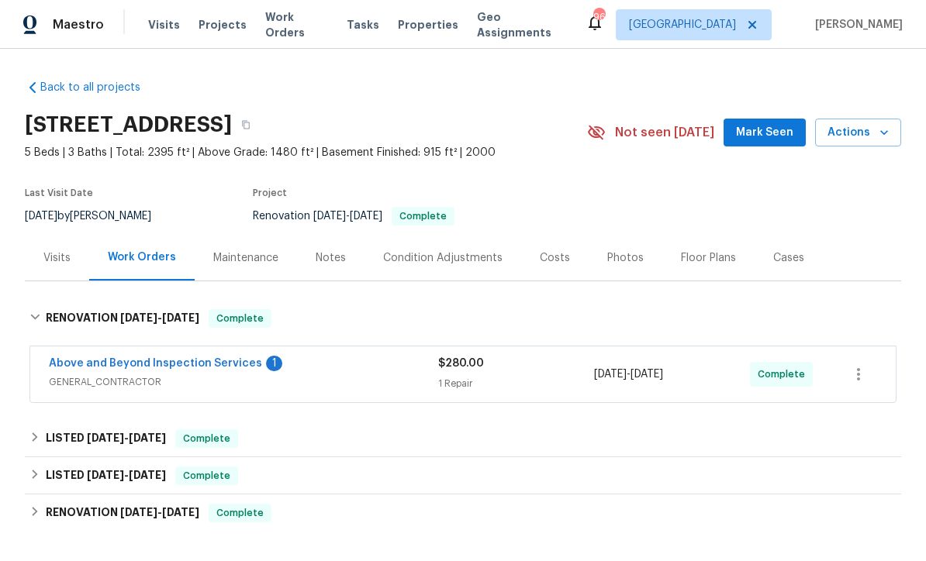
click at [124, 362] on link "Above and Beyond Inspection Services" at bounding box center [155, 363] width 213 height 11
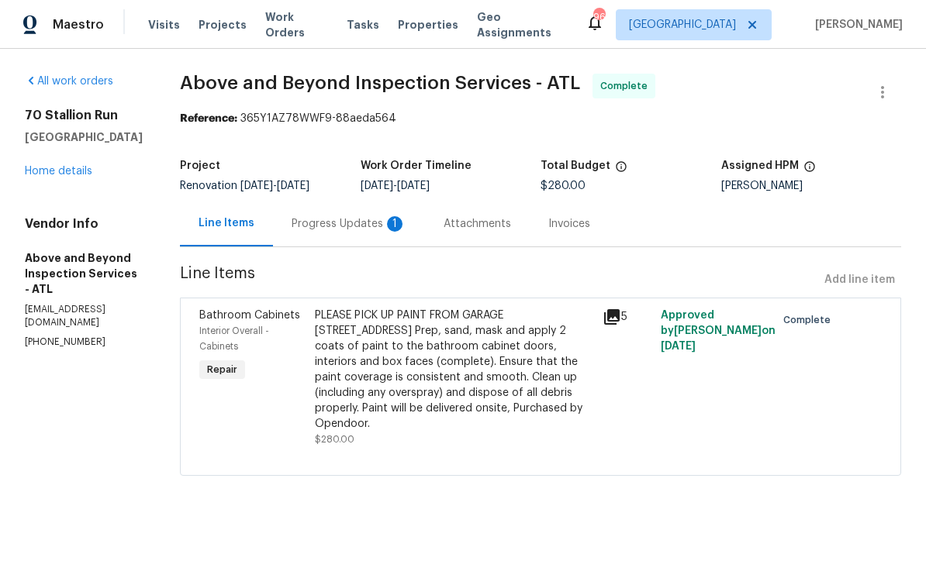
click at [378, 232] on div "Progress Updates 1" at bounding box center [349, 224] width 115 height 16
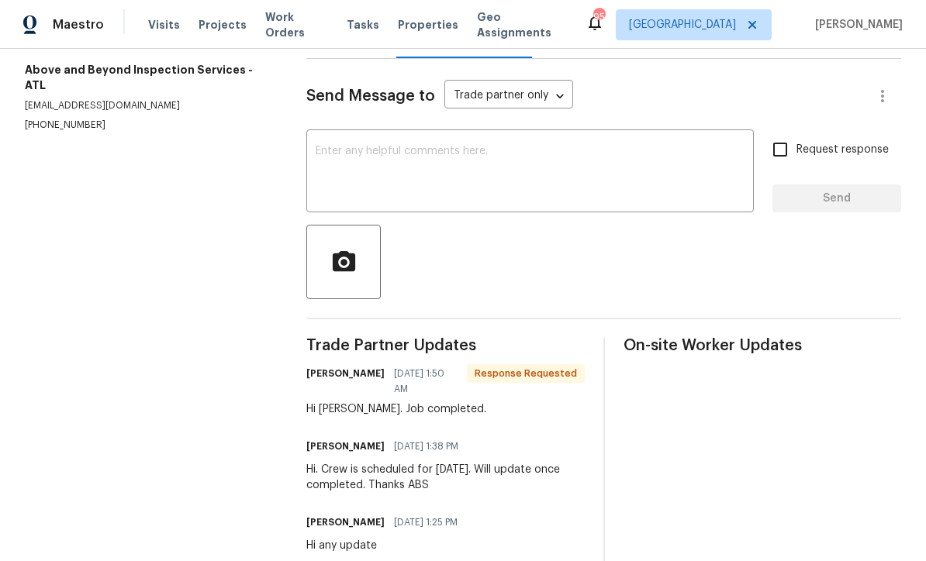
scroll to position [188, 0]
click at [316, 152] on div "x ​" at bounding box center [529, 173] width 447 height 79
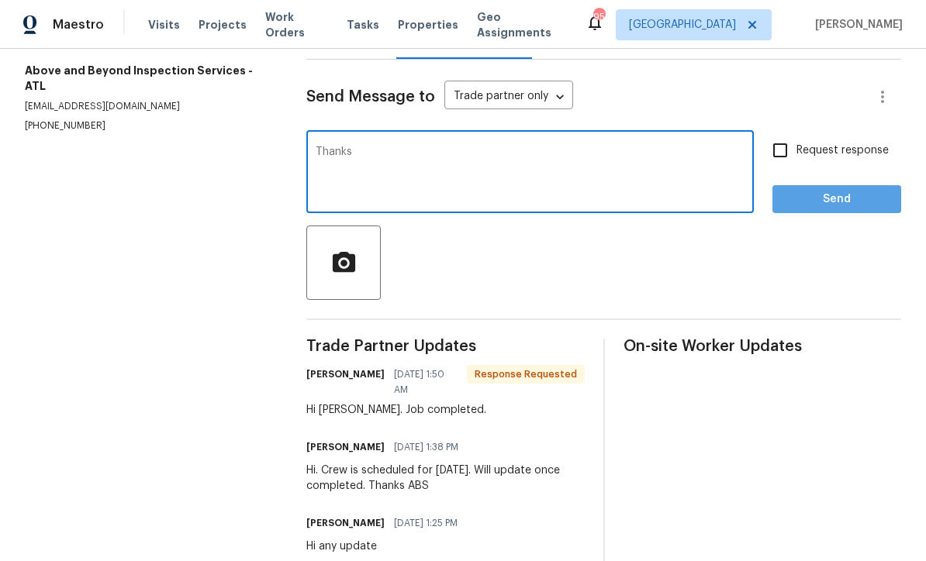
type textarea "Thanks"
click at [874, 209] on span "Send" at bounding box center [837, 199] width 104 height 19
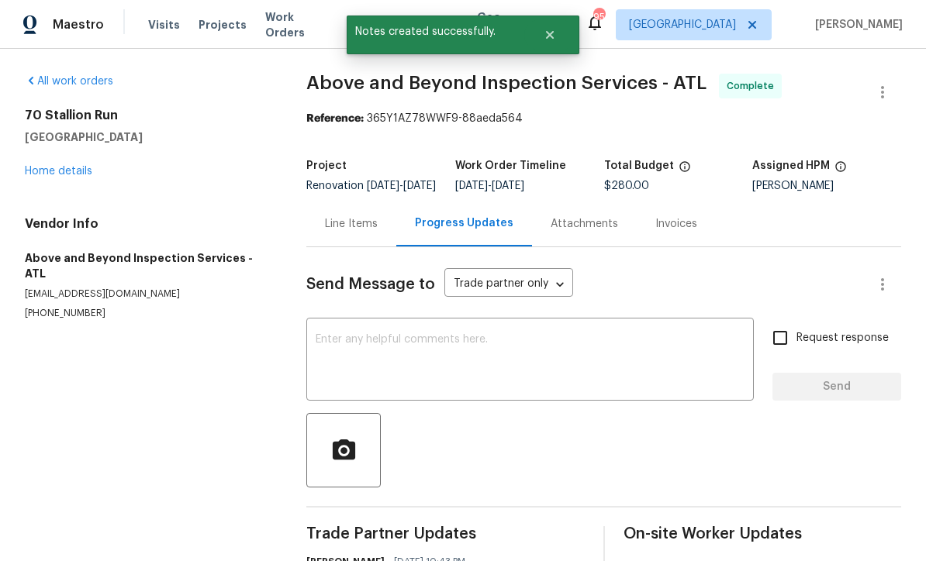
click at [343, 232] on div "Line Items" at bounding box center [351, 224] width 53 height 16
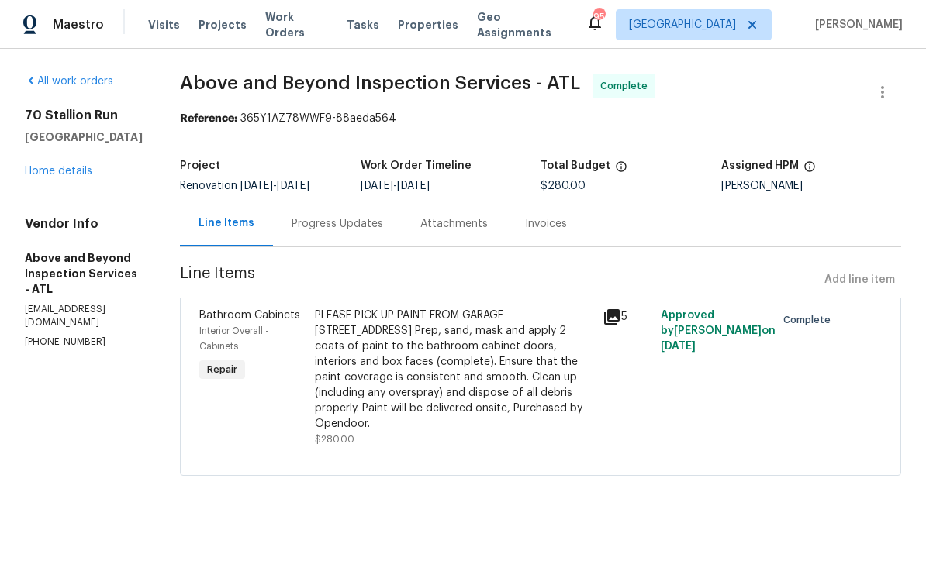
click at [459, 371] on div "PLEASE PICK UP PAINT FROM GARAGE [STREET_ADDRESS] Prep, sand, mask and apply 2 …" at bounding box center [454, 370] width 279 height 124
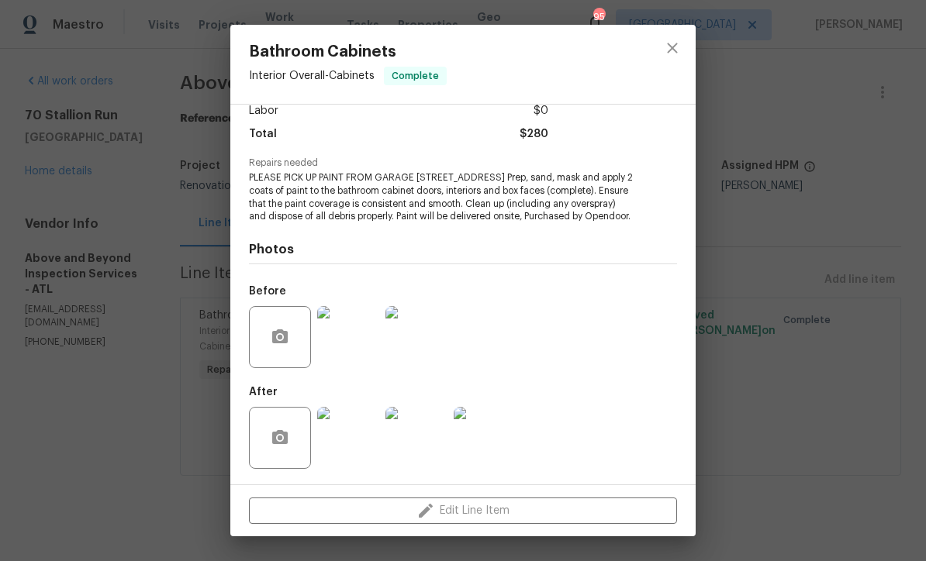
scroll to position [128, 0]
click at [354, 440] on img at bounding box center [348, 438] width 62 height 62
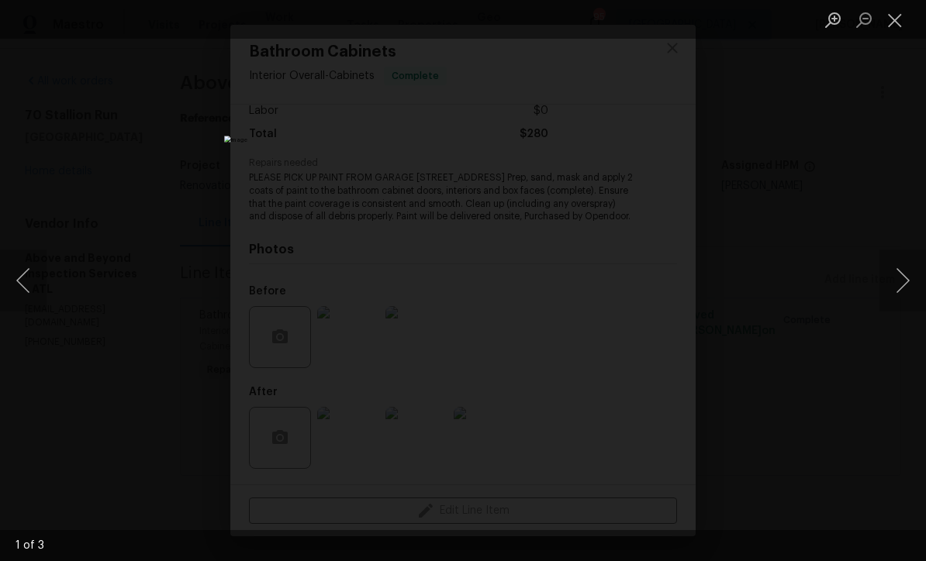
click at [906, 287] on button "Next image" at bounding box center [902, 281] width 47 height 62
click at [904, 287] on button "Next image" at bounding box center [902, 281] width 47 height 62
click at [898, 27] on button "Close lightbox" at bounding box center [894, 19] width 31 height 27
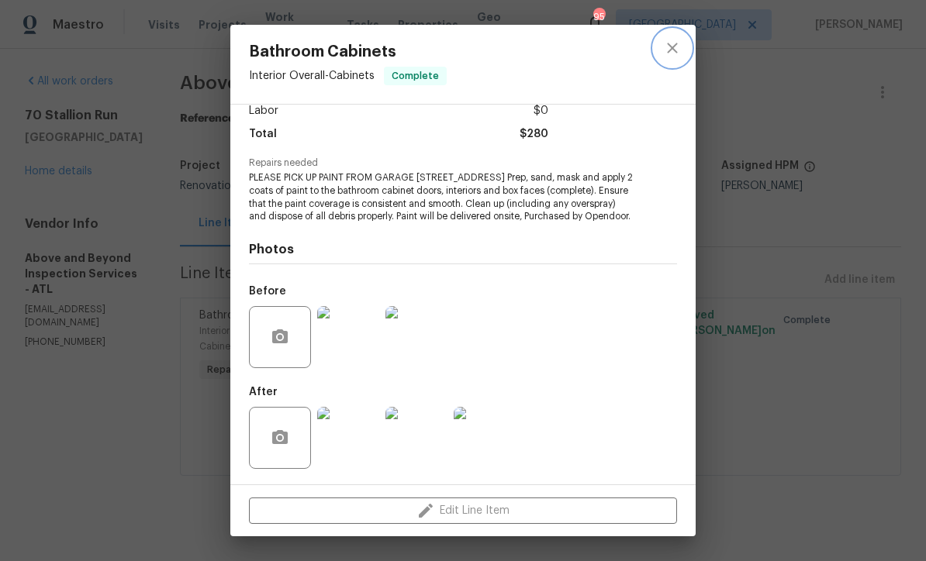
click at [674, 50] on icon "close" at bounding box center [672, 48] width 10 height 10
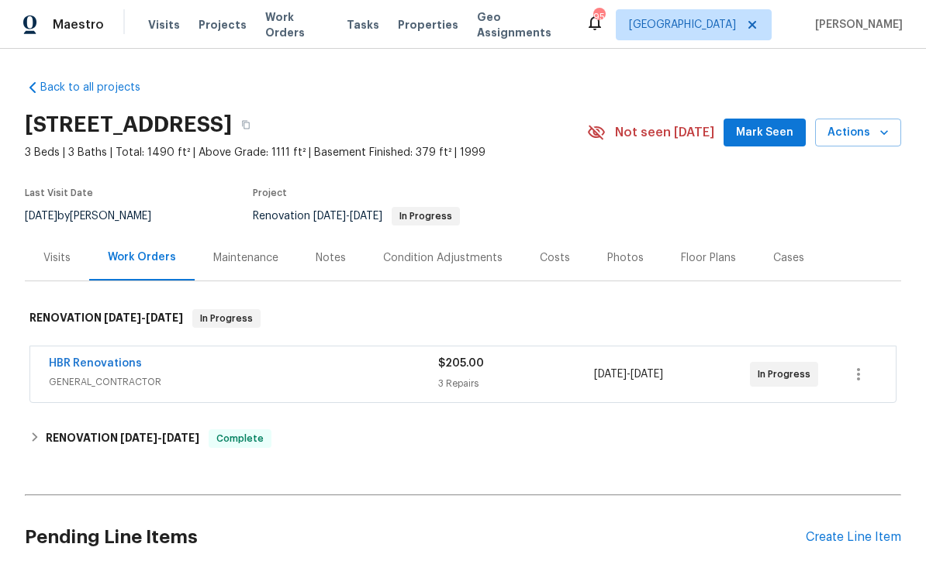
click at [86, 360] on link "HBR Renovations" at bounding box center [95, 363] width 93 height 11
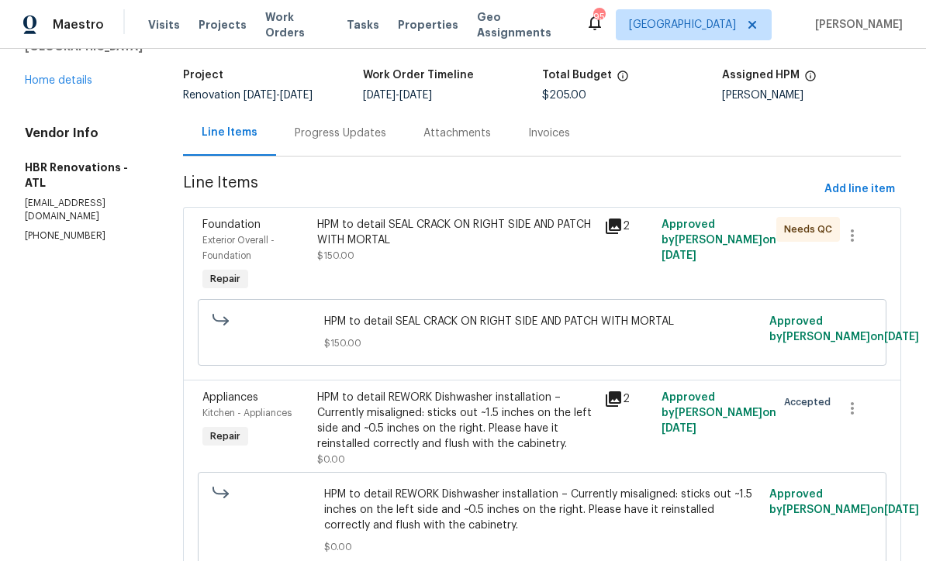
scroll to position [29, 0]
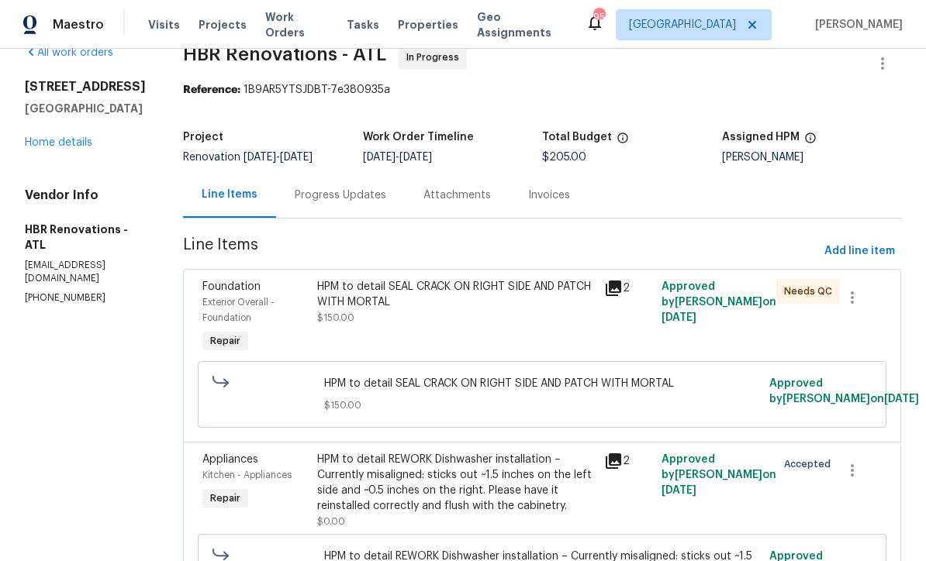
click at [320, 194] on div "Progress Updates" at bounding box center [340, 196] width 91 height 16
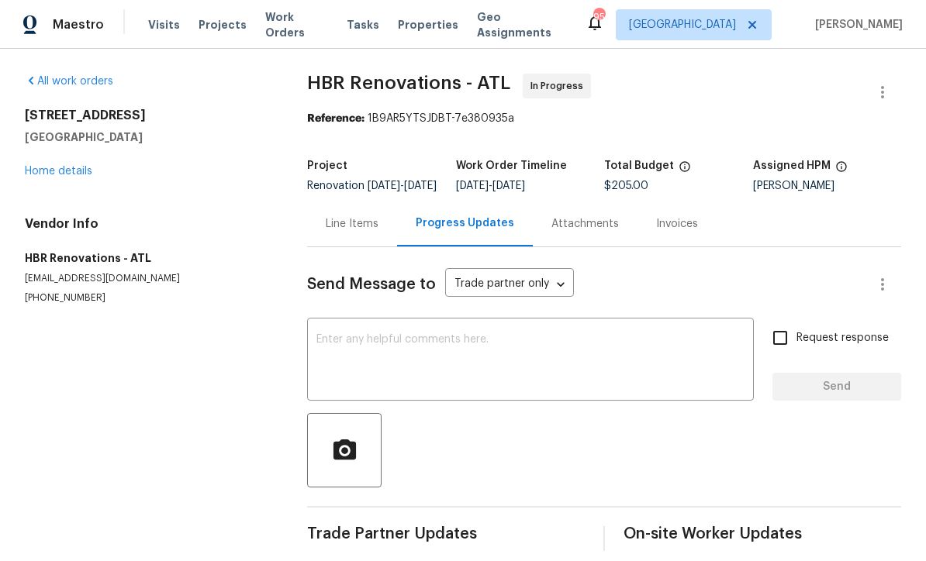
click at [312, 350] on div "x ​" at bounding box center [530, 361] width 447 height 79
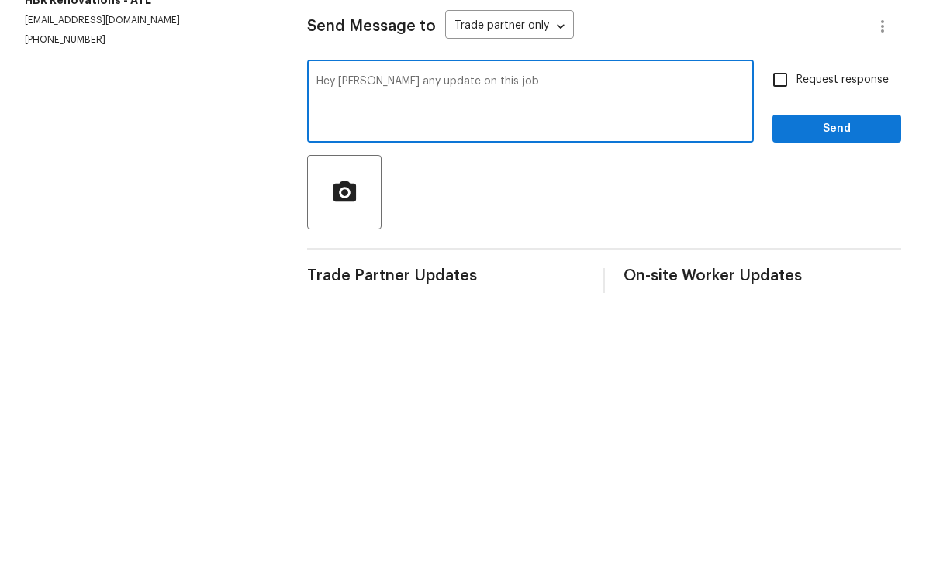
type textarea "Hey [PERSON_NAME] any update on this job"
click at [778, 322] on input "Request response" at bounding box center [780, 338] width 33 height 33
checkbox input "true"
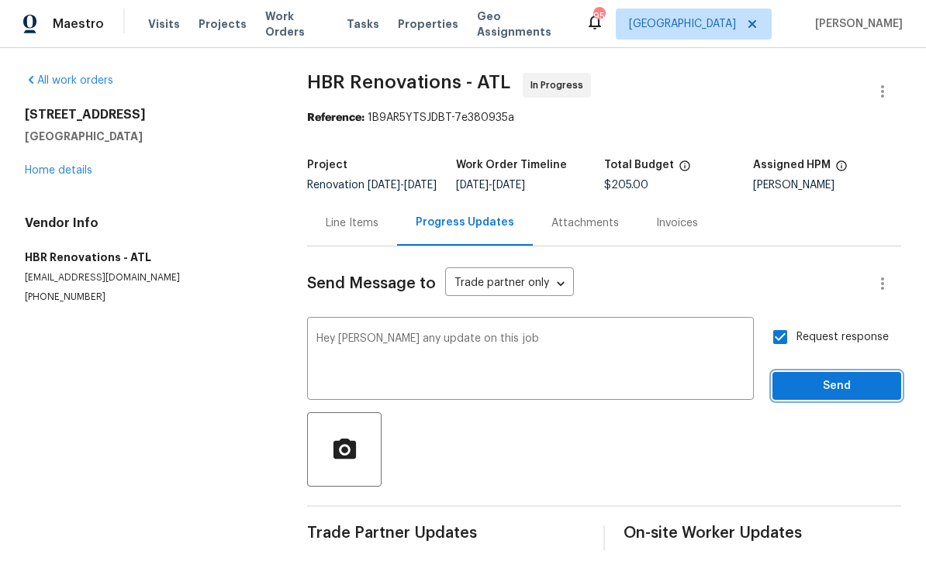
click at [809, 378] on span "Send" at bounding box center [837, 387] width 104 height 19
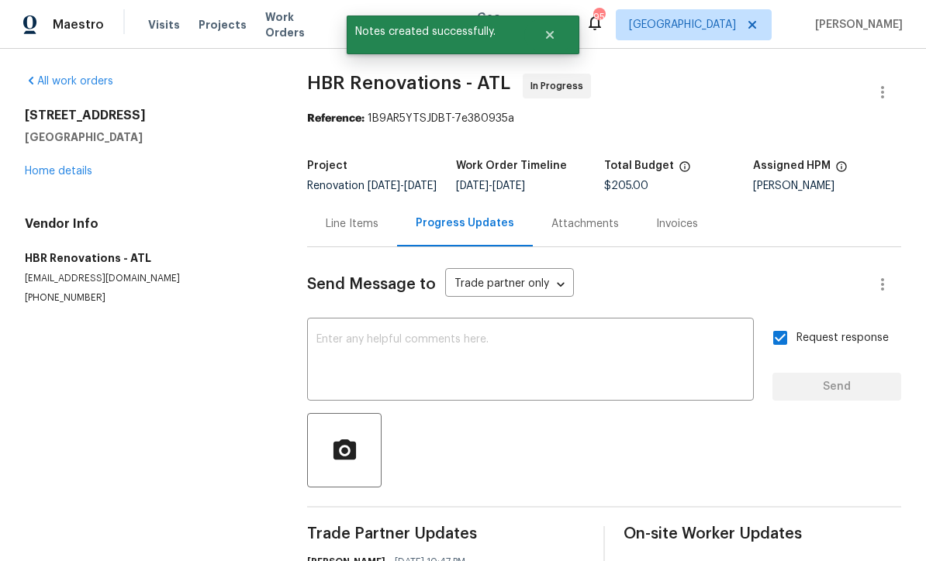
click at [350, 216] on div "Line Items" at bounding box center [352, 224] width 53 height 16
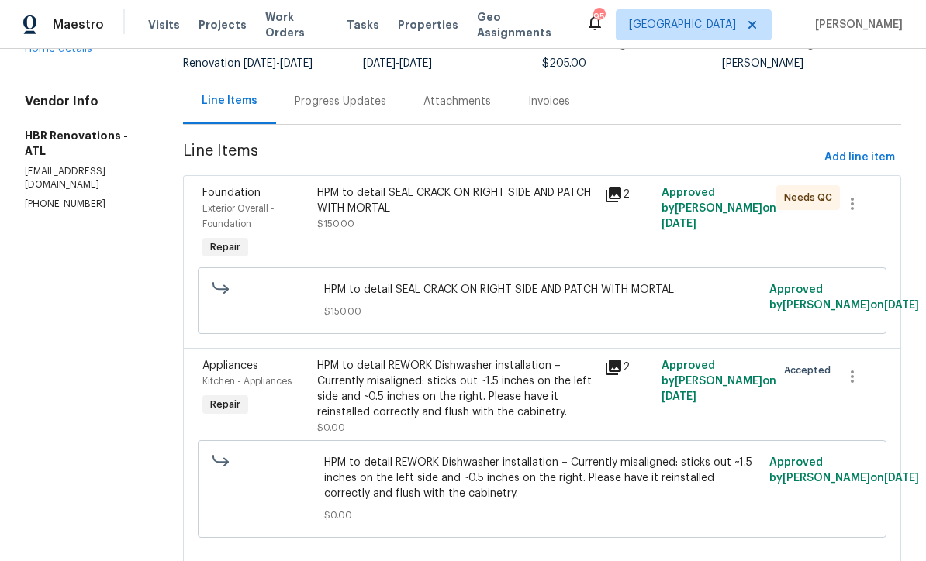
scroll to position [83, 0]
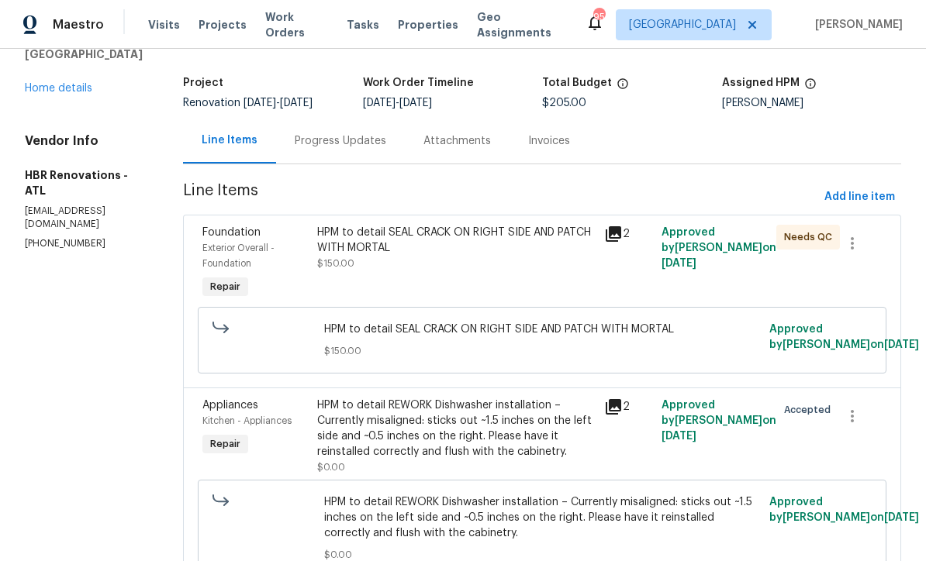
click at [374, 225] on div "HPM to detail SEAL CRACK ON RIGHT SIDE AND PATCH WITH MORTAL" at bounding box center [456, 240] width 278 height 31
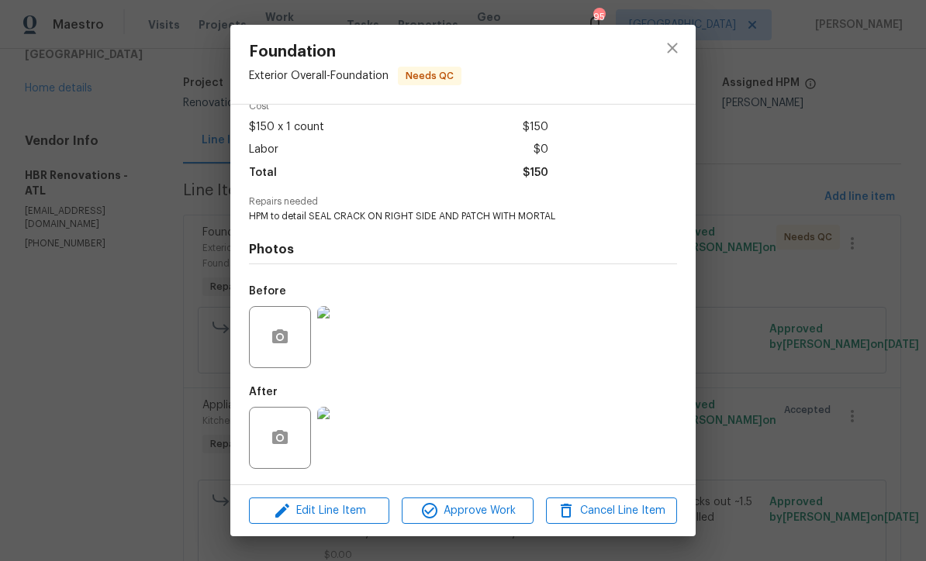
scroll to position [79, 0]
click at [342, 438] on img at bounding box center [348, 438] width 62 height 62
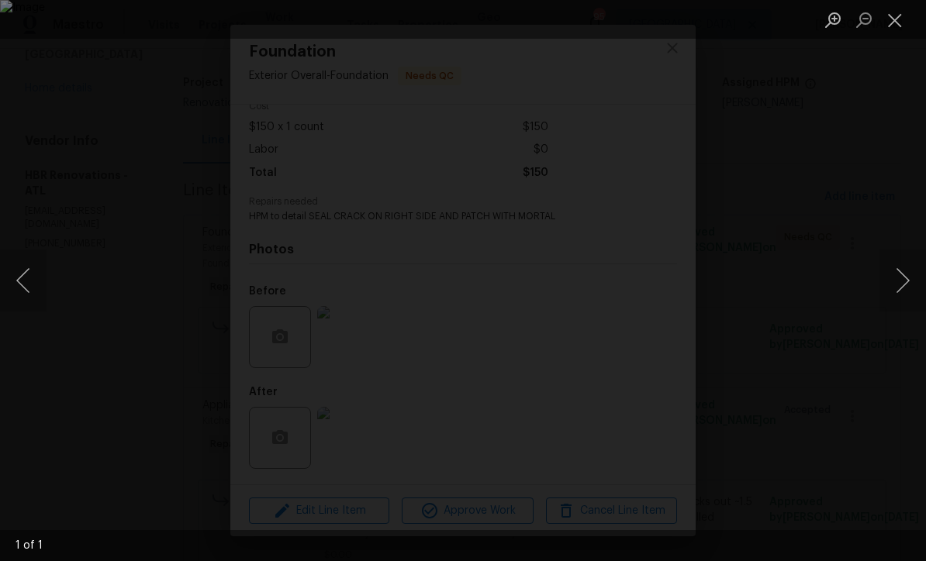
click at [893, 27] on button "Close lightbox" at bounding box center [894, 19] width 31 height 27
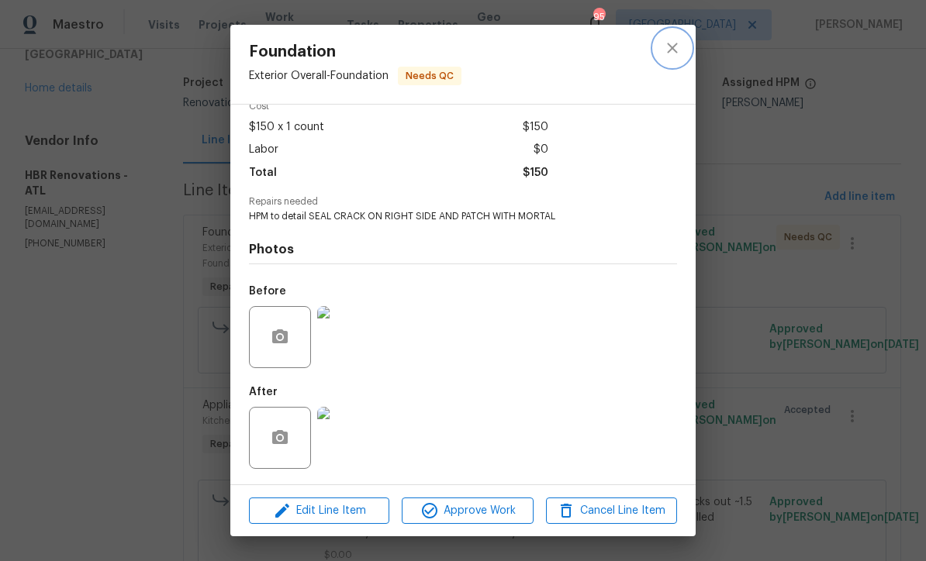
click at [669, 54] on icon "close" at bounding box center [672, 48] width 19 height 19
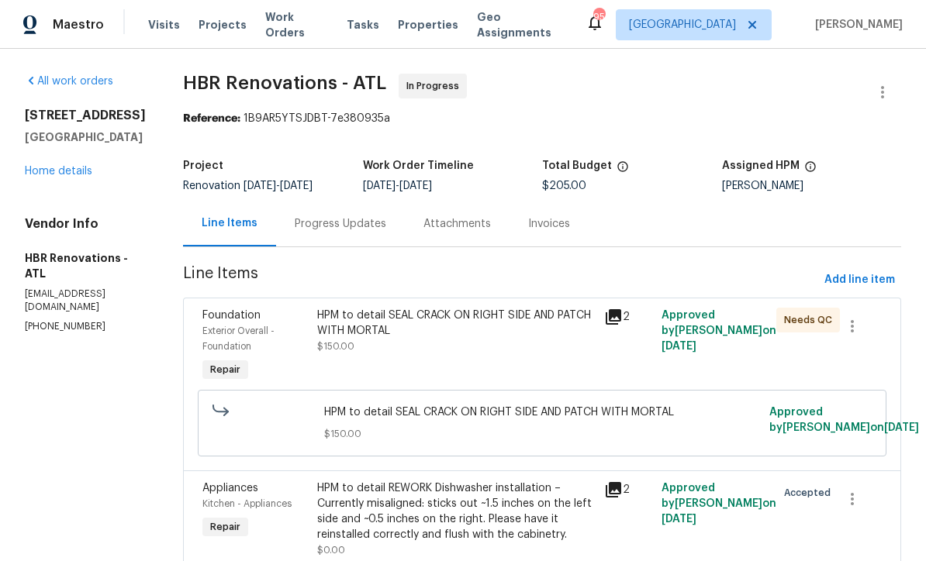
scroll to position [0, 0]
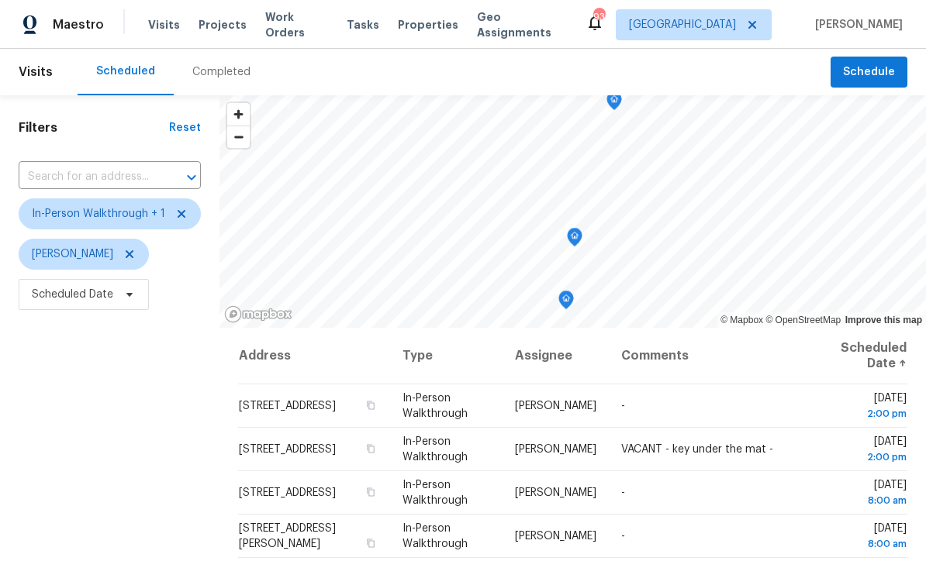
scroll to position [124, 0]
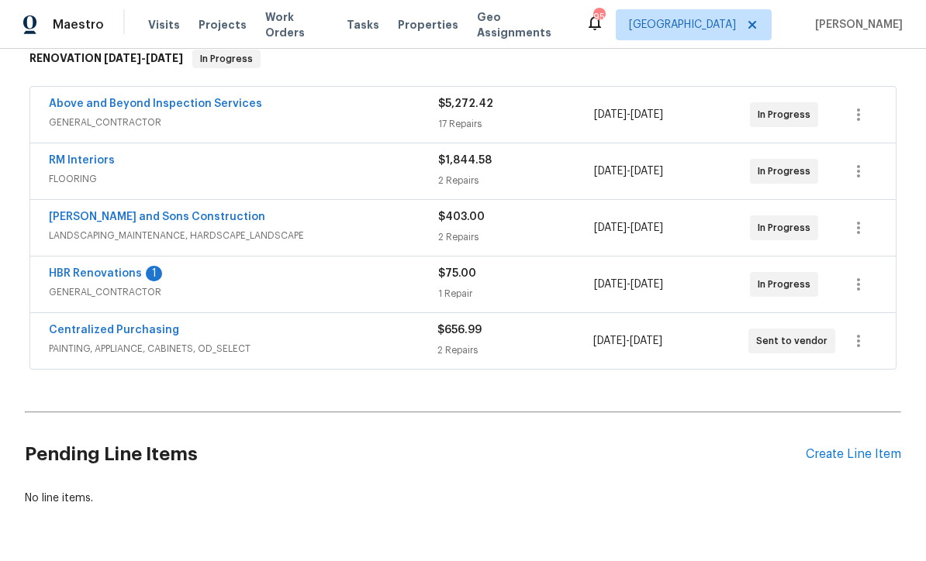
scroll to position [258, 0]
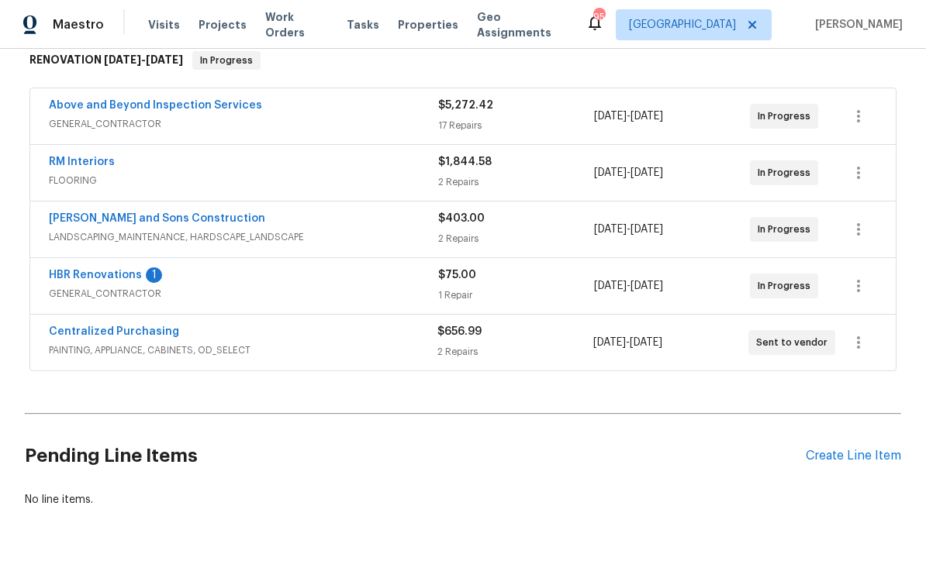
click at [86, 277] on link "HBR Renovations" at bounding box center [95, 275] width 93 height 11
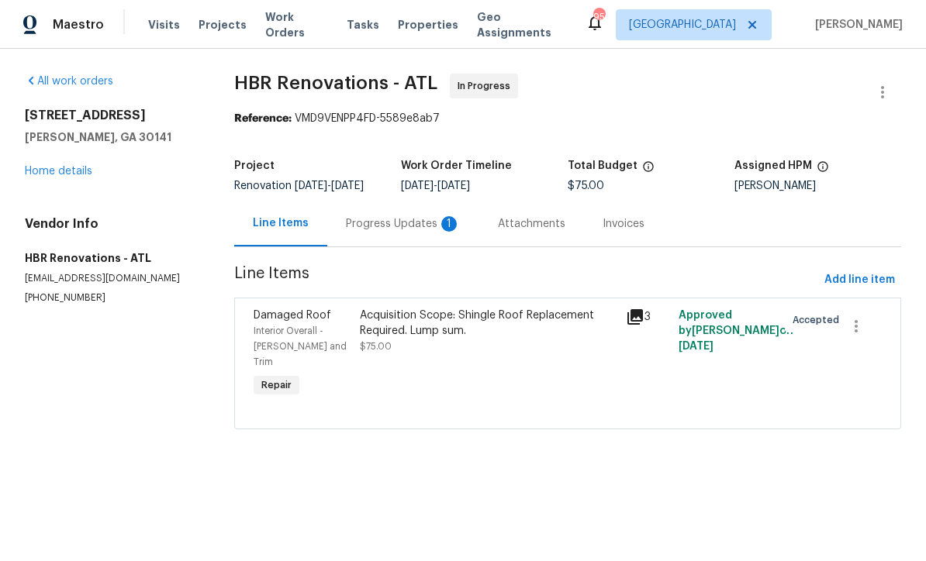
click at [375, 225] on div "Progress Updates 1" at bounding box center [403, 224] width 152 height 46
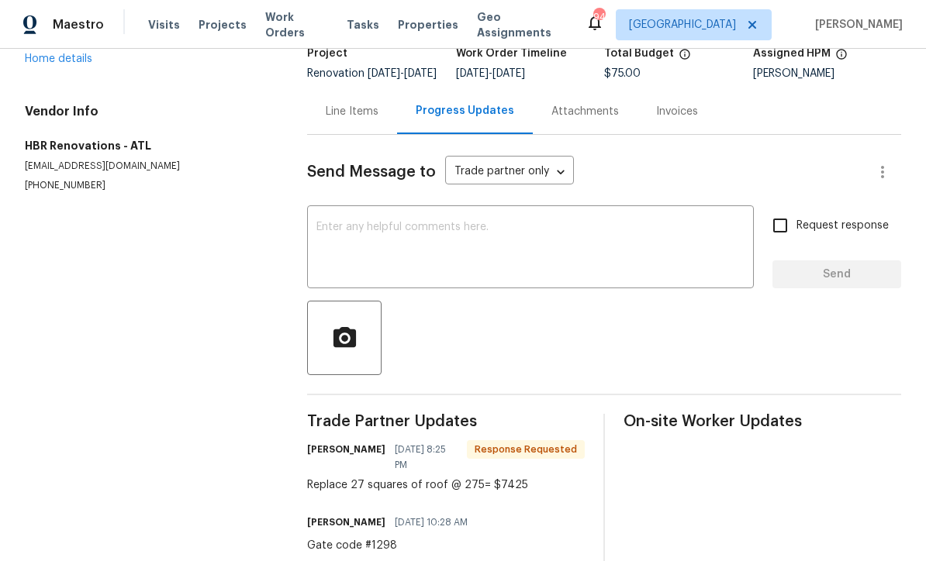
scroll to position [112, 0]
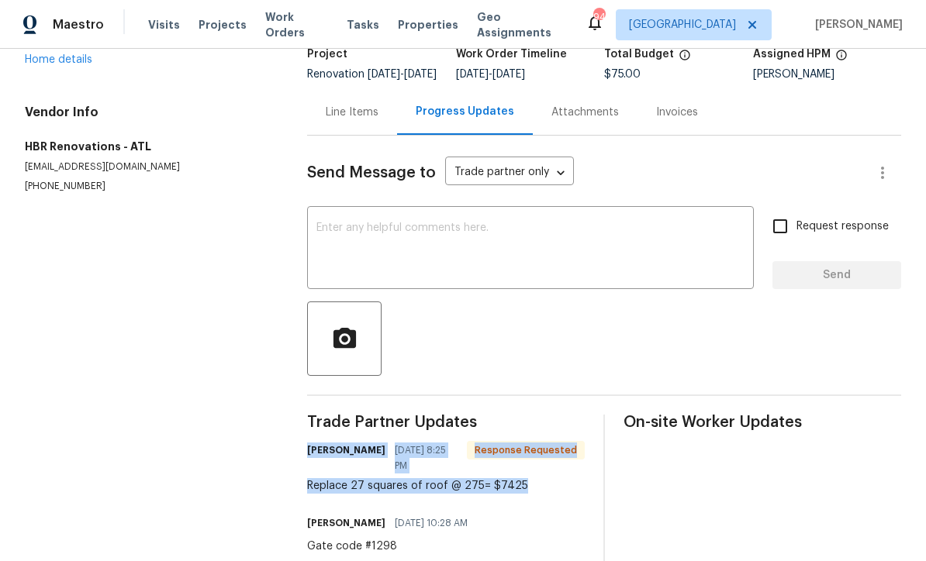
copy div "[PERSON_NAME] [DATE] 8:25 PM Response Requested Replace 27 squares of roof @ 27…"
click at [342, 120] on div "Line Items" at bounding box center [352, 113] width 53 height 16
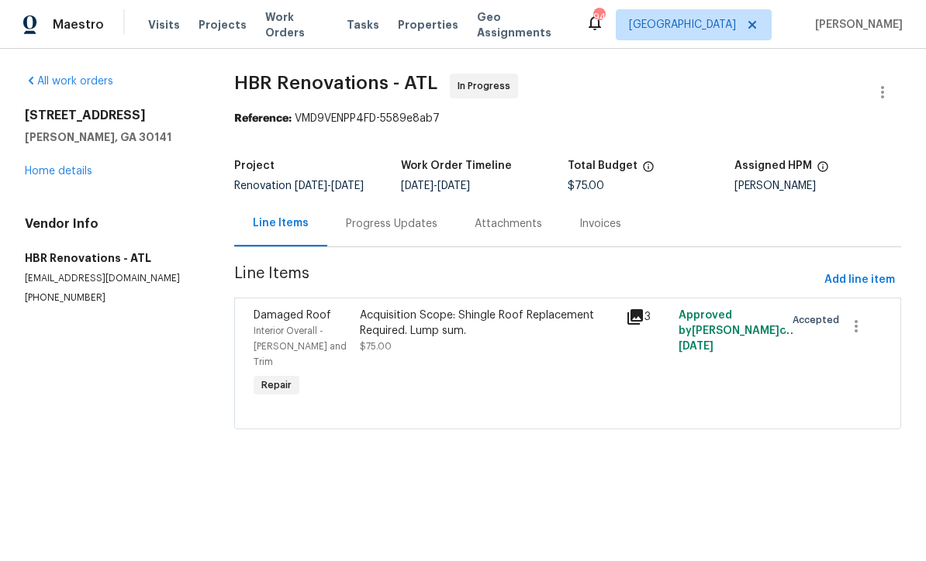
click at [408, 339] on div "Acquisition Scope: Shingle Roof Replacement Required. Lump sum." at bounding box center [488, 323] width 256 height 31
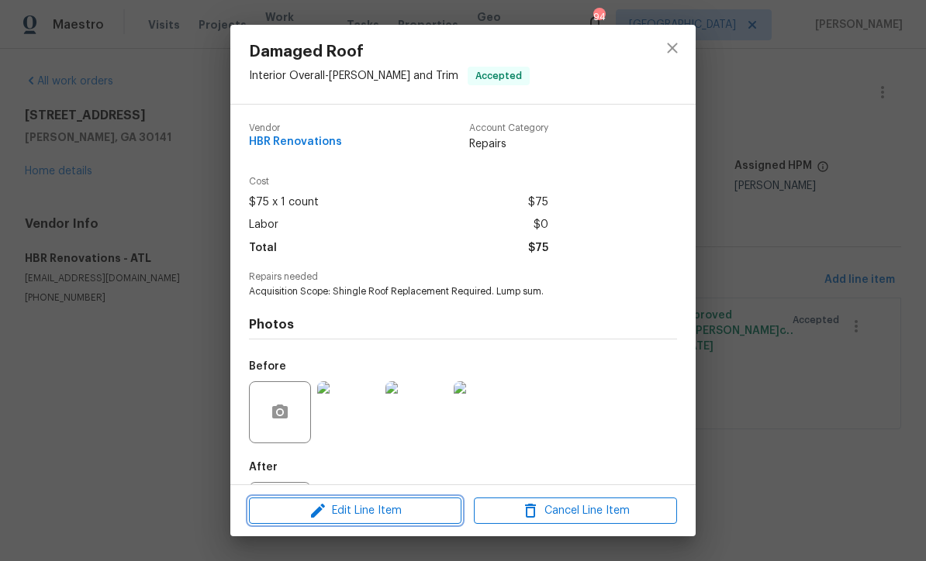
click at [327, 515] on icon "button" at bounding box center [318, 511] width 19 height 19
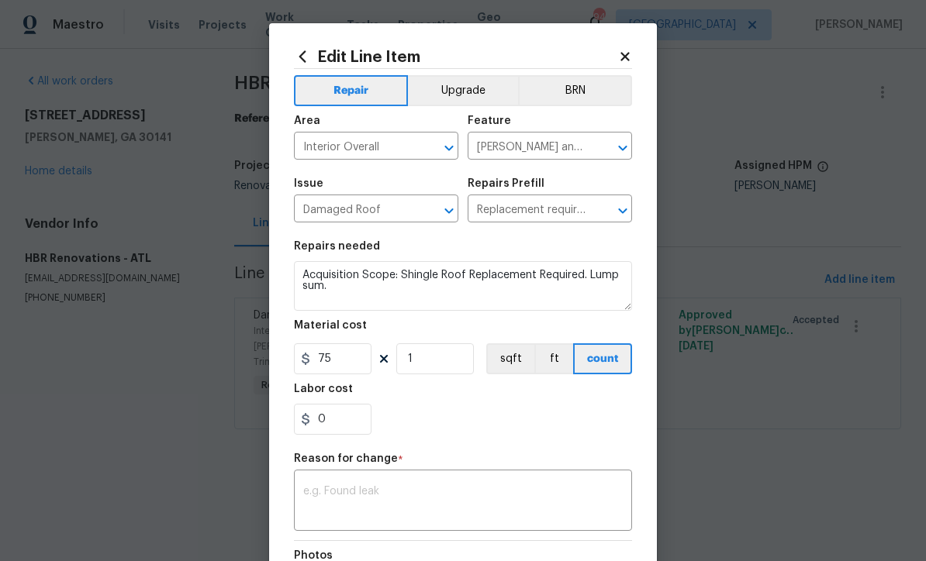
click at [306, 497] on textarea at bounding box center [462, 502] width 319 height 33
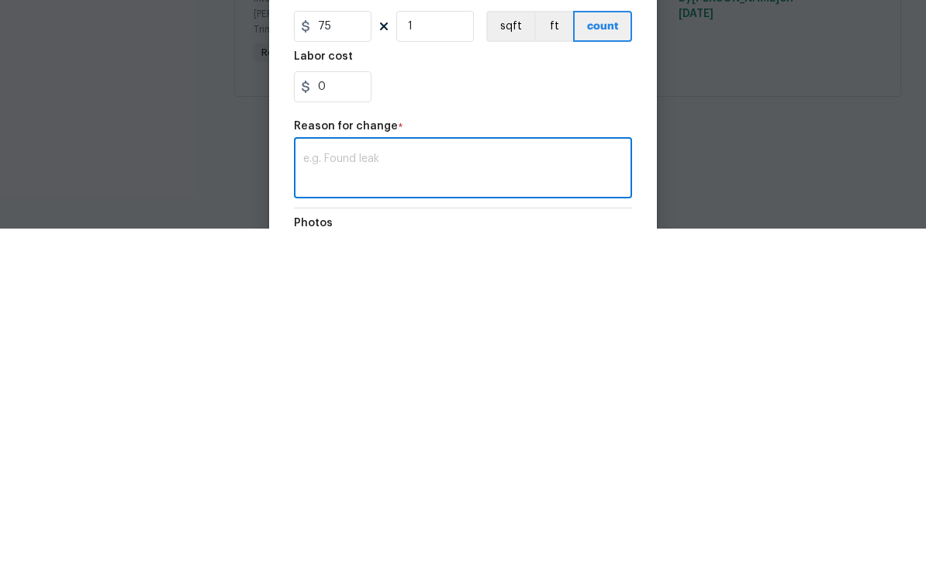
scroll to position [1, 0]
click at [312, 486] on textarea at bounding box center [462, 502] width 319 height 33
paste textarea "Wendy Rodriguez 09/30/2025 8:25 PM Response Requested Replace 27 squares of roo…"
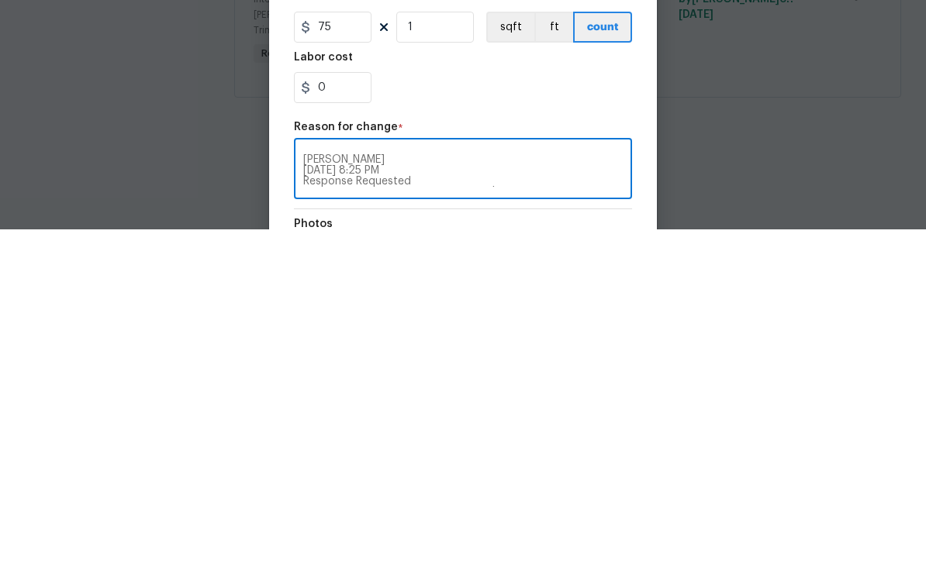
scroll to position [11, 0]
type textarea "Wendy Rodriguez 09/30/2025 8:25 PM Response Requested Replace 27 squares of roo…"
click at [335, 343] on input "75" at bounding box center [333, 358] width 78 height 31
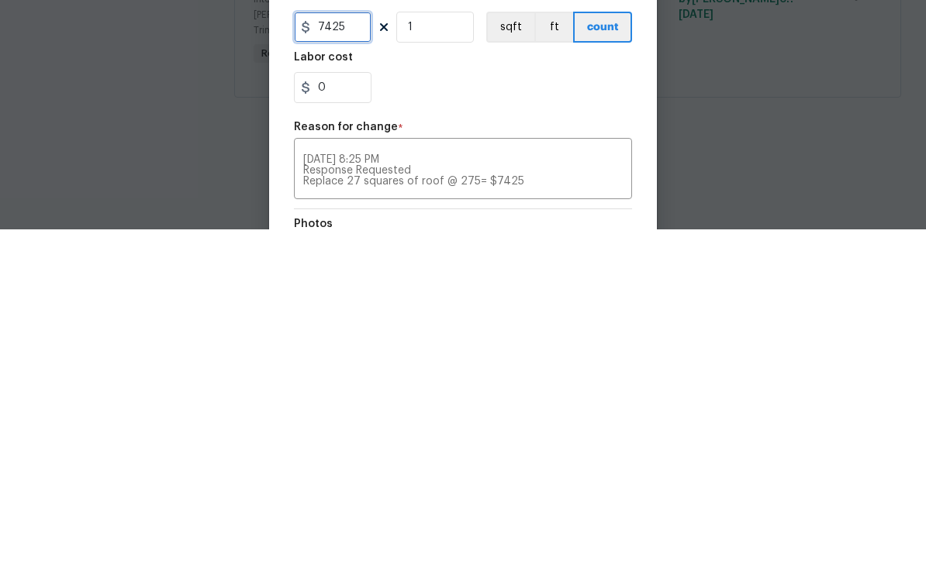
type input "7425"
click at [449, 232] on section "Repairs needed Acquisition Scope: Shingle Roof Replacement Required. Lump sum. …" at bounding box center [463, 338] width 338 height 212
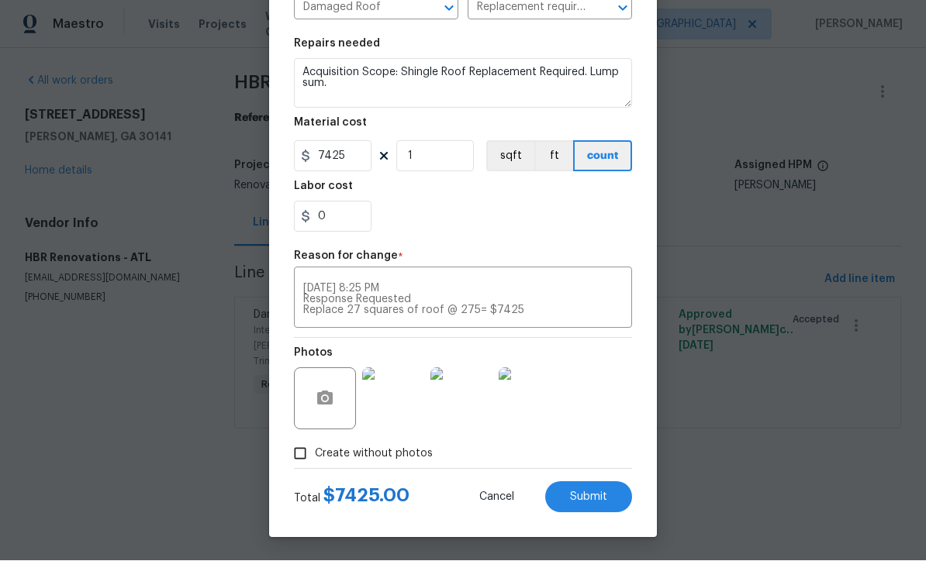
scroll to position [205, 0]
click at [583, 492] on span "Submit" at bounding box center [588, 498] width 37 height 12
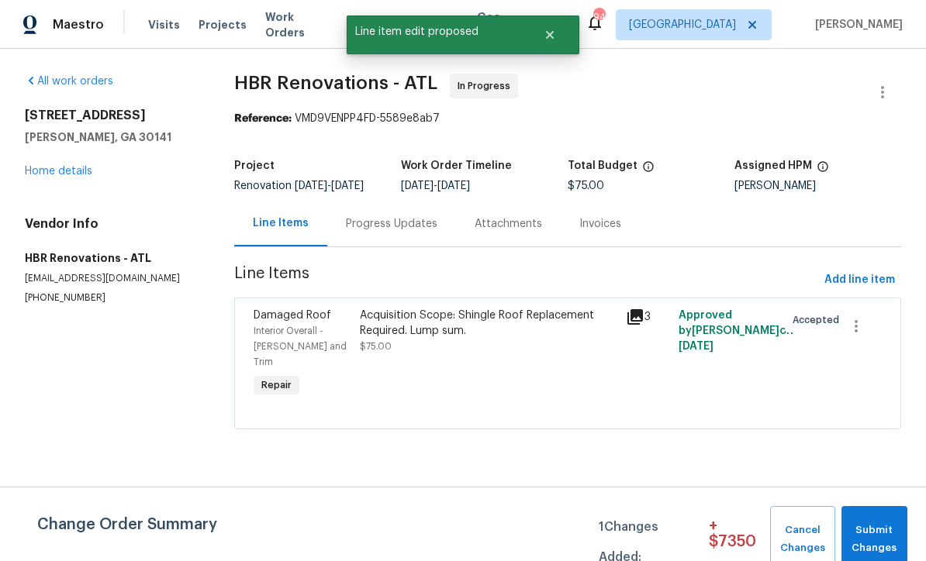
scroll to position [0, 0]
click at [874, 522] on button "Submit Changes" at bounding box center [874, 539] width 66 height 67
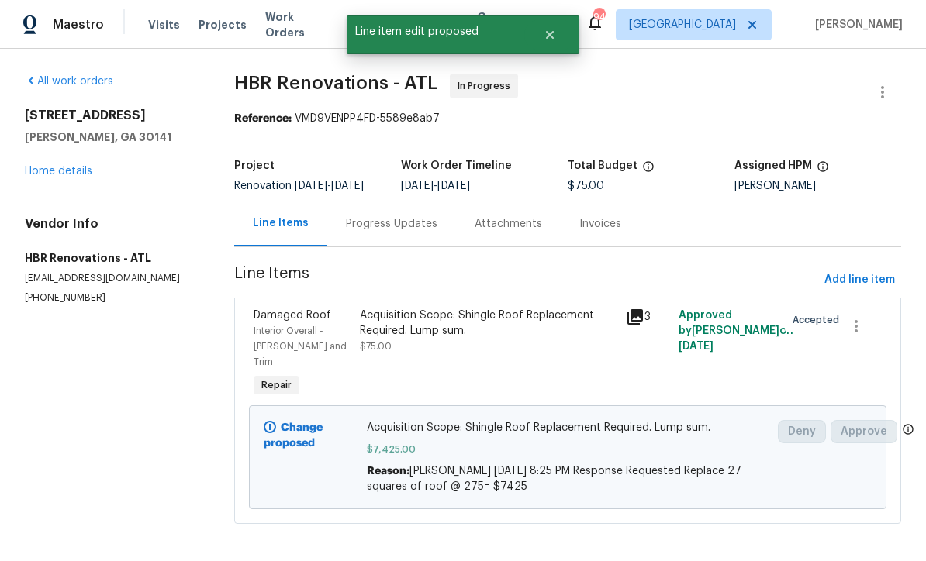
click at [387, 232] on div "Progress Updates" at bounding box center [391, 224] width 91 height 16
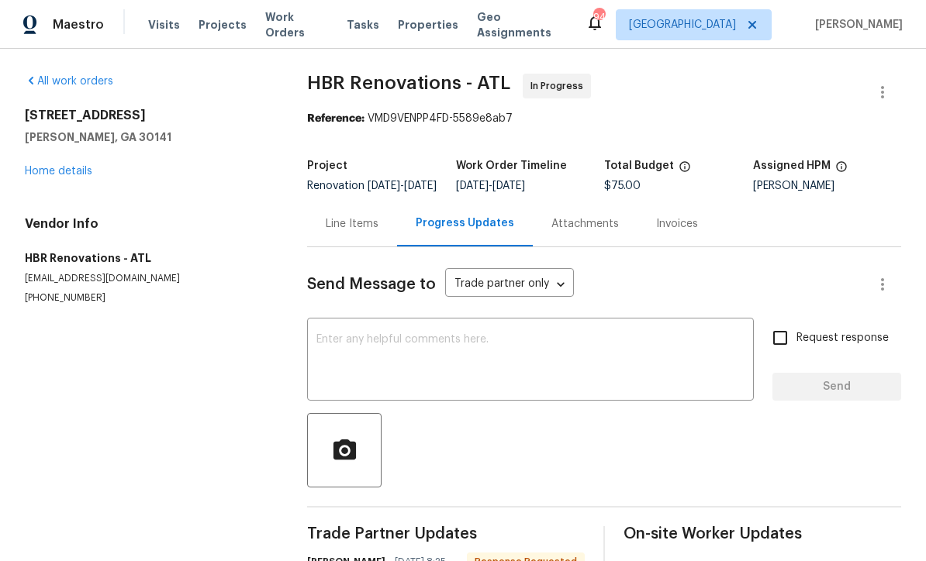
click at [316, 346] on textarea at bounding box center [530, 361] width 428 height 54
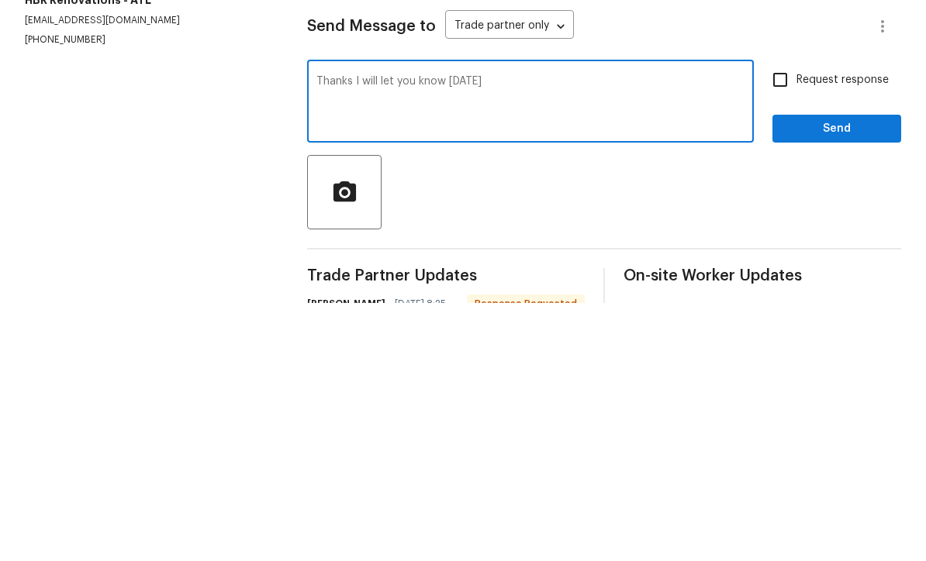
type textarea "Thanks I will let you know tomorrow"
click at [772, 322] on input "Request response" at bounding box center [780, 338] width 33 height 33
checkbox input "true"
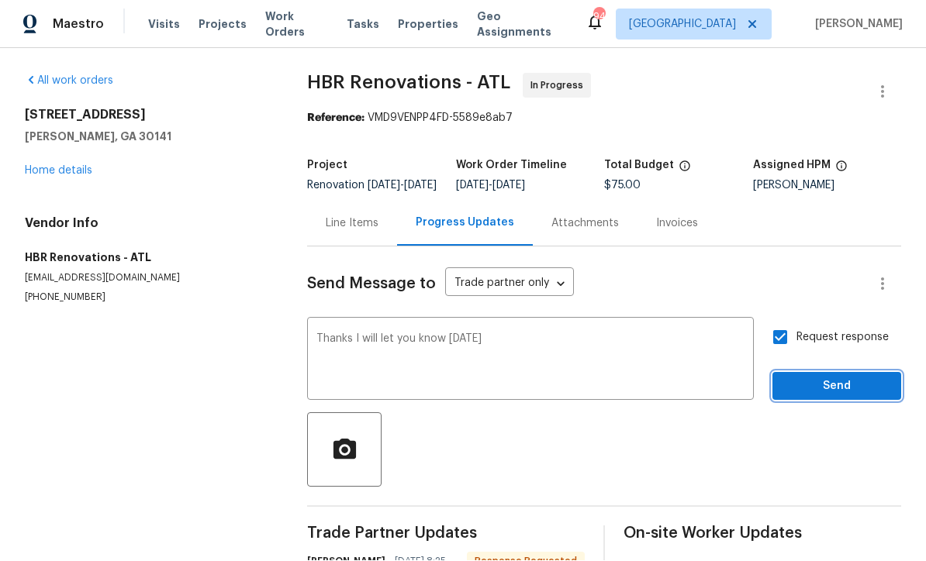
click at [811, 378] on span "Send" at bounding box center [837, 387] width 104 height 19
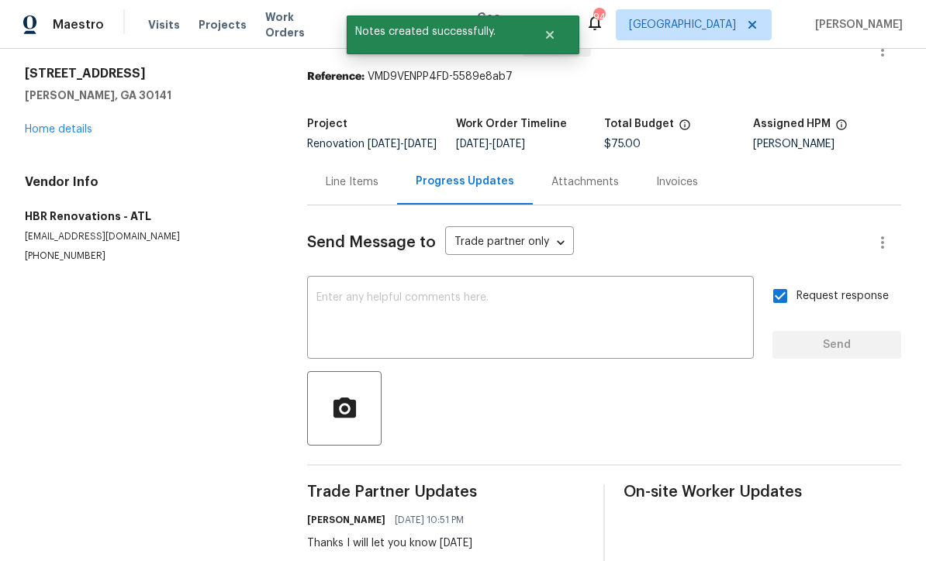
scroll to position [42, 0]
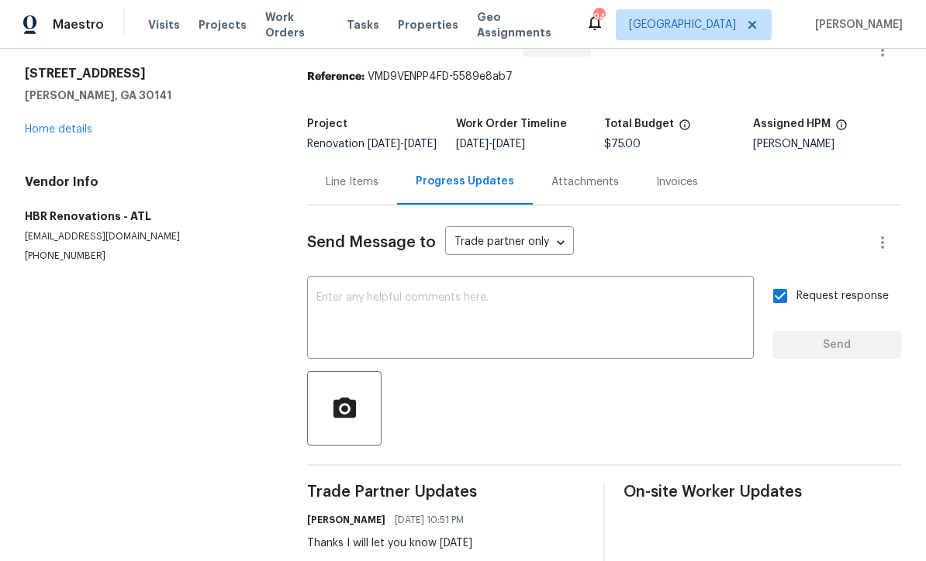
click at [53, 124] on link "Home details" at bounding box center [58, 129] width 67 height 11
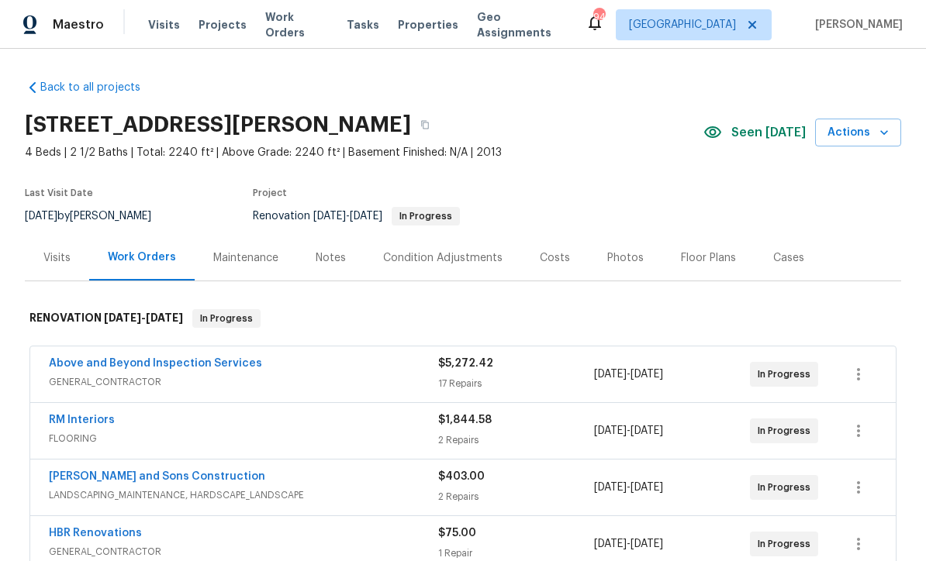
click at [543, 250] on div "Costs" at bounding box center [555, 258] width 30 height 16
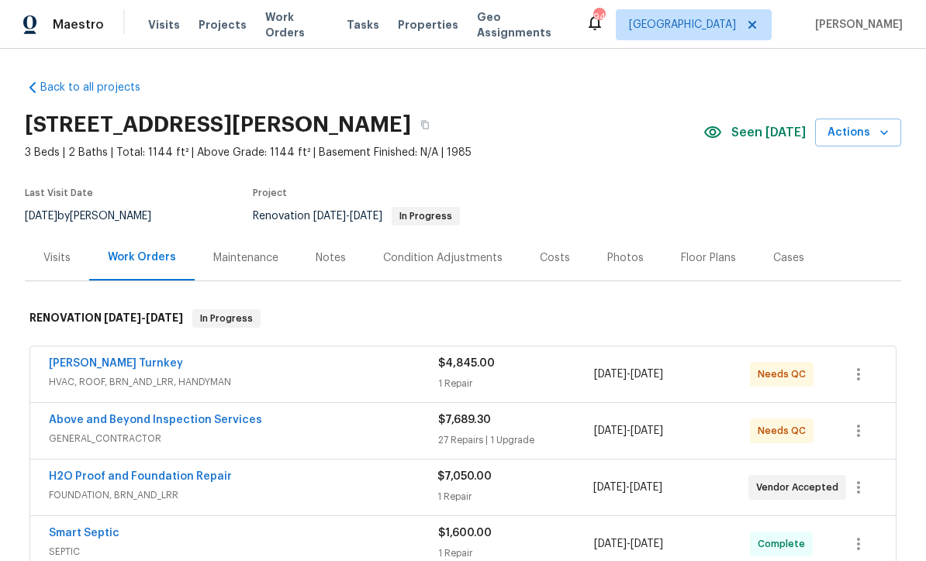
click at [83, 362] on link "[PERSON_NAME] Turnkey" at bounding box center [116, 363] width 134 height 11
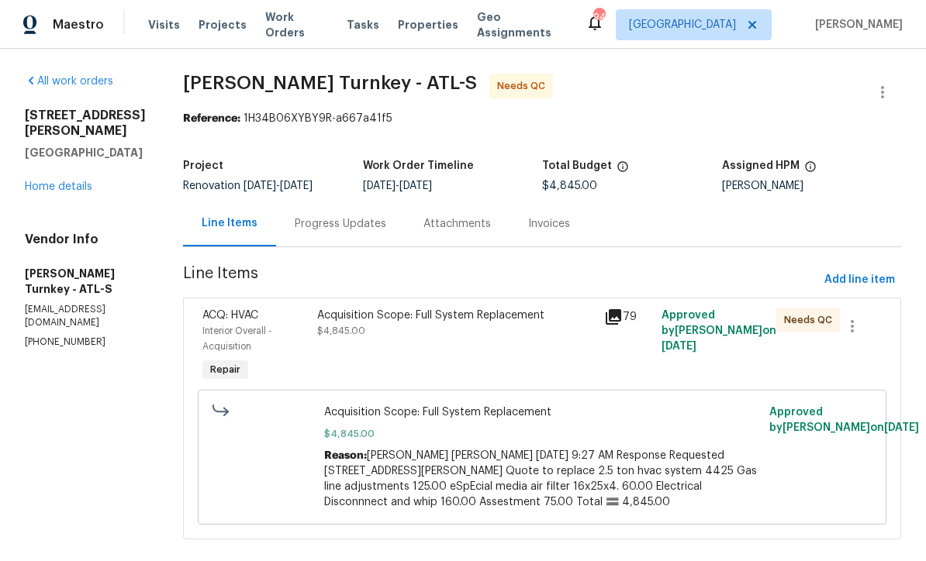
click at [295, 223] on div "Progress Updates" at bounding box center [340, 224] width 91 height 16
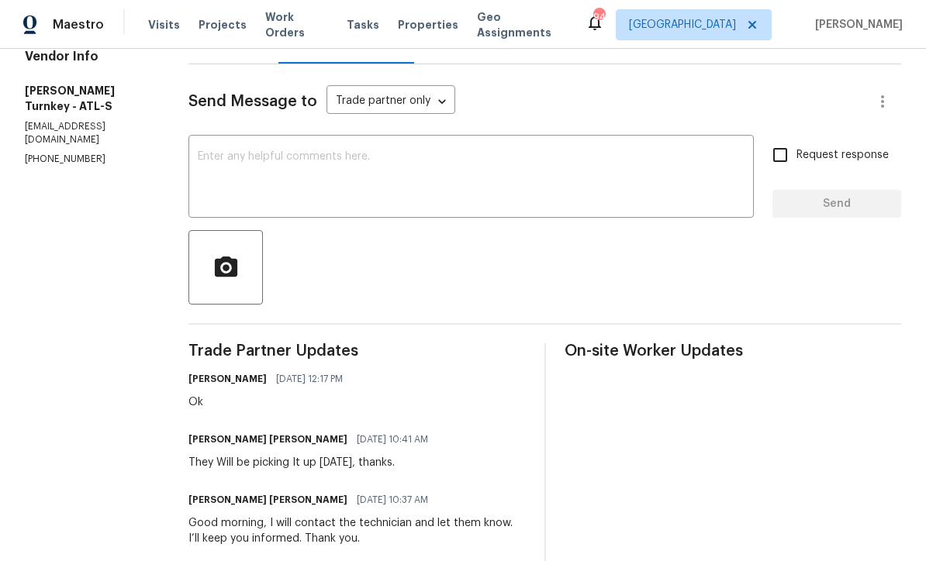
scroll to position [173, 0]
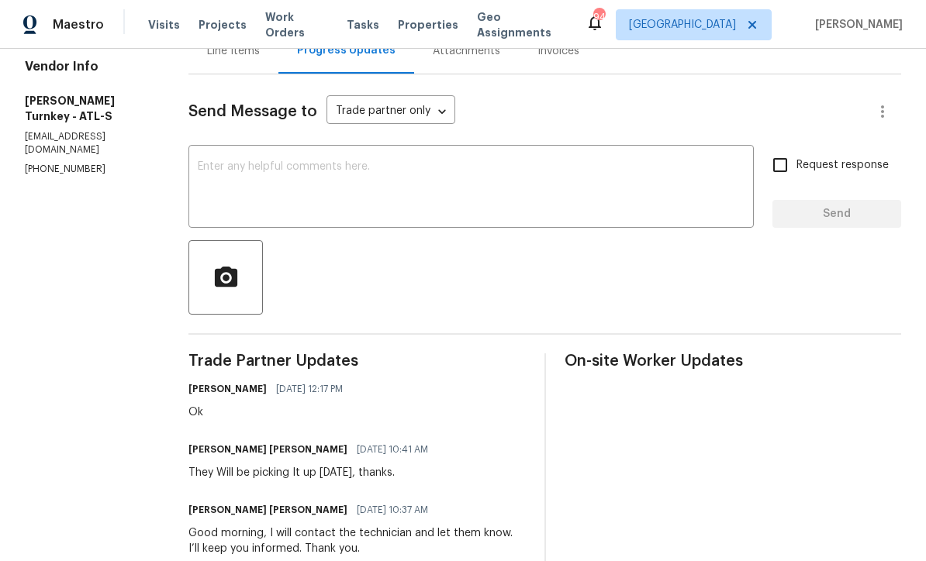
click at [205, 163] on textarea at bounding box center [471, 188] width 547 height 54
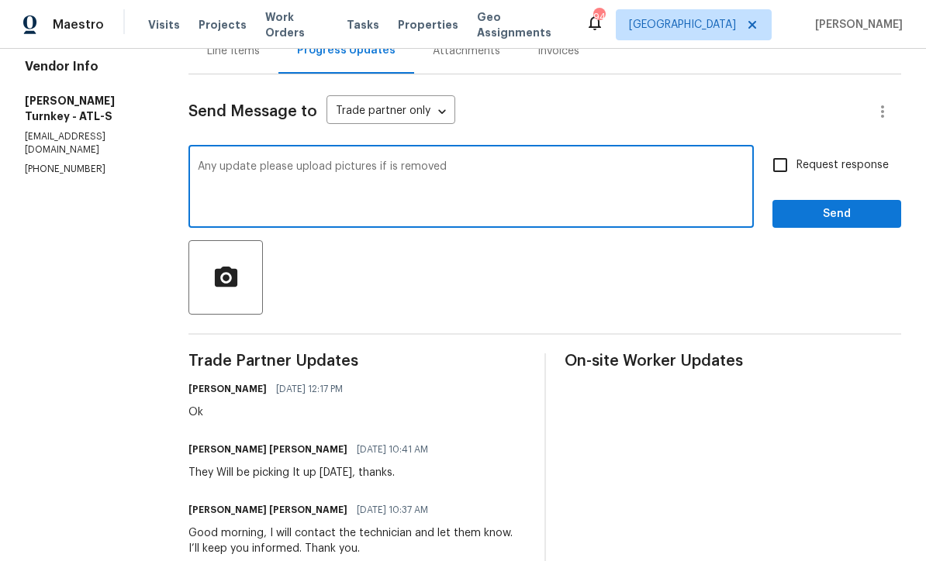
type textarea "Any update please upload pictures if is removed"
click at [781, 164] on input "Request response" at bounding box center [780, 165] width 33 height 33
checkbox input "true"
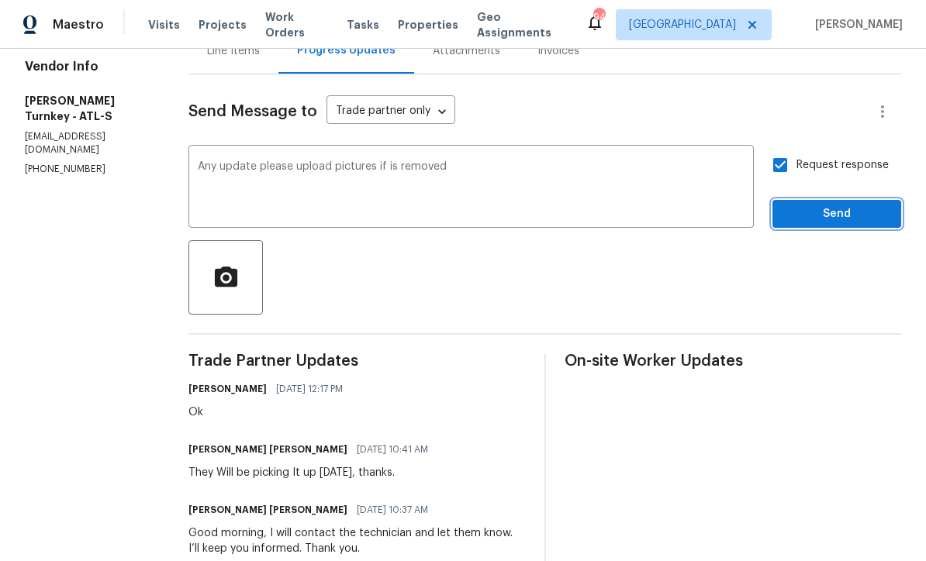
click at [819, 217] on span "Send" at bounding box center [837, 214] width 104 height 19
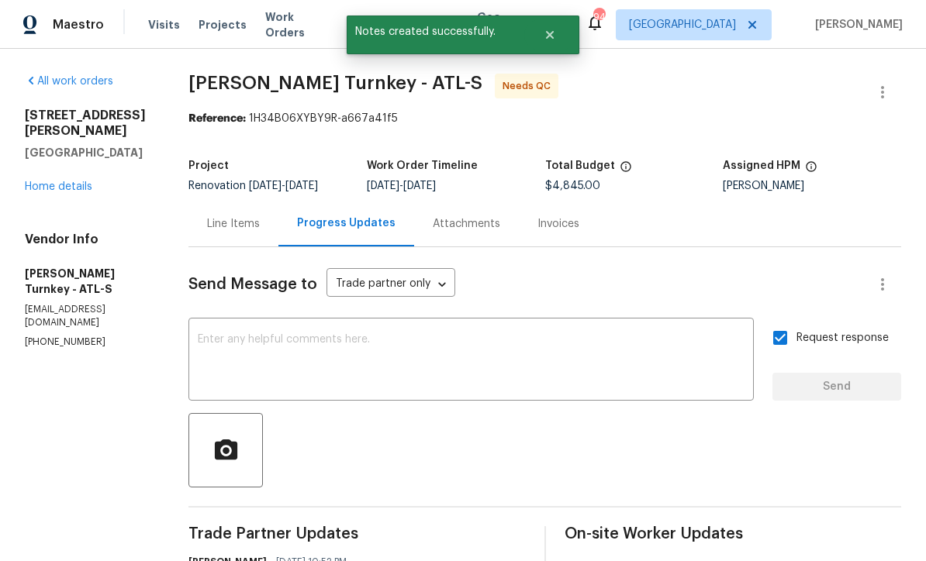
click at [48, 181] on link "Home details" at bounding box center [58, 186] width 67 height 11
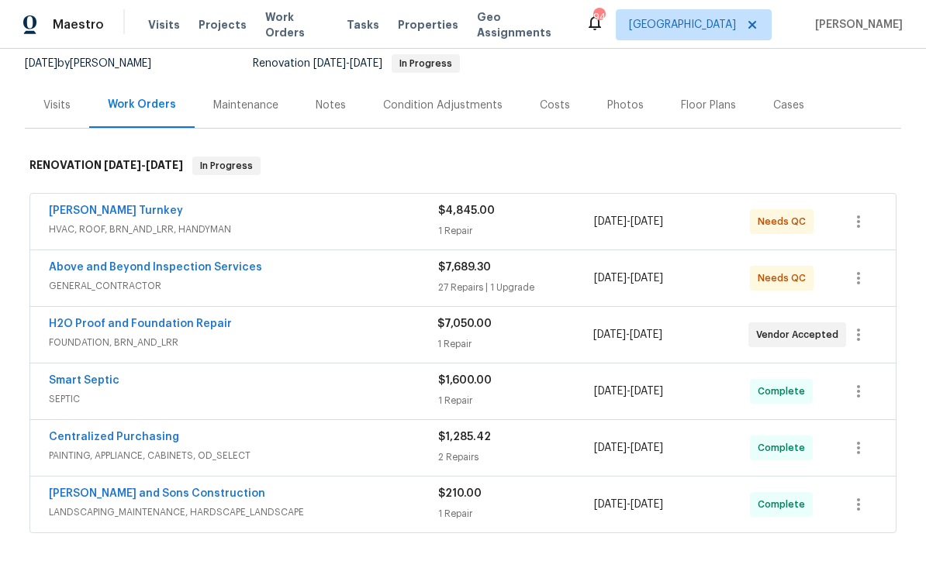
scroll to position [150, 0]
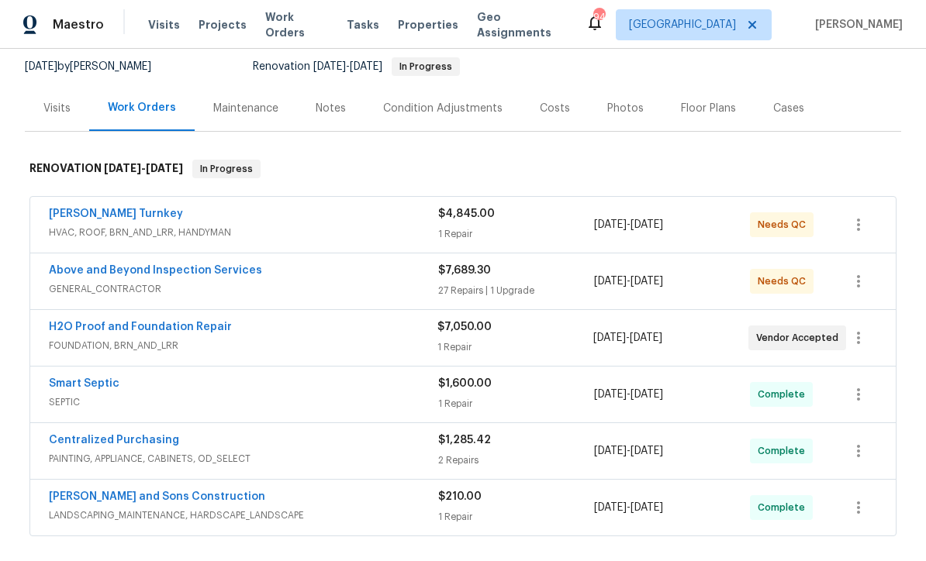
click at [540, 105] on div "Costs" at bounding box center [555, 109] width 30 height 16
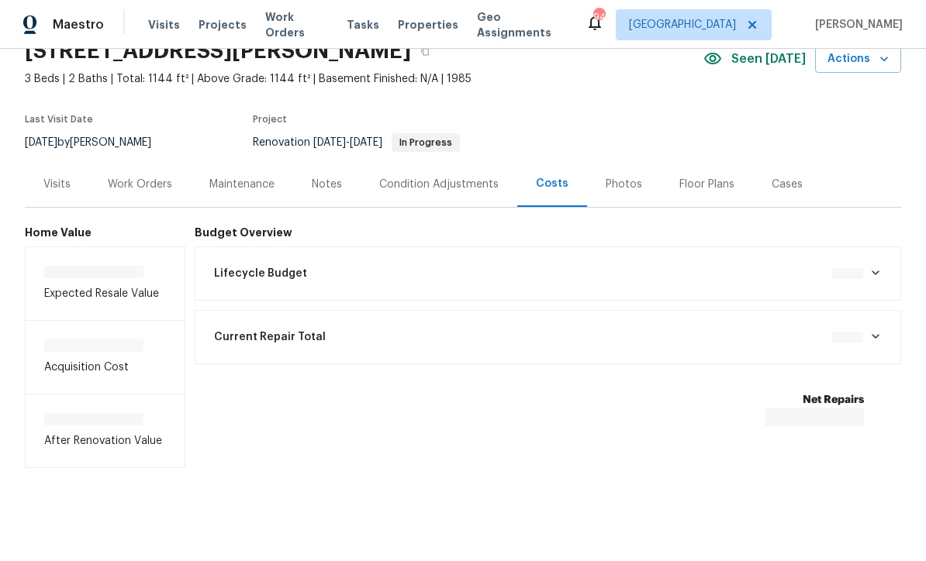
scroll to position [22, 0]
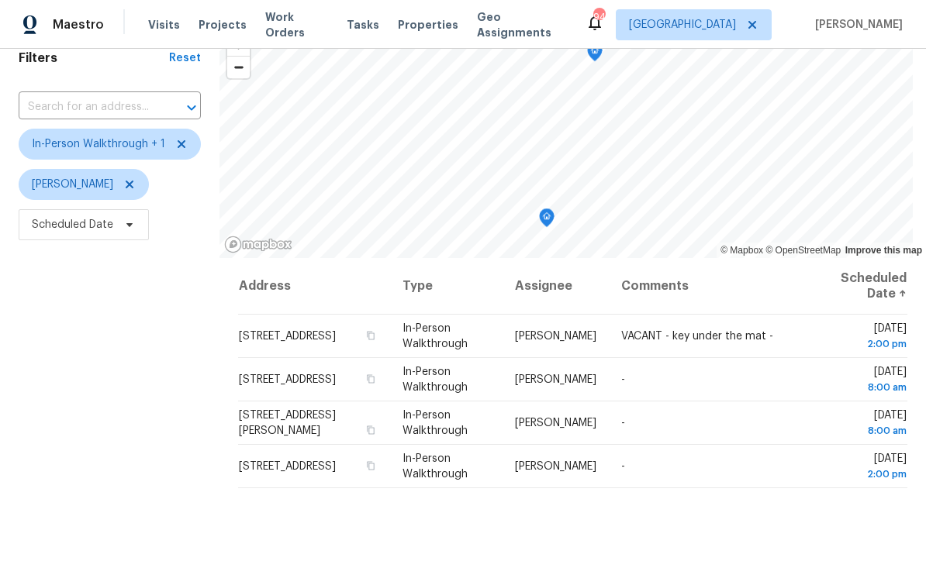
scroll to position [69, 0]
click at [148, 336] on div "Filters Reset ​ In-Person Walkthrough + 1 [PERSON_NAME] Scheduled Date" at bounding box center [109, 366] width 219 height 681
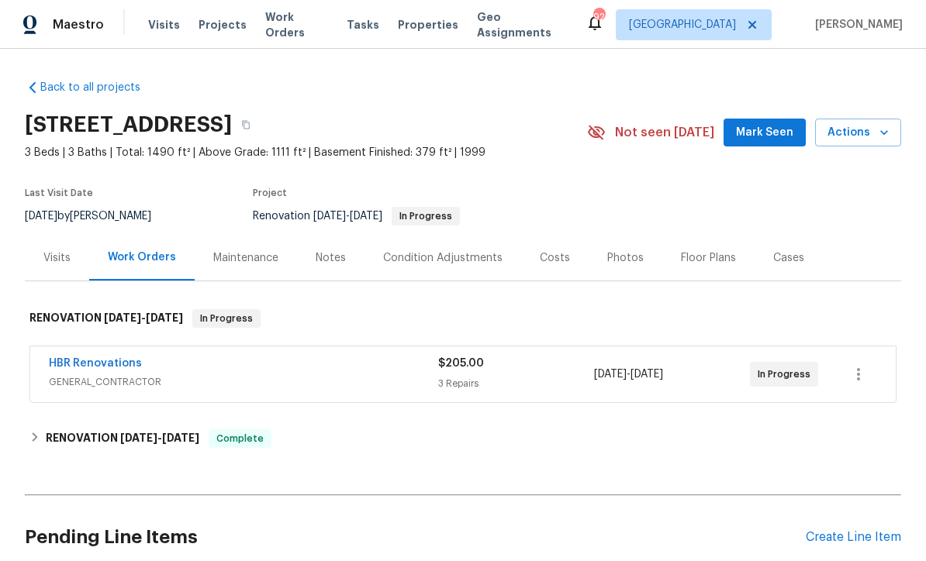
click at [281, 22] on span "Work Orders" at bounding box center [296, 24] width 63 height 31
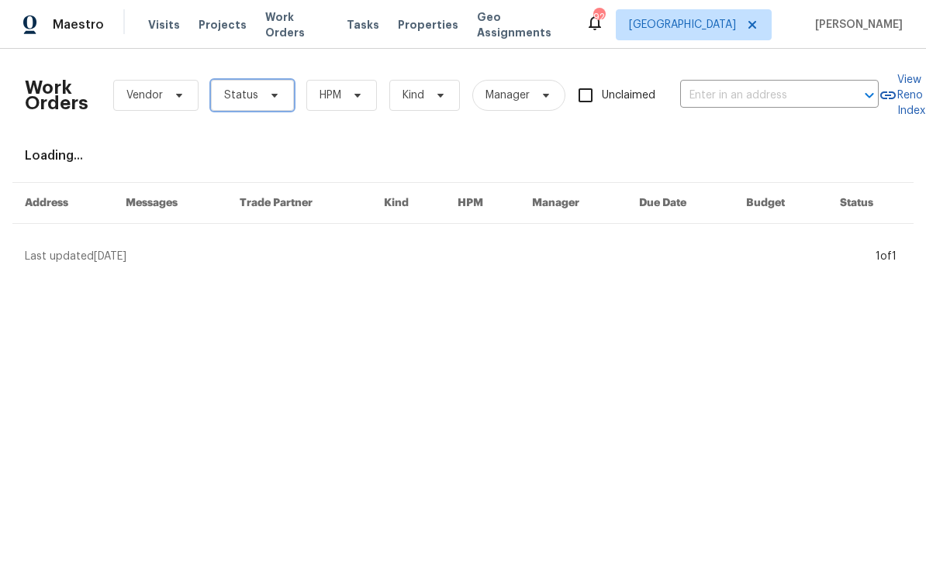
click at [234, 98] on span "Status" at bounding box center [241, 96] width 34 height 16
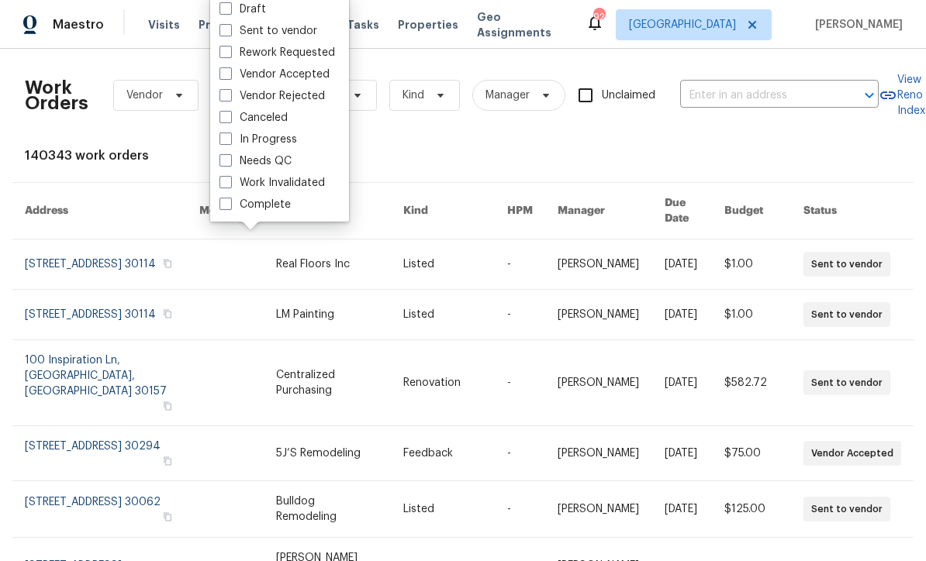
click at [248, 161] on label "Needs QC" at bounding box center [255, 162] width 72 height 16
click at [229, 161] on input "Needs QC" at bounding box center [224, 159] width 10 height 10
checkbox input "true"
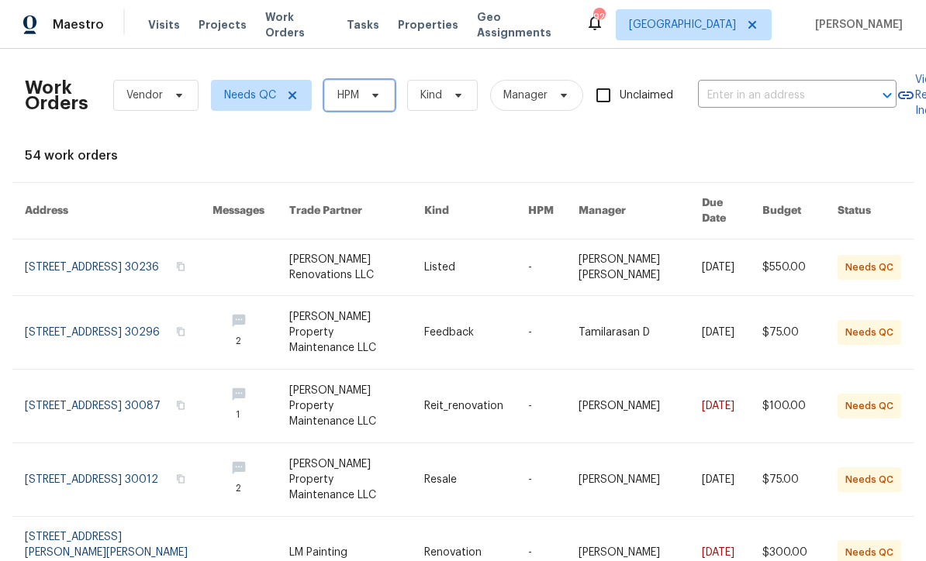
click at [355, 99] on span "HPM" at bounding box center [348, 96] width 22 height 16
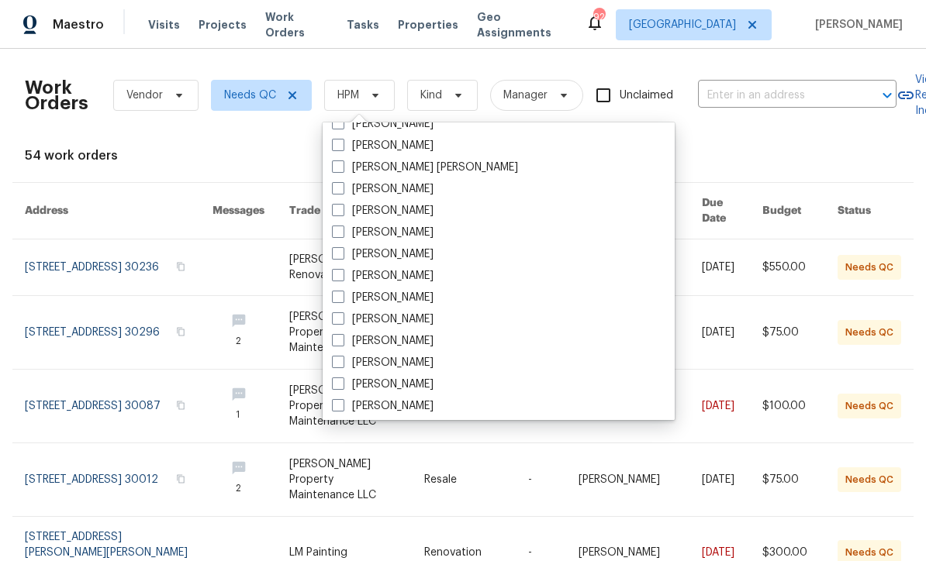
scroll to position [798, 0]
click at [359, 300] on label "[PERSON_NAME]" at bounding box center [383, 297] width 102 height 16
click at [342, 299] on input "[PERSON_NAME]" at bounding box center [337, 294] width 10 height 10
checkbox input "true"
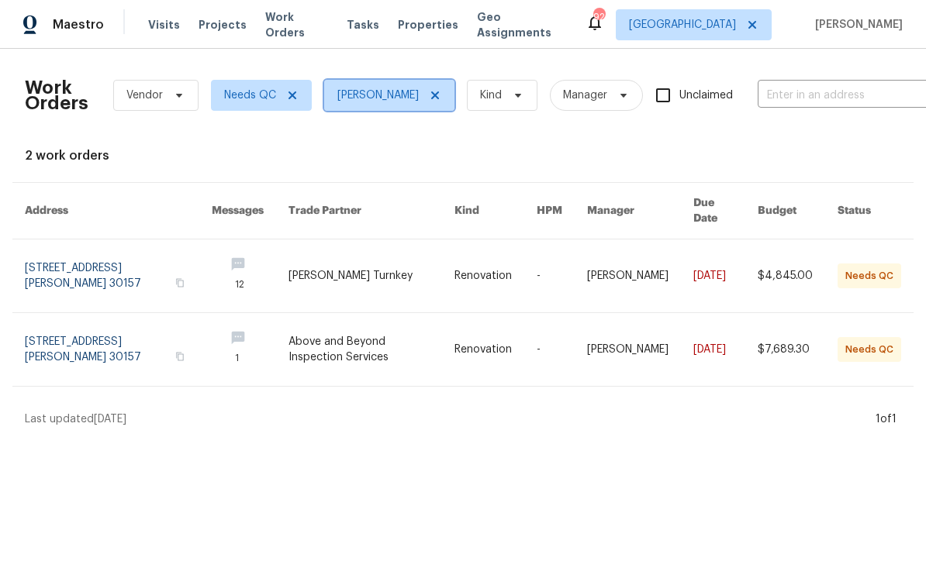
click at [429, 100] on icon at bounding box center [435, 95] width 12 height 12
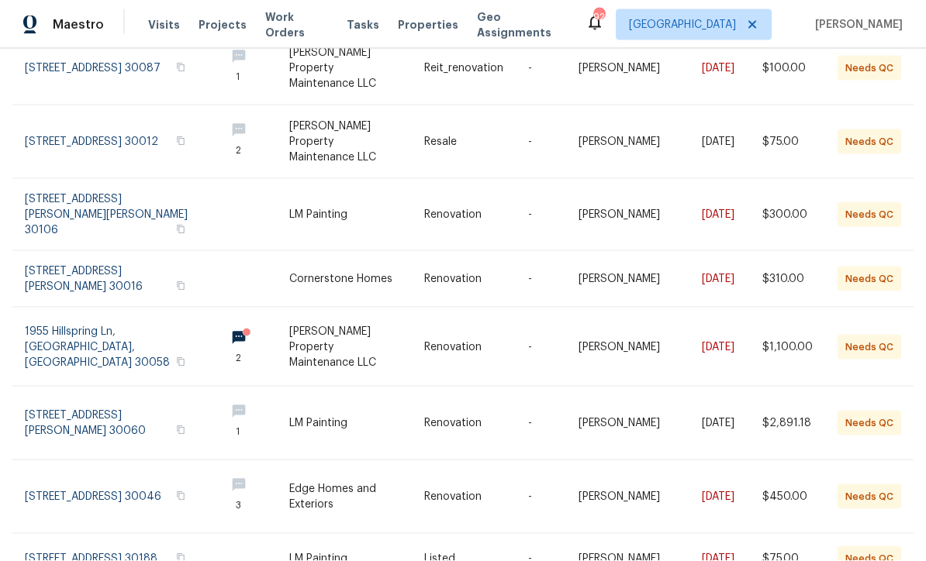
scroll to position [336, 0]
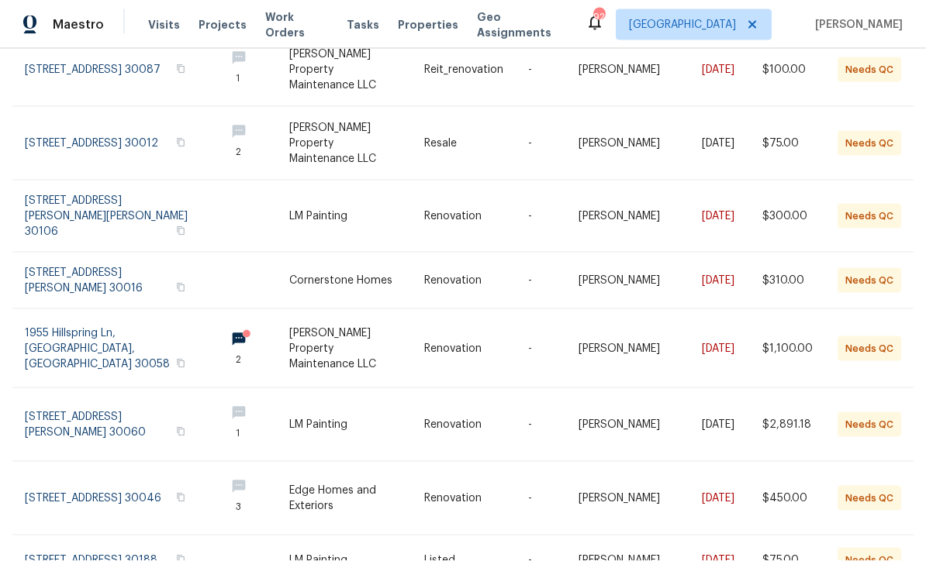
click at [94, 462] on link at bounding box center [119, 498] width 188 height 73
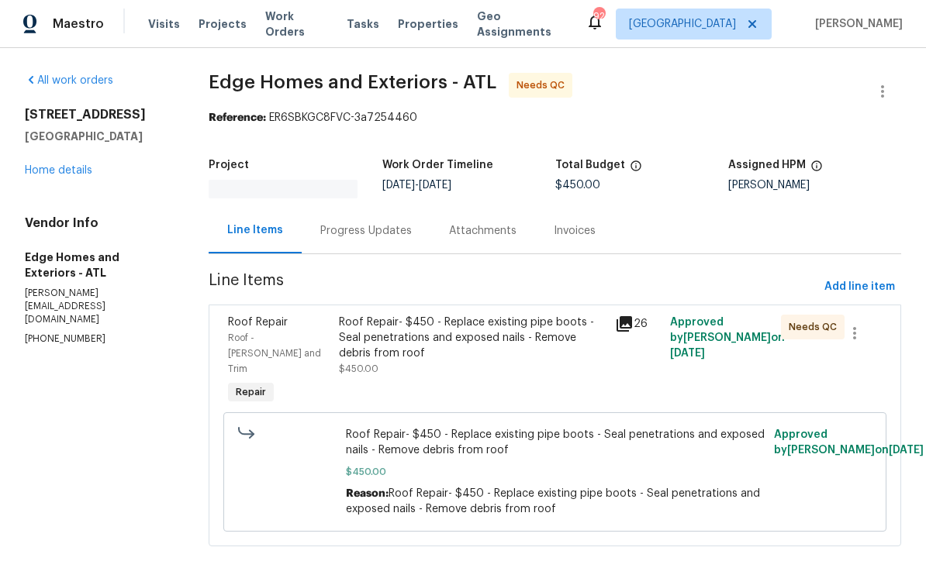
scroll to position [1, 0]
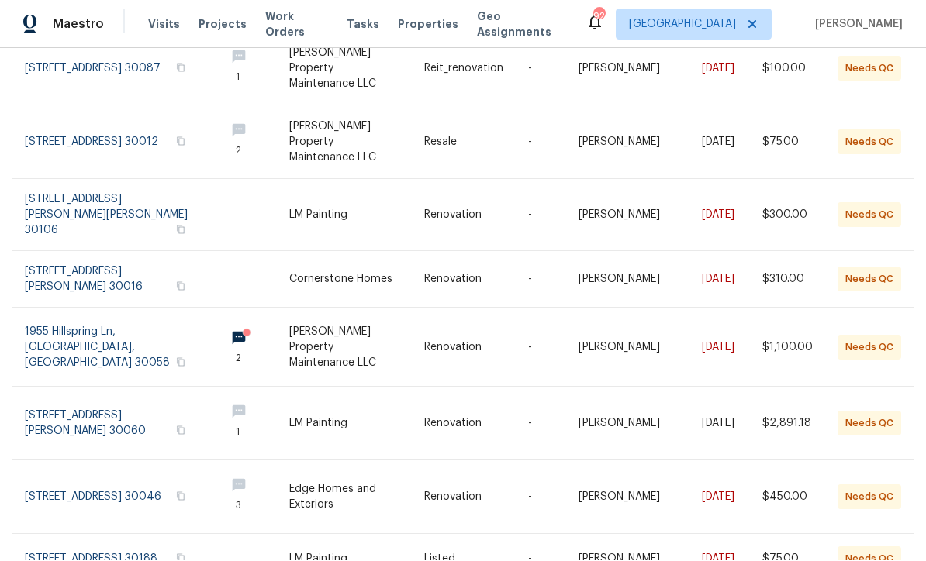
scroll to position [336, 0]
click at [69, 536] on link at bounding box center [119, 561] width 188 height 50
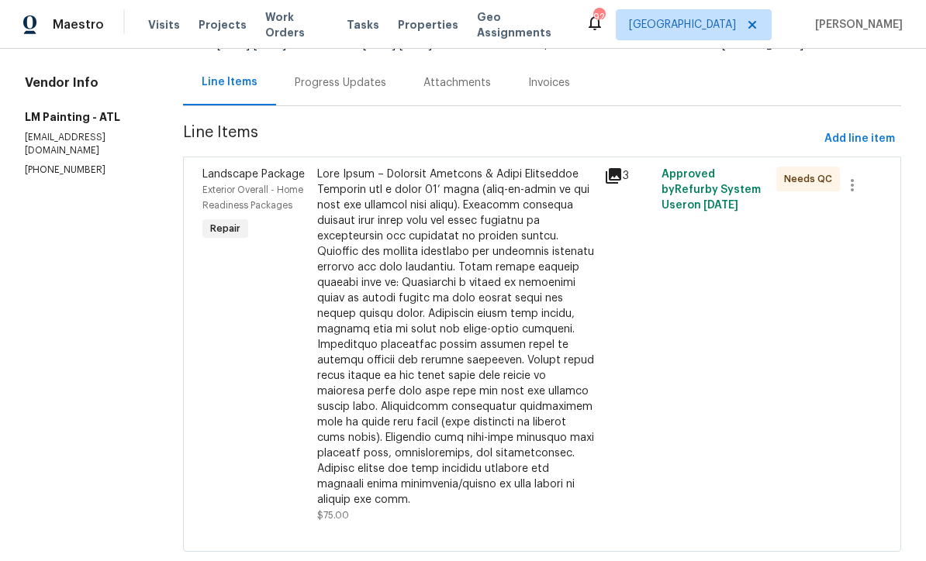
scroll to position [140, 0]
click at [367, 88] on div "Progress Updates" at bounding box center [340, 84] width 91 height 16
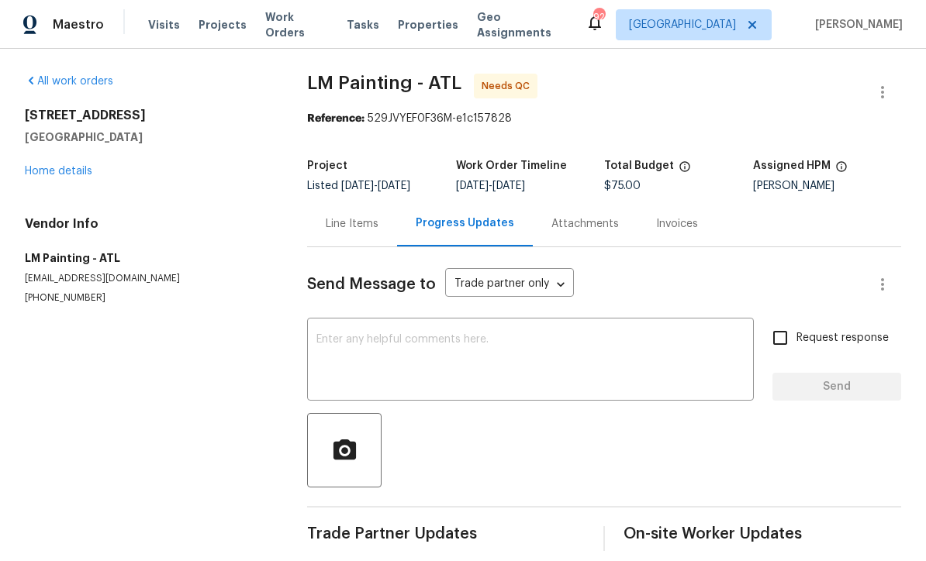
scroll to position [16, 0]
click at [346, 216] on div "Line Items" at bounding box center [352, 224] width 53 height 16
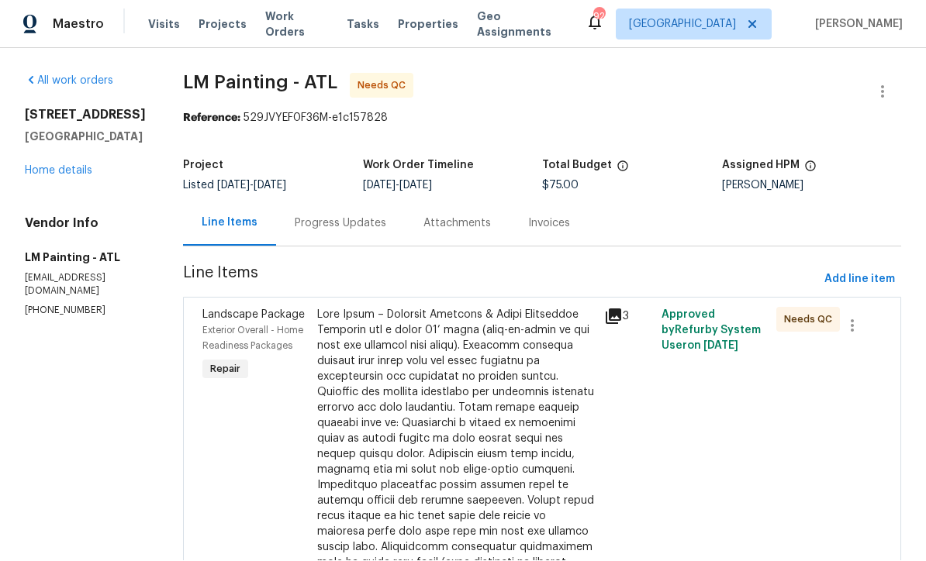
scroll to position [16, 0]
click at [420, 416] on div at bounding box center [456, 478] width 278 height 341
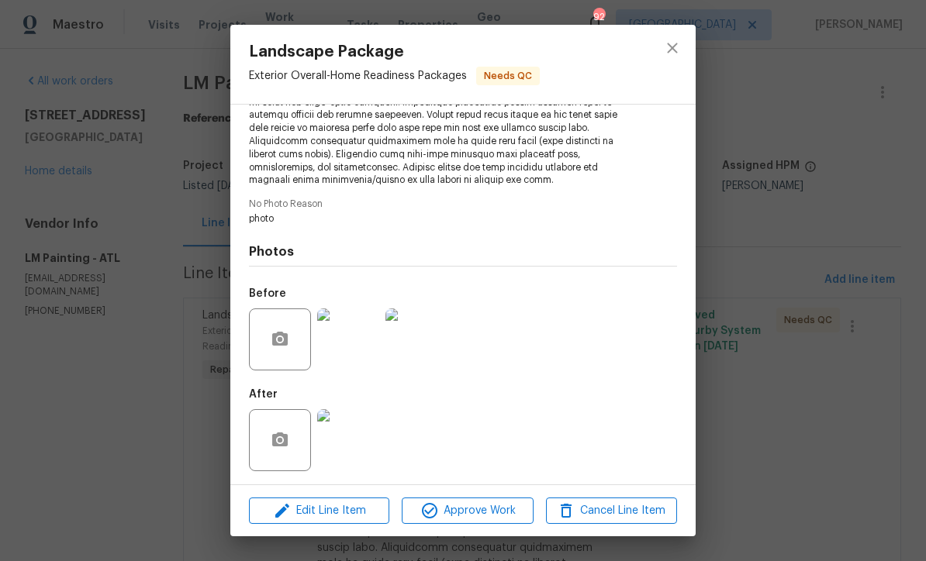
scroll to position [267, 0]
click at [341, 343] on img at bounding box center [348, 340] width 62 height 62
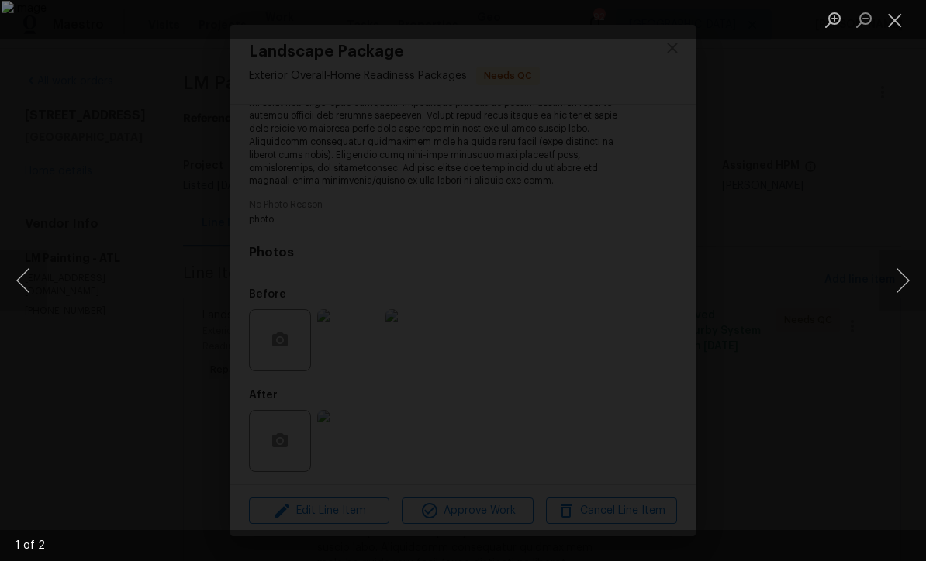
click at [902, 281] on button "Next image" at bounding box center [902, 281] width 47 height 62
click at [902, 279] on button "Next image" at bounding box center [902, 281] width 47 height 62
click at [894, 22] on button "Close lightbox" at bounding box center [894, 19] width 31 height 27
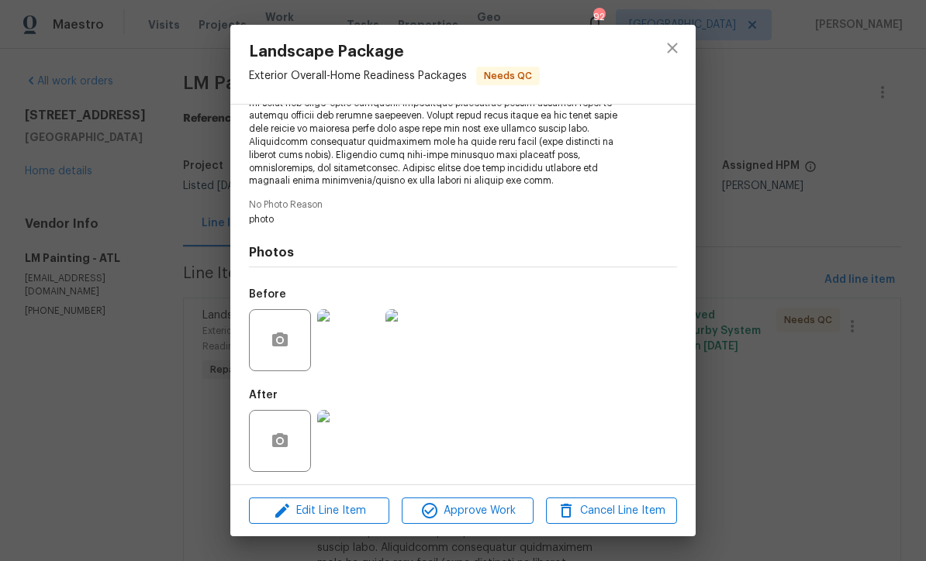
click at [341, 442] on img at bounding box center [348, 441] width 62 height 62
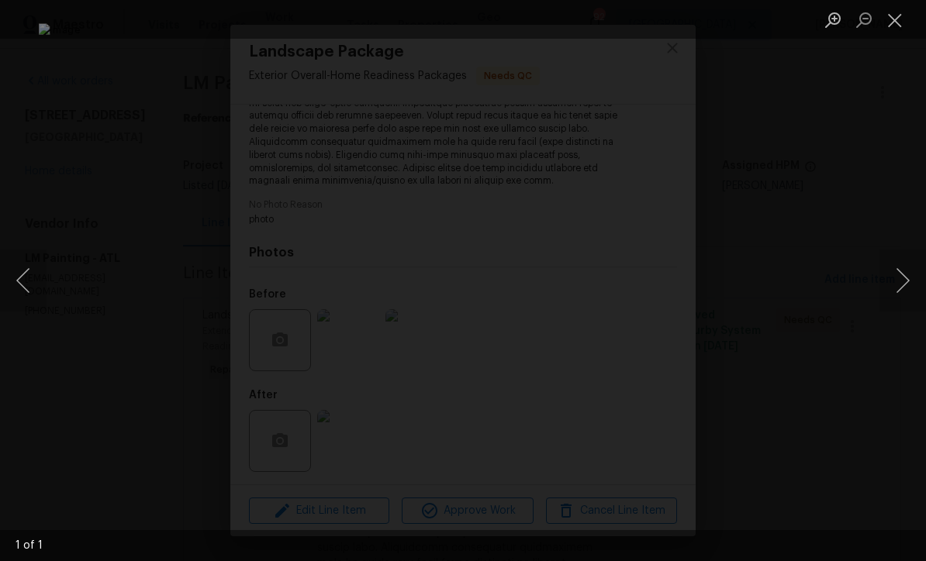
click at [895, 25] on button "Close lightbox" at bounding box center [894, 19] width 31 height 27
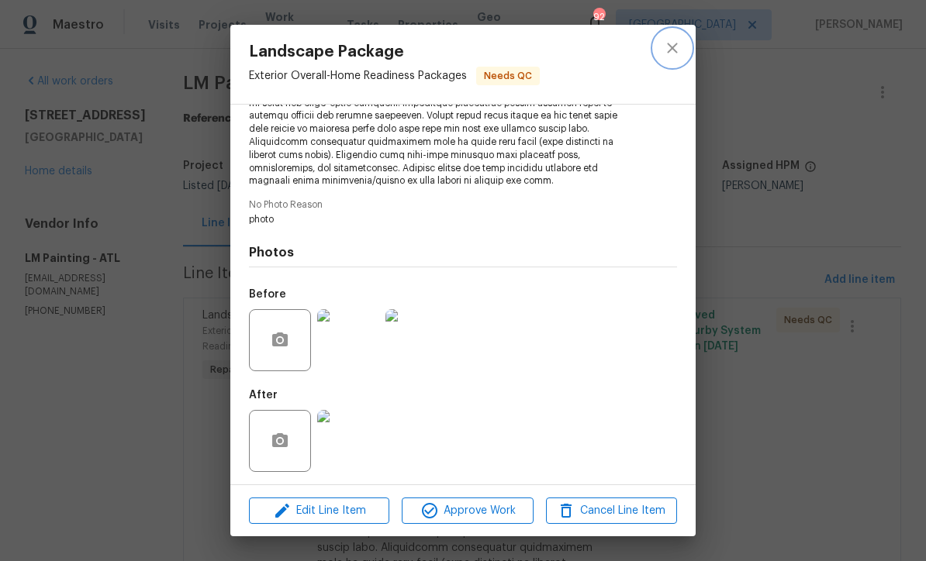
click at [665, 47] on icon "close" at bounding box center [672, 48] width 19 height 19
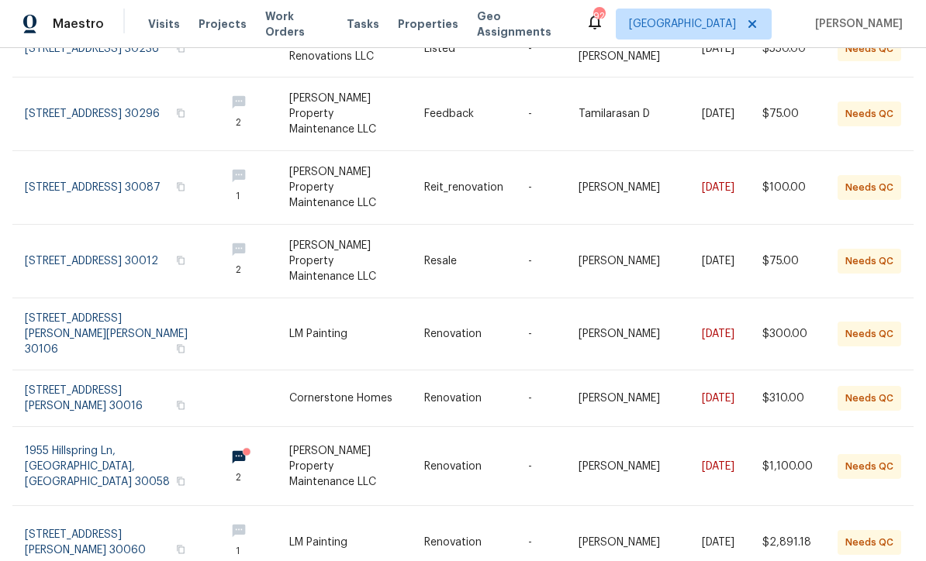
scroll to position [217, 0]
click at [110, 300] on link at bounding box center [119, 335] width 188 height 71
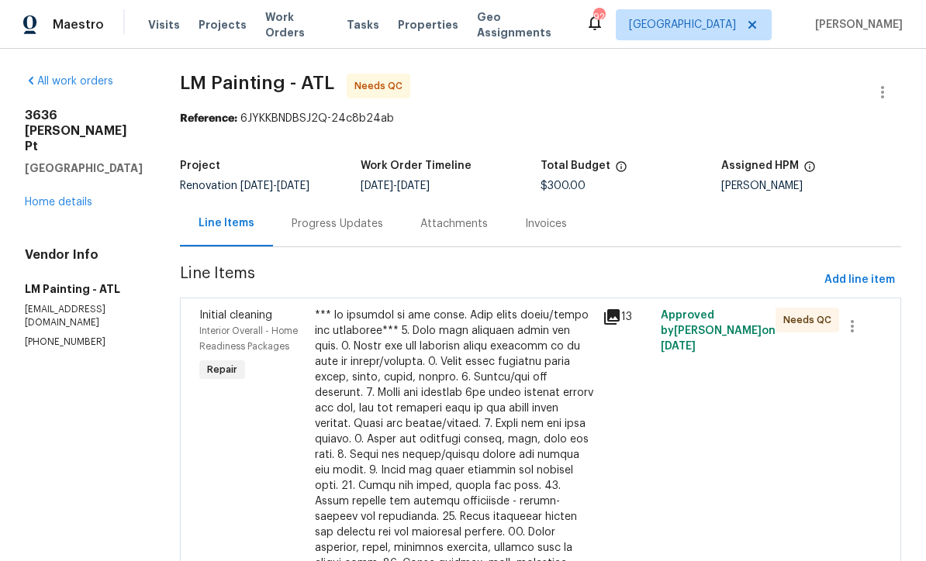
click at [60, 197] on link "Home details" at bounding box center [58, 202] width 67 height 11
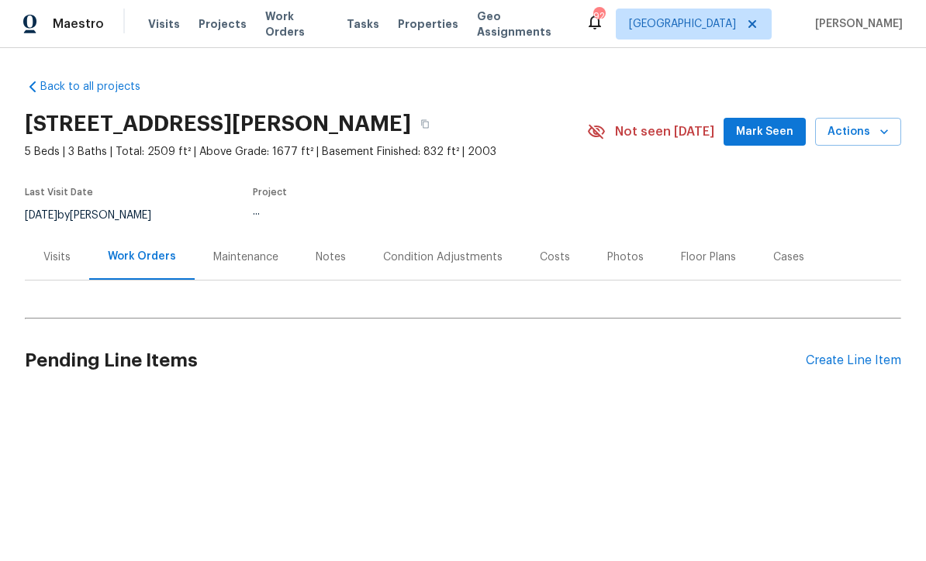
scroll to position [1, 0]
